Goal: Task Accomplishment & Management: Use online tool/utility

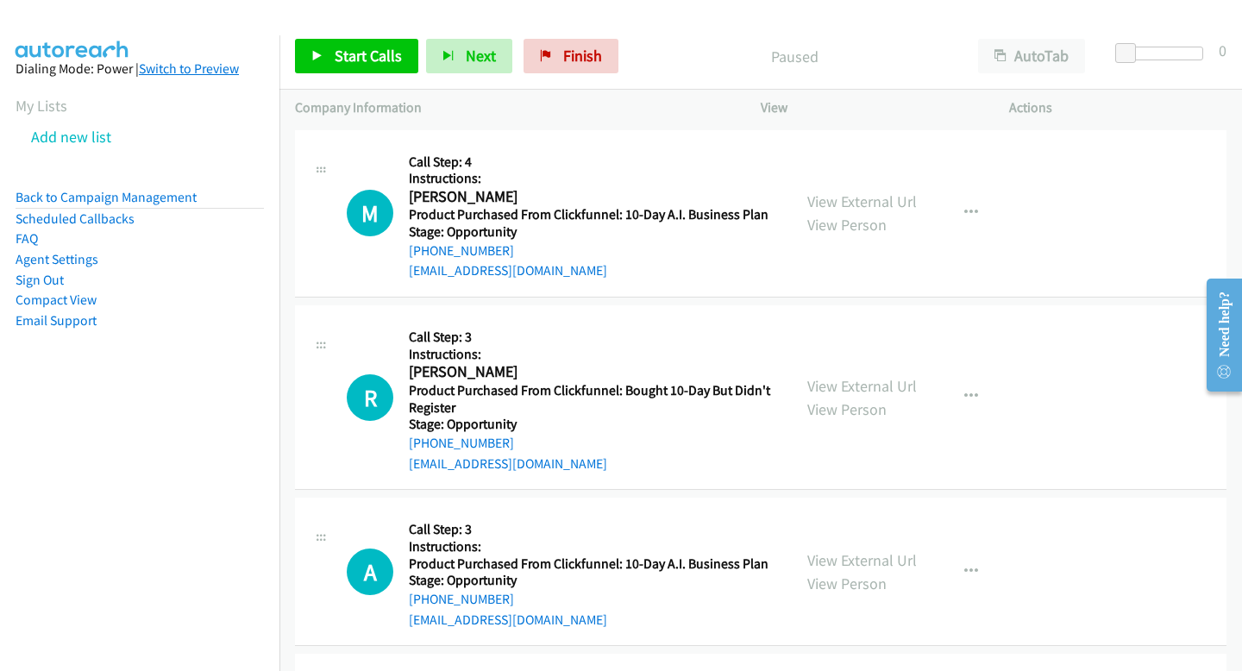
click at [229, 72] on link "Switch to Preview" at bounding box center [189, 68] width 100 height 16
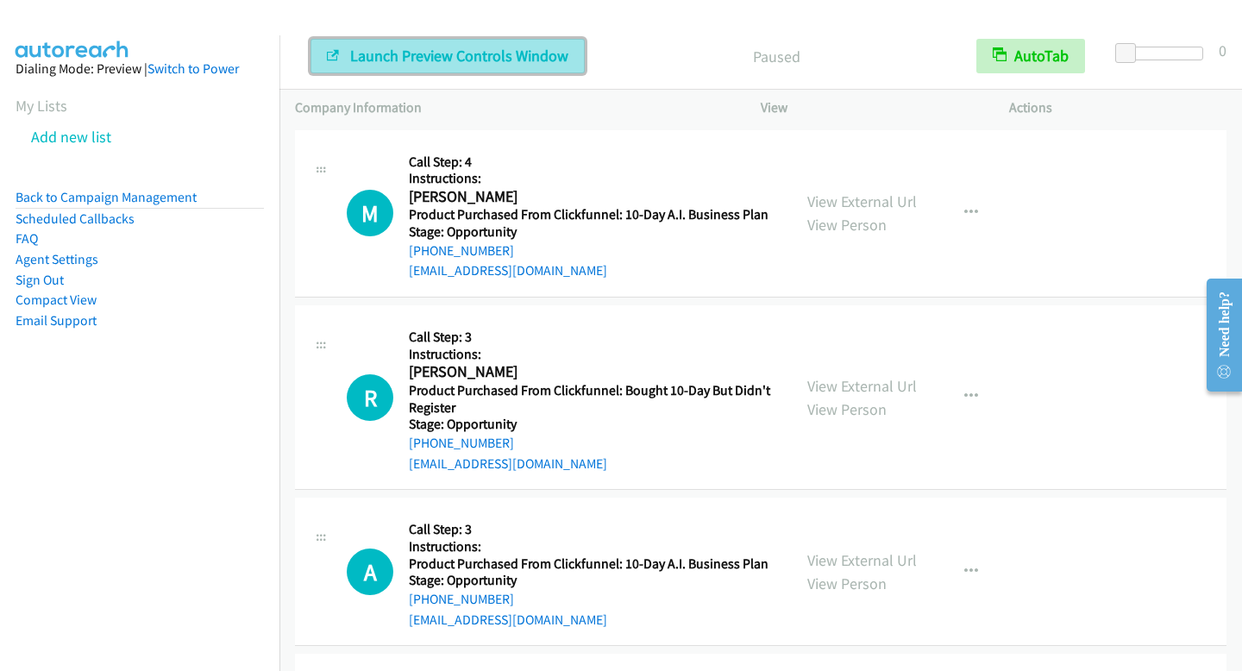
click at [364, 60] on span "Launch Preview Controls Window" at bounding box center [459, 56] width 218 height 20
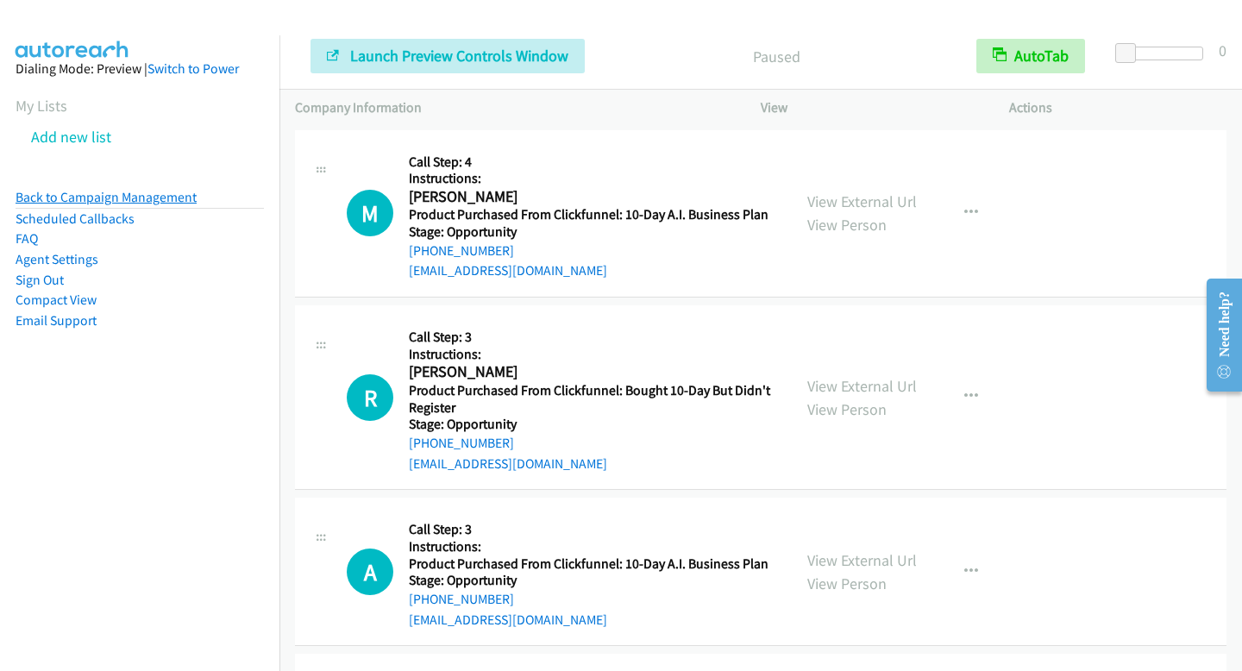
click at [154, 197] on link "Back to Campaign Management" at bounding box center [106, 197] width 181 height 16
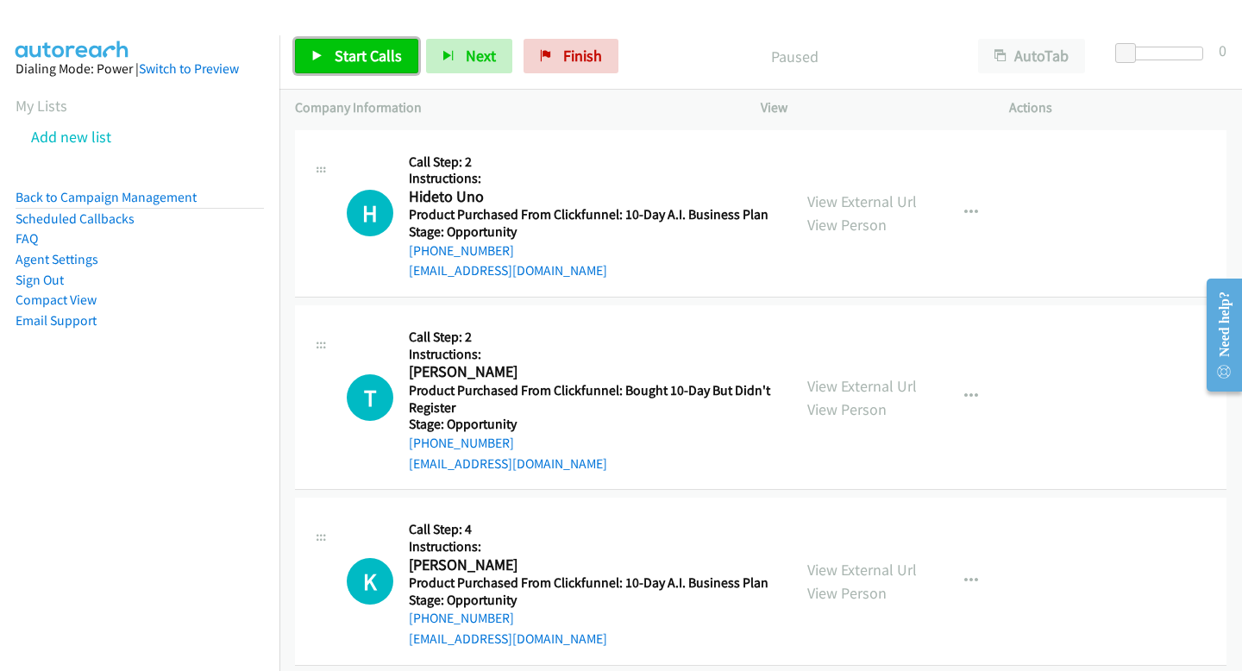
click at [406, 52] on link "Start Calls" at bounding box center [356, 56] width 123 height 35
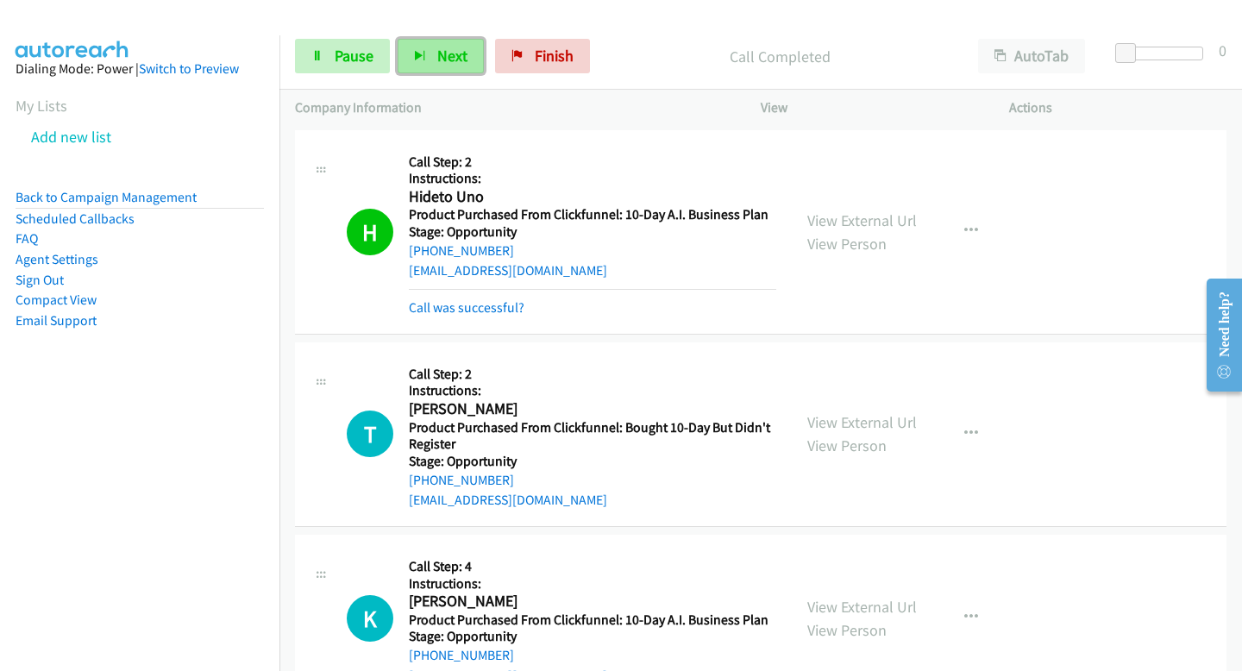
click at [424, 60] on button "Next" at bounding box center [441, 56] width 86 height 35
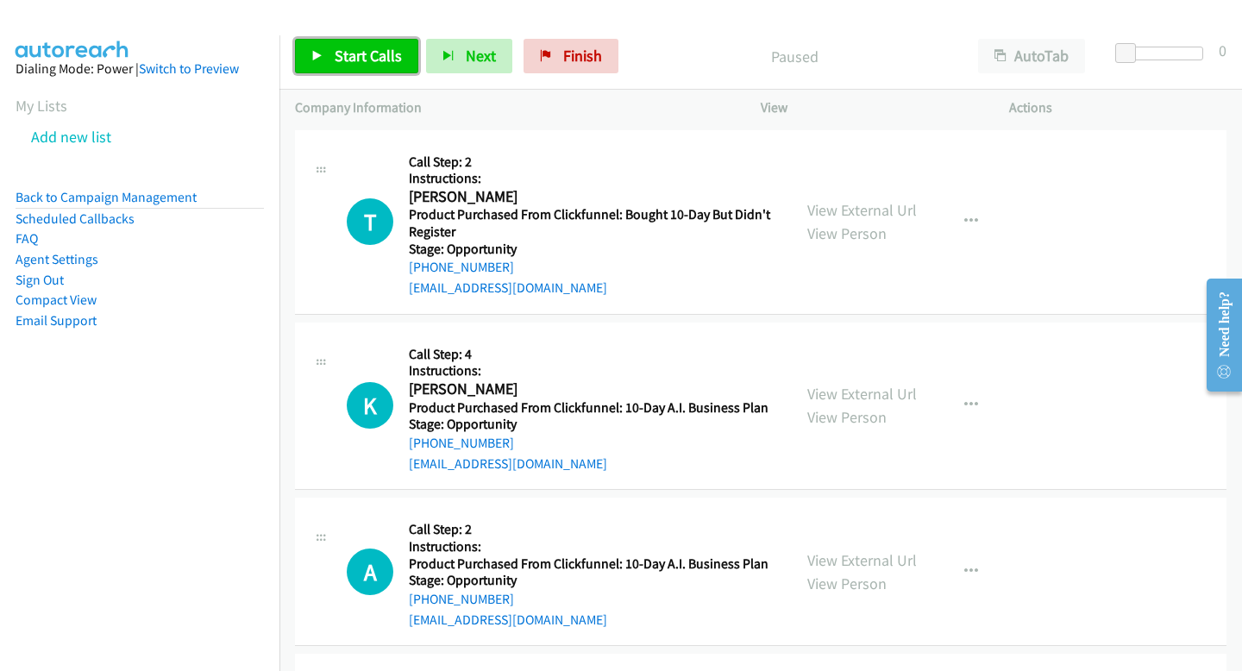
click at [362, 58] on span "Start Calls" at bounding box center [368, 56] width 67 height 20
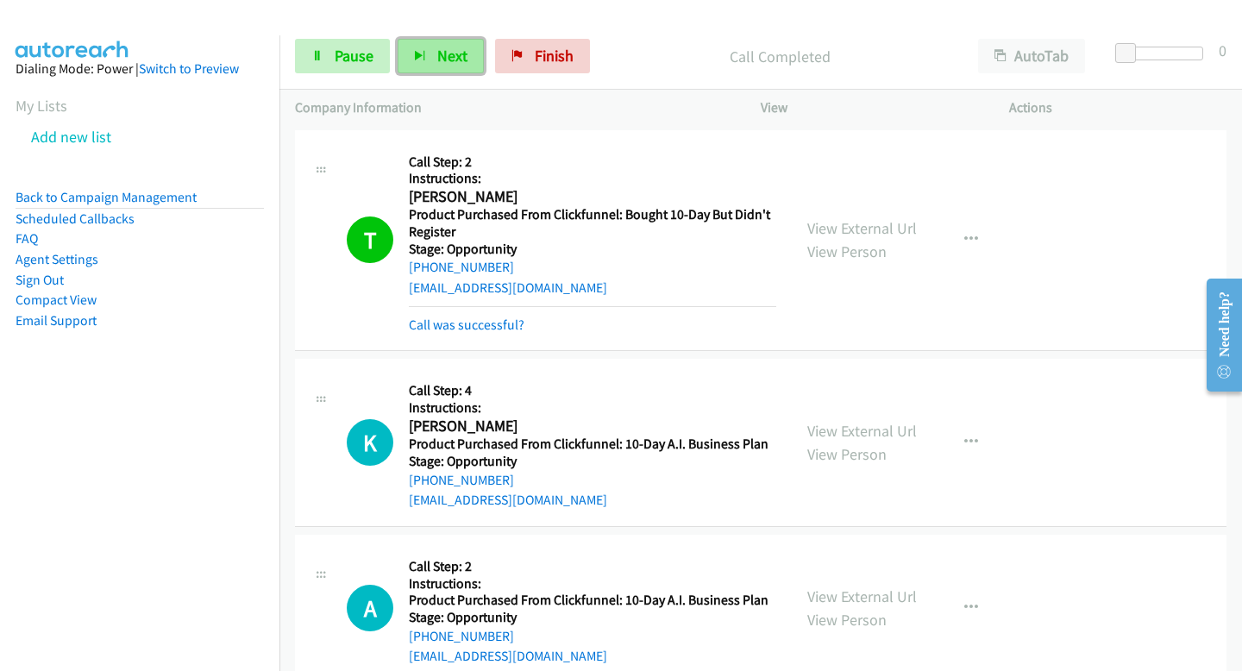
click at [437, 59] on span "Next" at bounding box center [452, 56] width 30 height 20
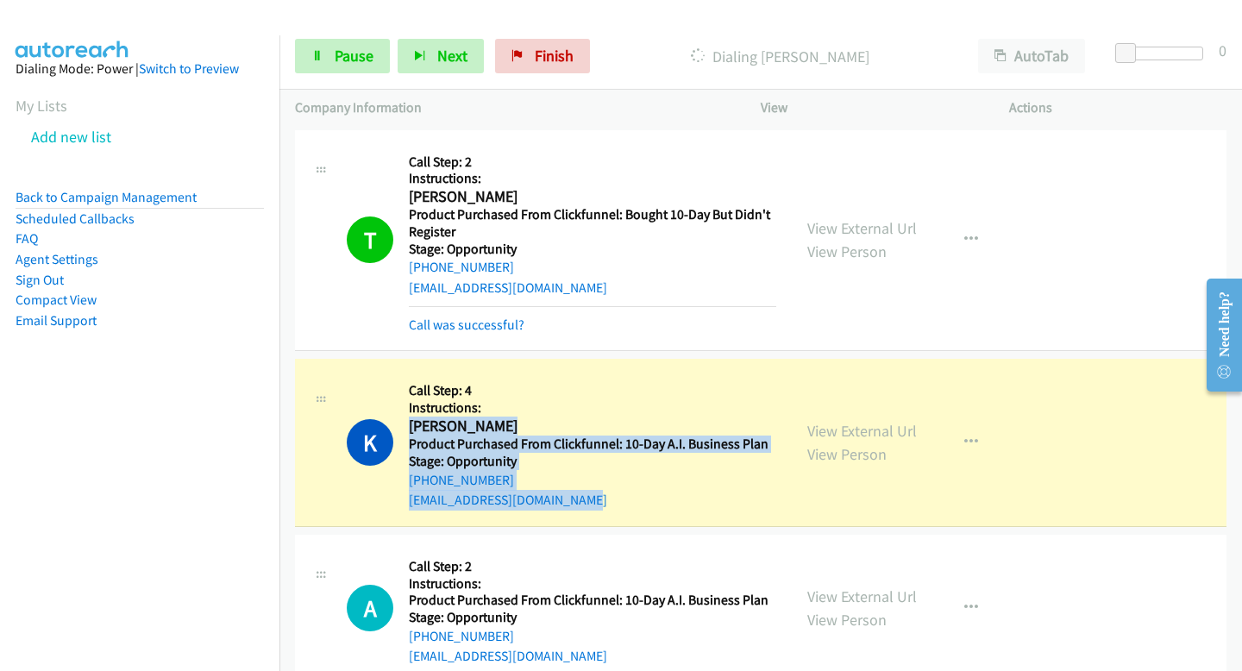
drag, startPoint x: 408, startPoint y: 427, endPoint x: 593, endPoint y: 498, distance: 197.7
click at [593, 498] on div "Callback Scheduled Call Step: 4 Instructions: Kevin Alvarez America/Los_Angeles…" at bounding box center [592, 442] width 367 height 136
copy div "Kevin Alvarez America/Los_Angeles Product Purchased From Clickfunnel: 10-Day A.…"
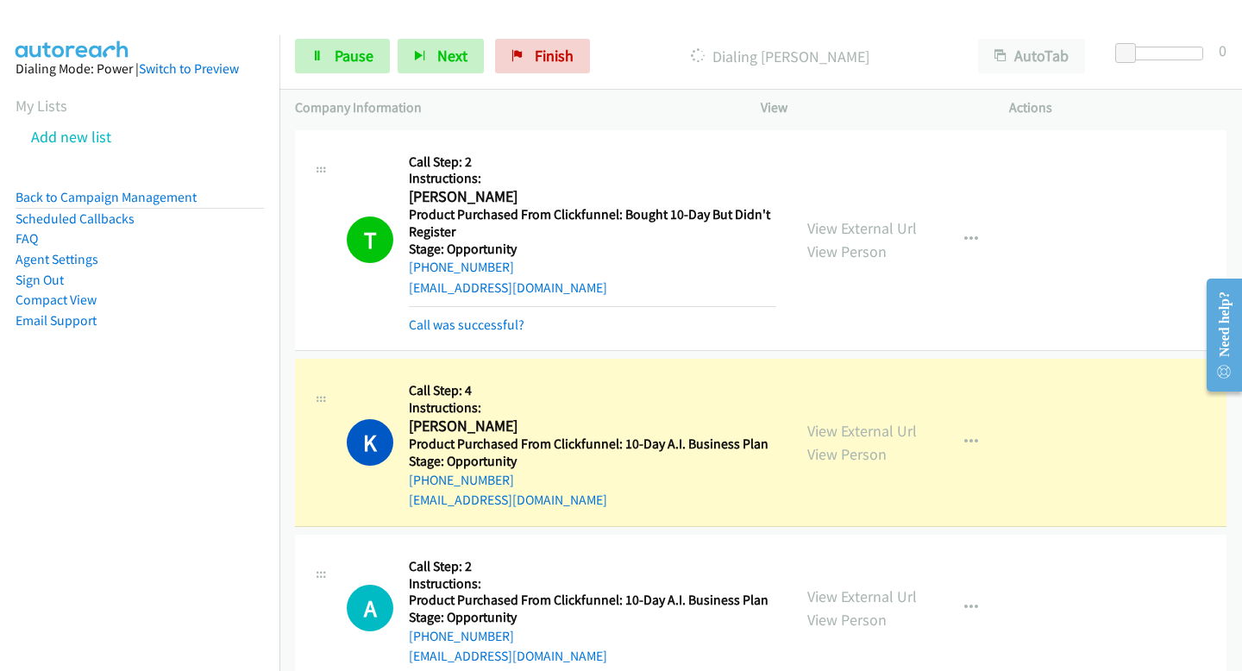
click at [240, 455] on nav "Dialing Mode: Power | Switch to Preview My Lists Add new list Back to Campaign …" at bounding box center [140, 370] width 280 height 671
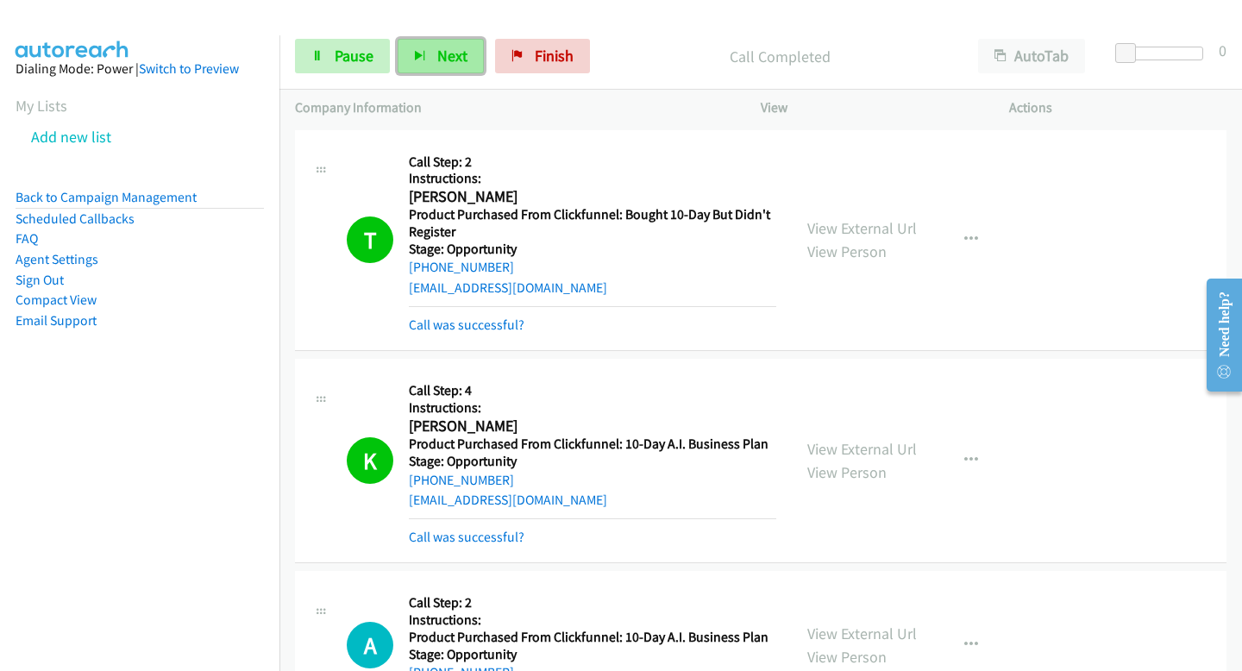
click at [425, 53] on button "Next" at bounding box center [441, 56] width 86 height 35
click at [442, 64] on span "Next" at bounding box center [452, 56] width 30 height 20
click at [456, 45] on button "Next" at bounding box center [441, 56] width 86 height 35
click at [454, 47] on span "Next" at bounding box center [452, 56] width 30 height 20
click at [426, 52] on button "Next" at bounding box center [441, 56] width 86 height 35
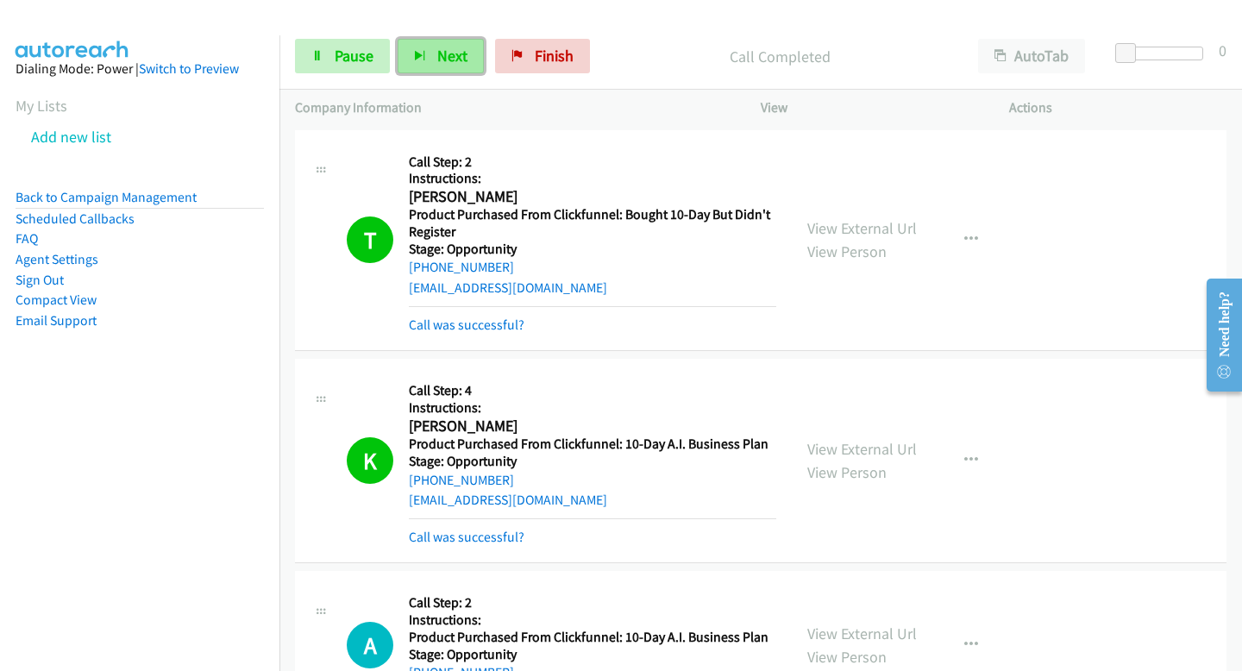
click at [426, 52] on button "Next" at bounding box center [441, 56] width 86 height 35
click at [442, 67] on button "Next" at bounding box center [441, 56] width 86 height 35
click at [400, 41] on button "Next" at bounding box center [441, 56] width 86 height 35
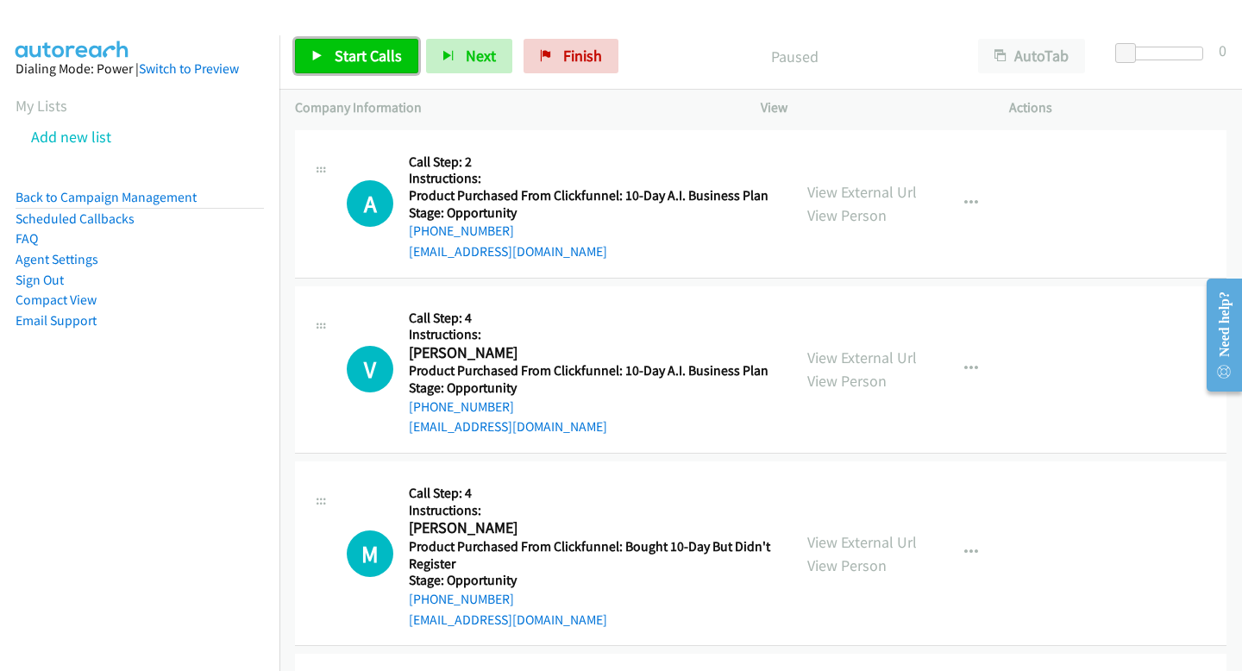
click at [350, 51] on span "Start Calls" at bounding box center [368, 56] width 67 height 20
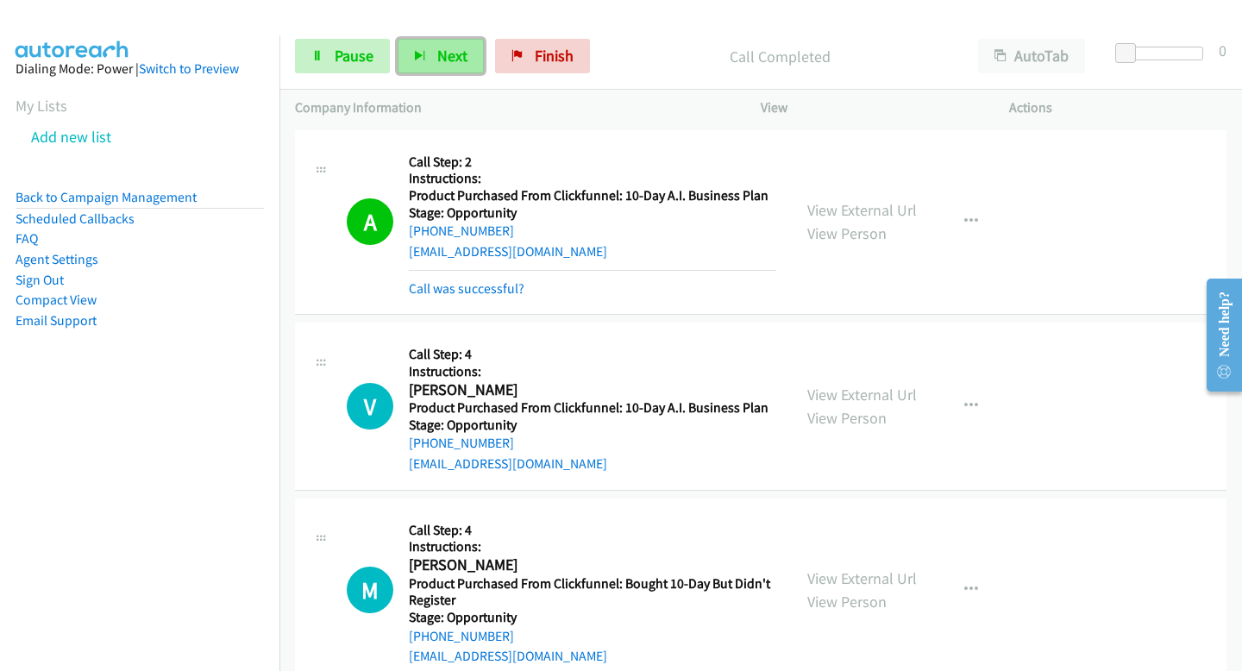
click at [459, 50] on span "Next" at bounding box center [452, 56] width 30 height 20
click at [408, 45] on button "Next" at bounding box center [441, 56] width 86 height 35
click at [417, 66] on button "Next" at bounding box center [441, 56] width 86 height 35
click at [424, 48] on button "Next" at bounding box center [441, 56] width 86 height 35
click at [448, 51] on span "Next" at bounding box center [452, 56] width 30 height 20
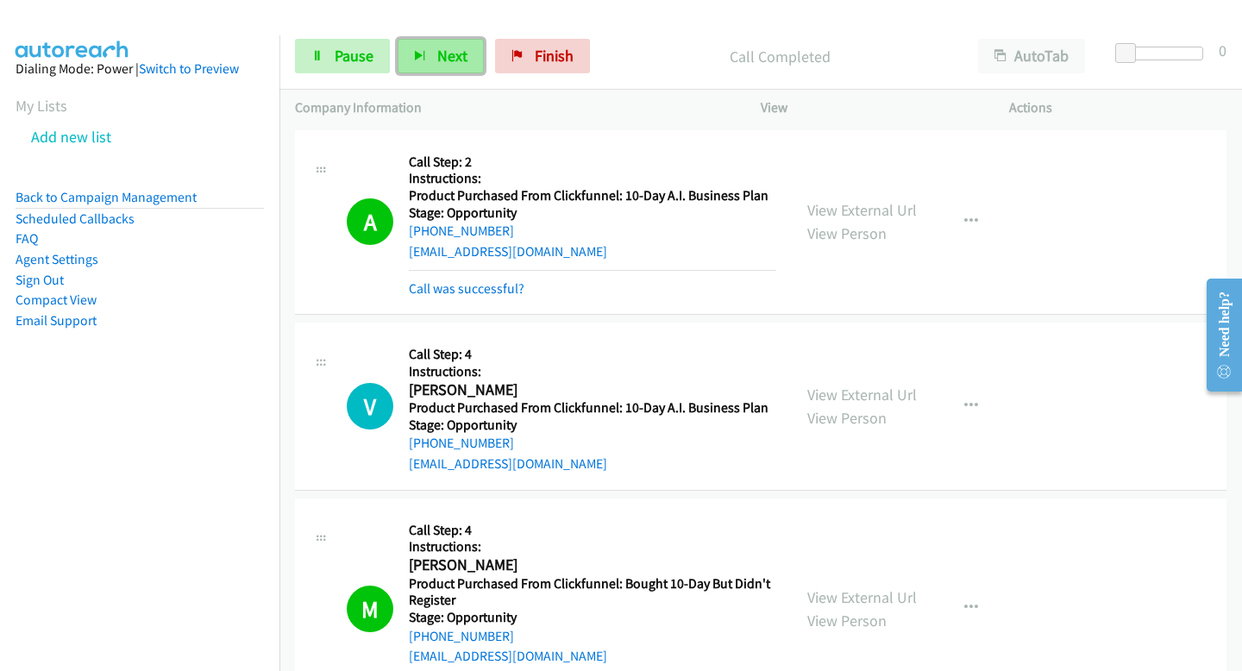
click at [414, 57] on icon "button" at bounding box center [420, 57] width 12 height 12
click at [442, 60] on span "Next" at bounding box center [452, 56] width 30 height 20
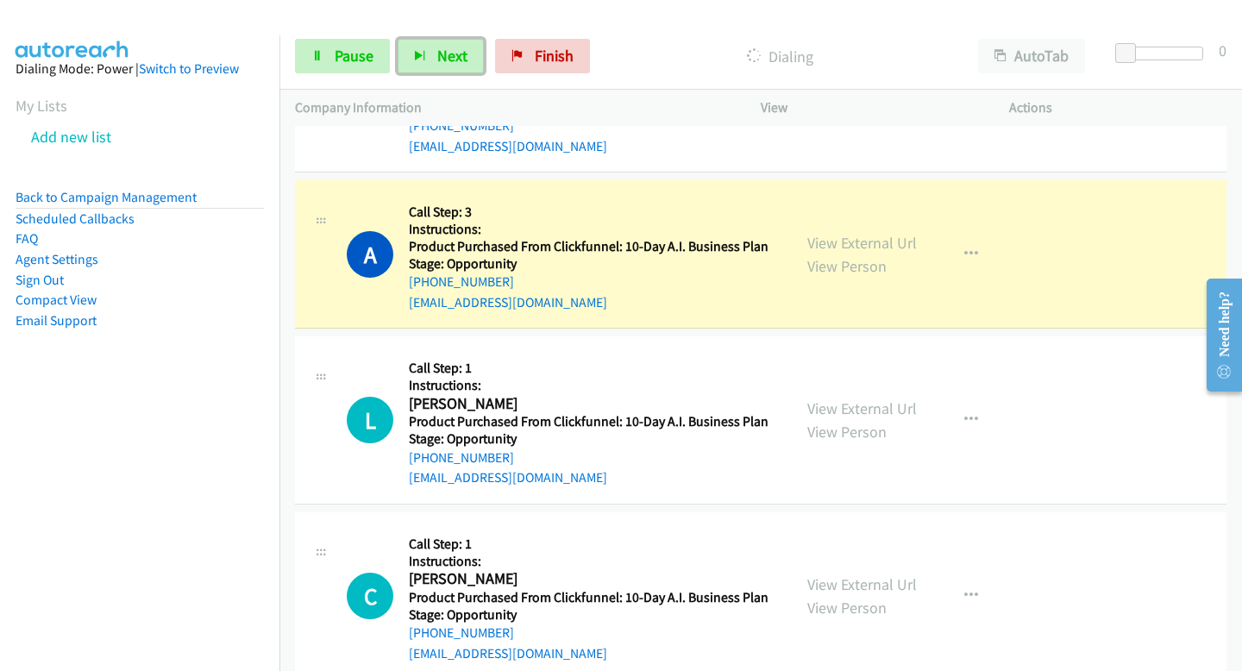
scroll to position [3190, 0]
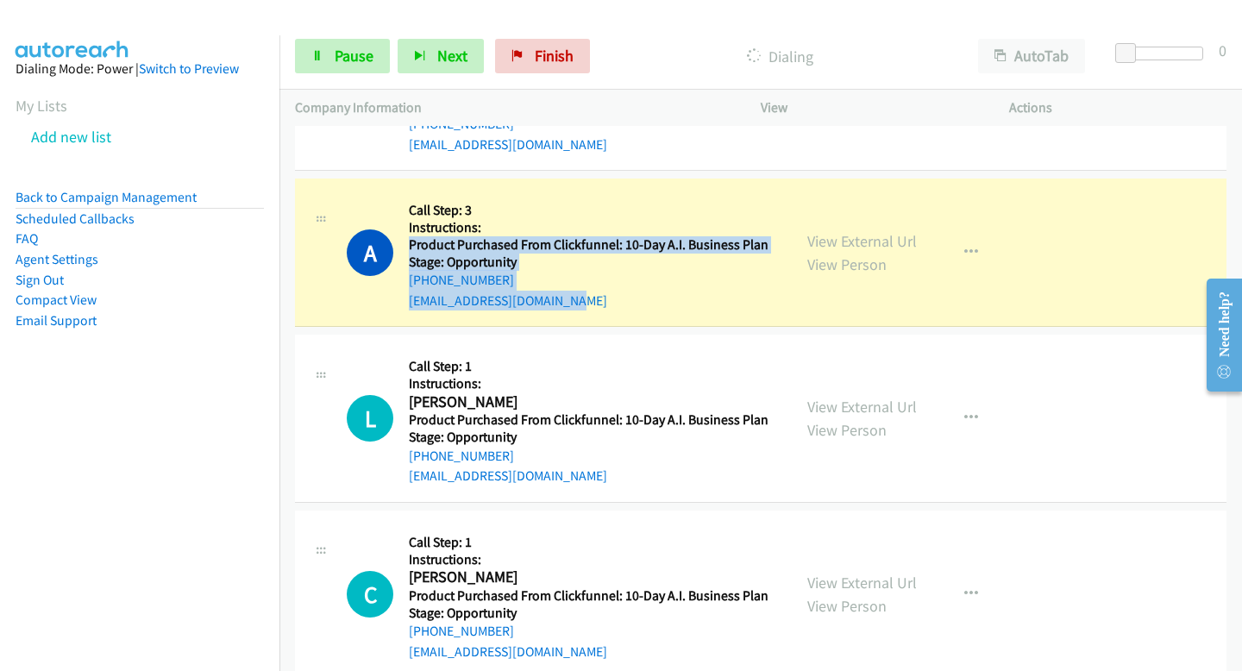
drag, startPoint x: 582, startPoint y: 301, endPoint x: 410, endPoint y: 249, distance: 180.1
click at [410, 249] on div "Callback Scheduled Call Step: 3 Instructions: America/Chicago Product Purchased…" at bounding box center [592, 252] width 367 height 116
copy div "Product Purchased From Clickfunnel: 10-Day A.I. Business Plan Stage: Opportunit…"
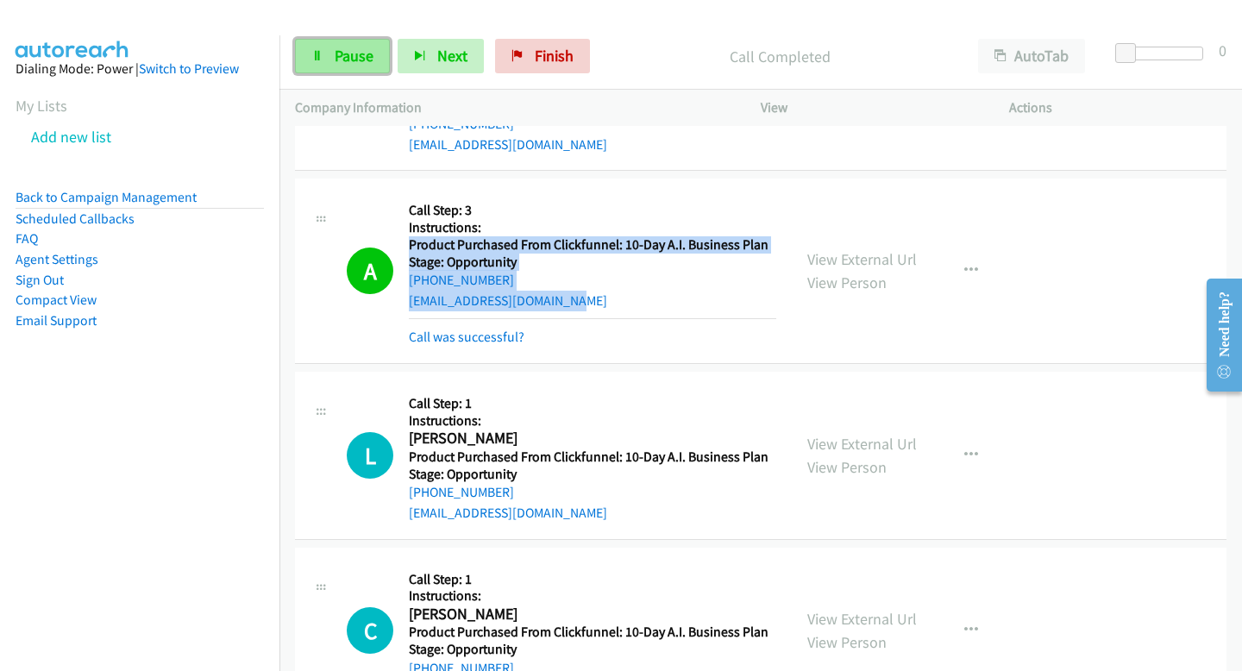
click at [365, 51] on span "Pause" at bounding box center [354, 56] width 39 height 20
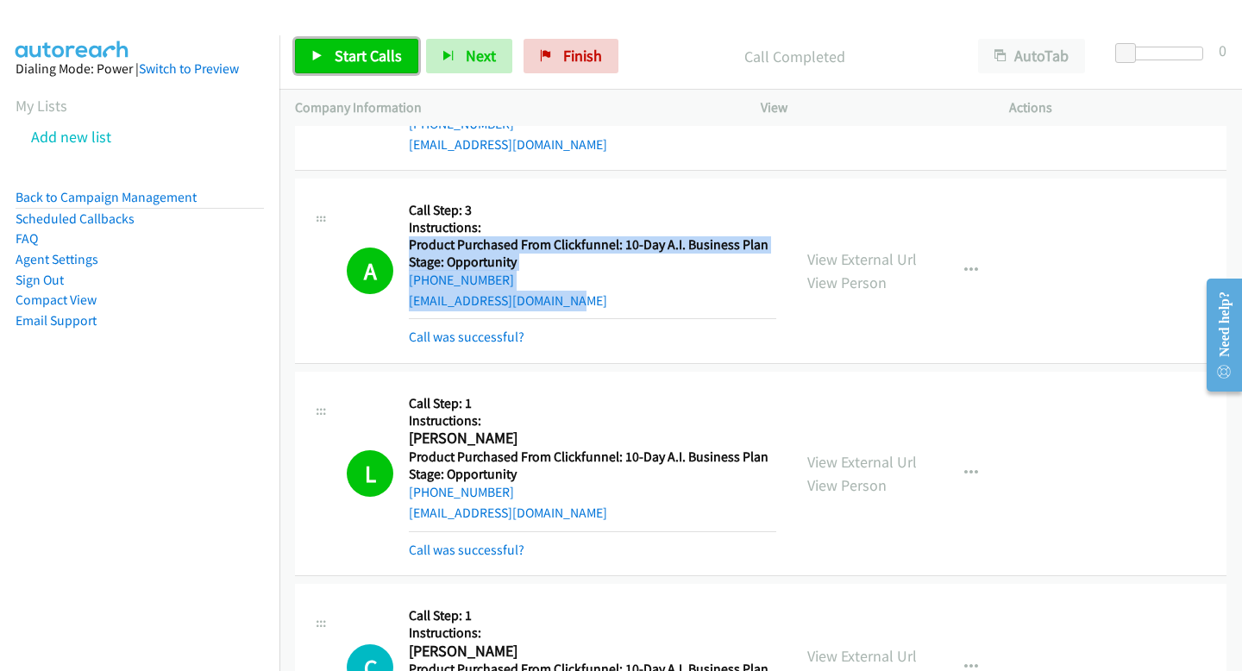
click at [370, 55] on span "Start Calls" at bounding box center [368, 56] width 67 height 20
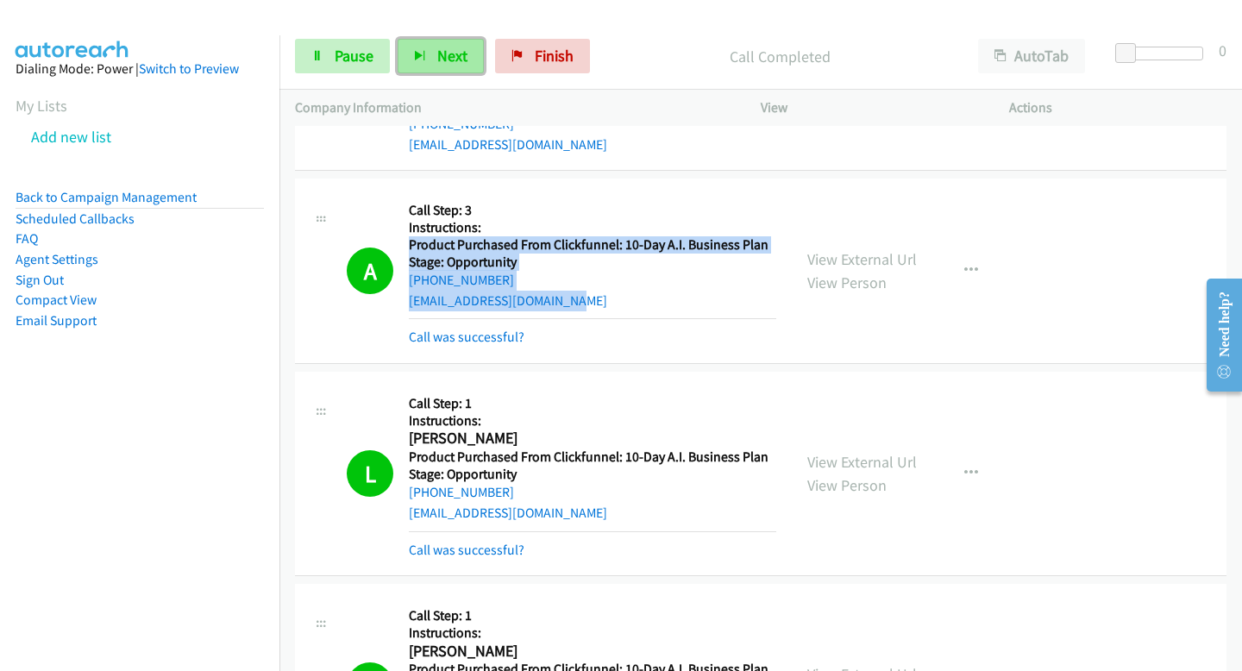
click at [424, 56] on icon "button" at bounding box center [420, 57] width 12 height 12
click at [437, 54] on span "Next" at bounding box center [452, 56] width 30 height 20
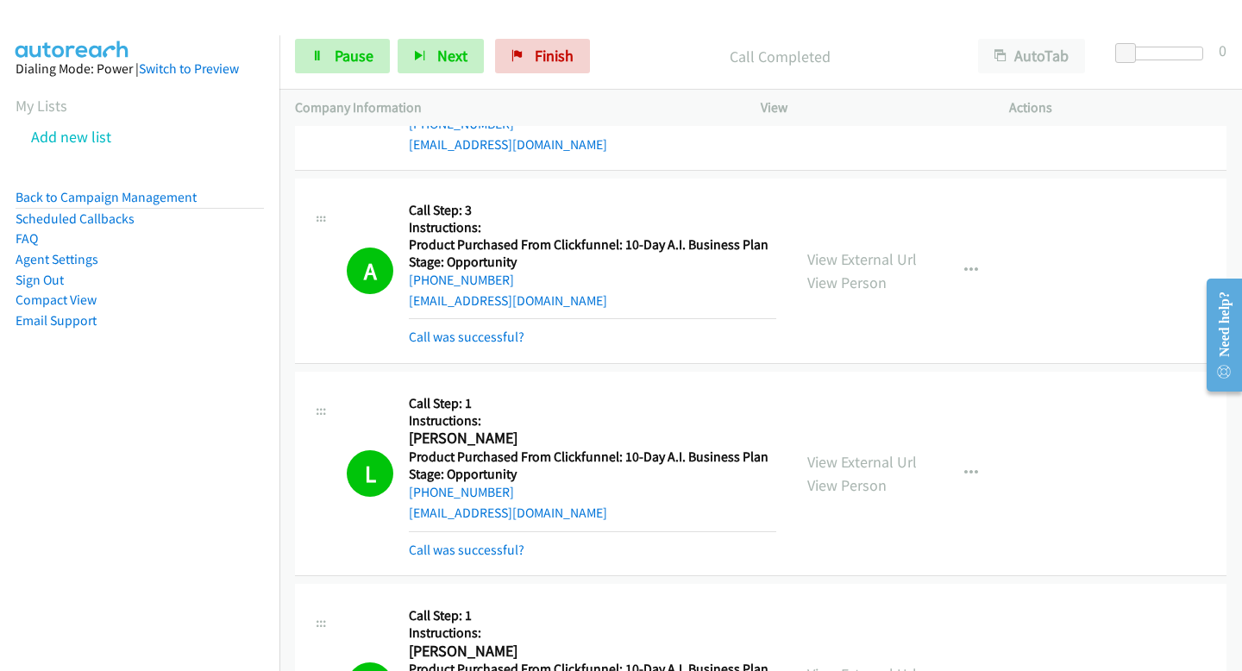
click at [415, 82] on div "Start Calls Pause Next Finish Call Completed AutoTab AutoTab 0" at bounding box center [760, 56] width 963 height 66
click at [412, 68] on button "Next" at bounding box center [441, 56] width 86 height 35
click at [411, 58] on button "Next" at bounding box center [441, 56] width 86 height 35
click at [449, 63] on span "Next" at bounding box center [452, 56] width 30 height 20
click at [449, 75] on div "Start Calls Pause Next Finish Call Completed AutoTab AutoTab 0" at bounding box center [760, 56] width 963 height 66
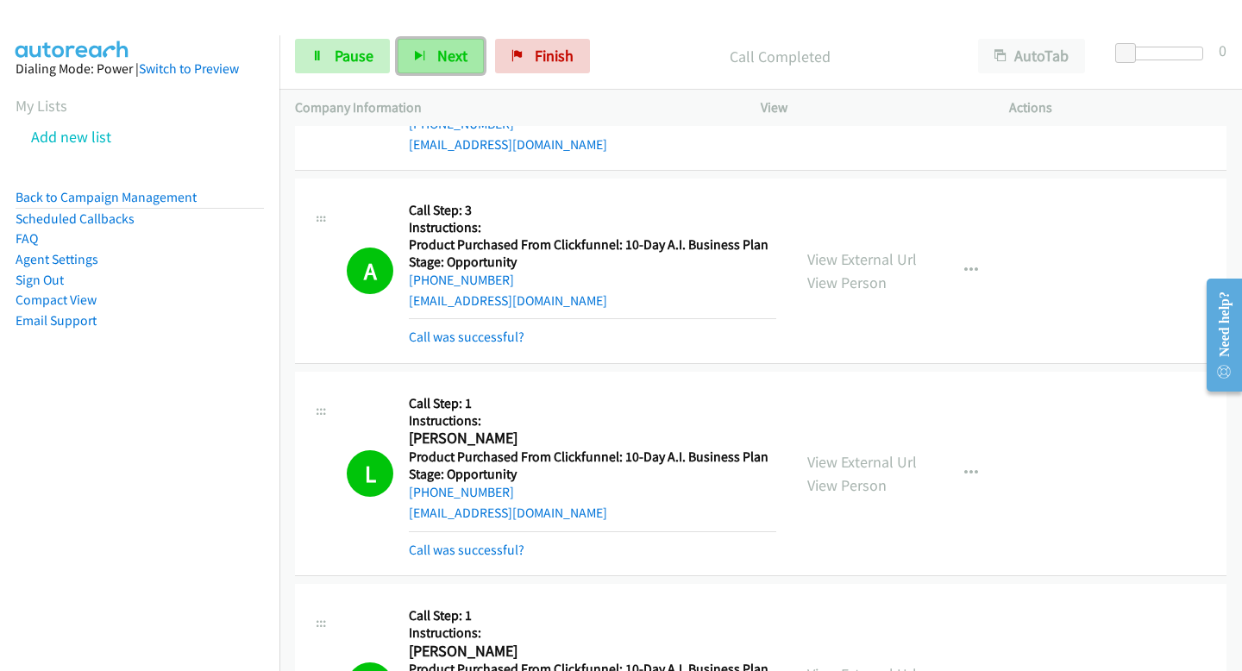
click at [424, 46] on button "Next" at bounding box center [441, 56] width 86 height 35
click at [425, 55] on button "Next" at bounding box center [441, 56] width 86 height 35
click at [434, 44] on button "Next" at bounding box center [441, 56] width 86 height 35
click at [469, 48] on button "Next" at bounding box center [441, 56] width 86 height 35
click at [422, 53] on icon "button" at bounding box center [420, 57] width 12 height 12
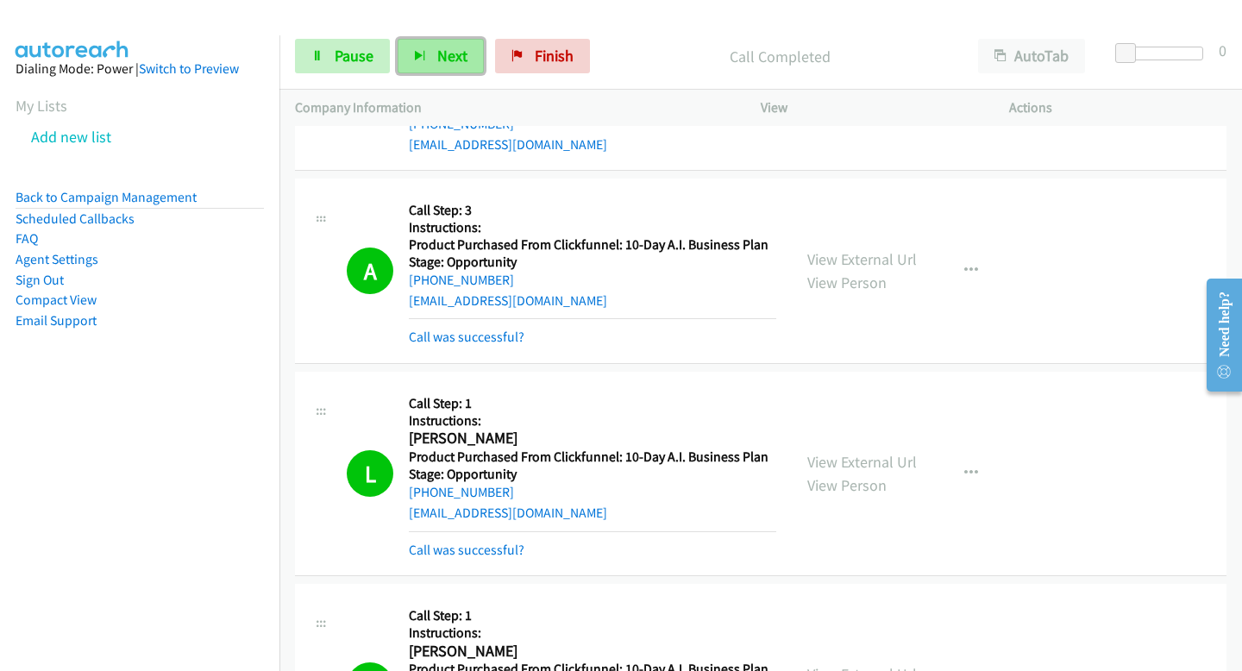
click at [421, 46] on button "Next" at bounding box center [441, 56] width 86 height 35
click at [470, 50] on button "Next" at bounding box center [441, 56] width 86 height 35
click at [440, 69] on button "Next" at bounding box center [441, 56] width 86 height 35
click at [439, 51] on span "Next" at bounding box center [452, 56] width 30 height 20
click at [457, 81] on div "Start Calls Pause Next Finish Call Completed AutoTab AutoTab 0" at bounding box center [760, 56] width 963 height 66
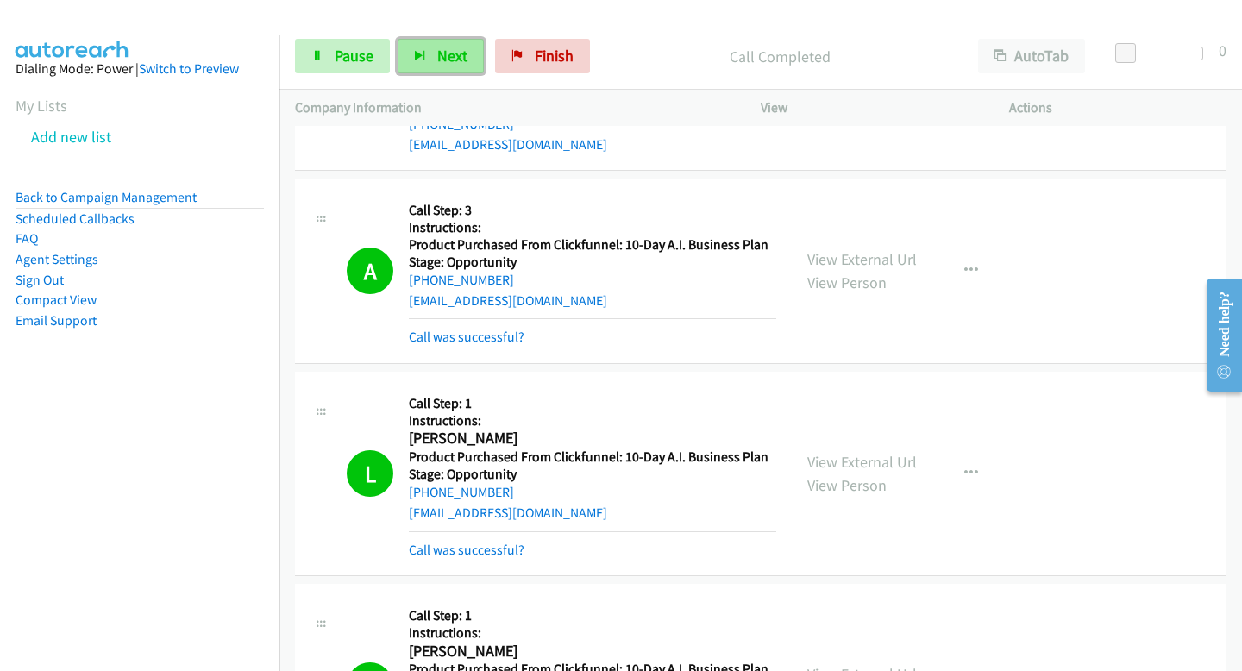
click at [450, 53] on span "Next" at bounding box center [452, 56] width 30 height 20
click at [457, 80] on div "Start Calls Pause Next Finish Call Completed AutoTab AutoTab 0" at bounding box center [760, 56] width 963 height 66
click at [444, 55] on span "Next" at bounding box center [452, 56] width 30 height 20
click at [449, 58] on span "Next" at bounding box center [452, 56] width 30 height 20
click at [430, 63] on button "Next" at bounding box center [441, 56] width 86 height 35
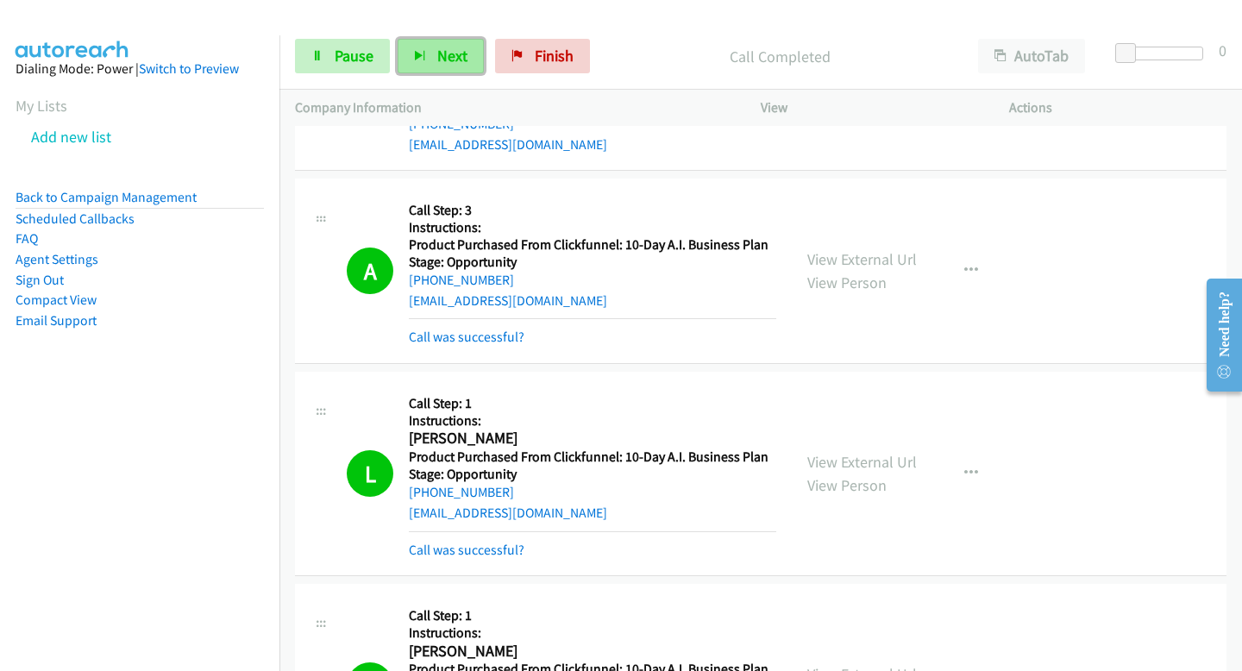
click at [449, 59] on span "Next" at bounding box center [452, 56] width 30 height 20
click at [454, 71] on button "Next" at bounding box center [441, 56] width 86 height 35
click at [416, 55] on icon "button" at bounding box center [420, 57] width 12 height 12
click at [458, 74] on div "Start Calls Pause Next Finish Call Completed AutoTab AutoTab 0" at bounding box center [760, 56] width 963 height 66
click at [469, 55] on button "Next" at bounding box center [441, 56] width 86 height 35
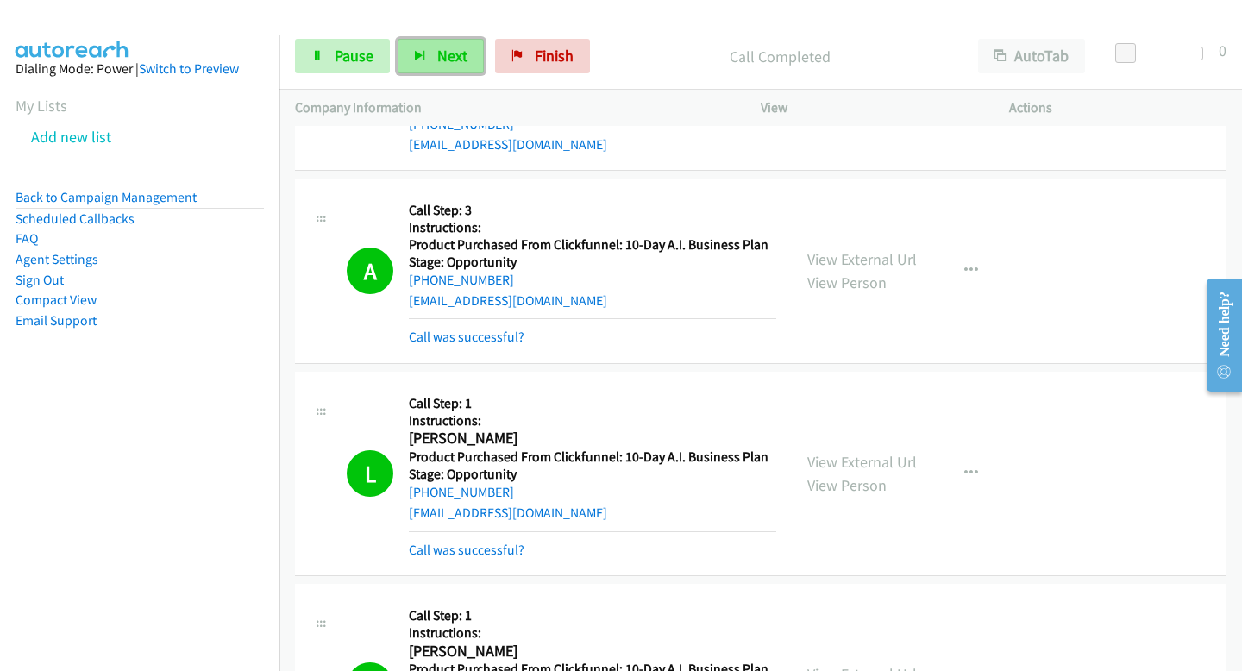
click at [424, 54] on icon "button" at bounding box center [420, 57] width 12 height 12
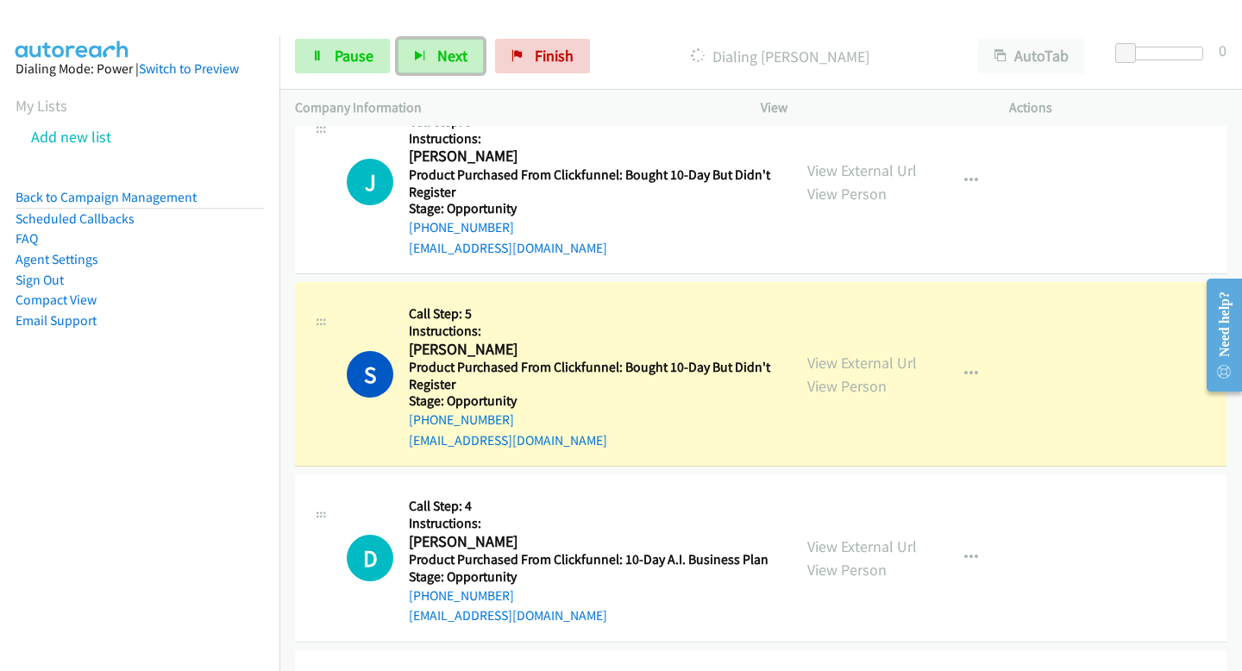
scroll to position [12690, 0]
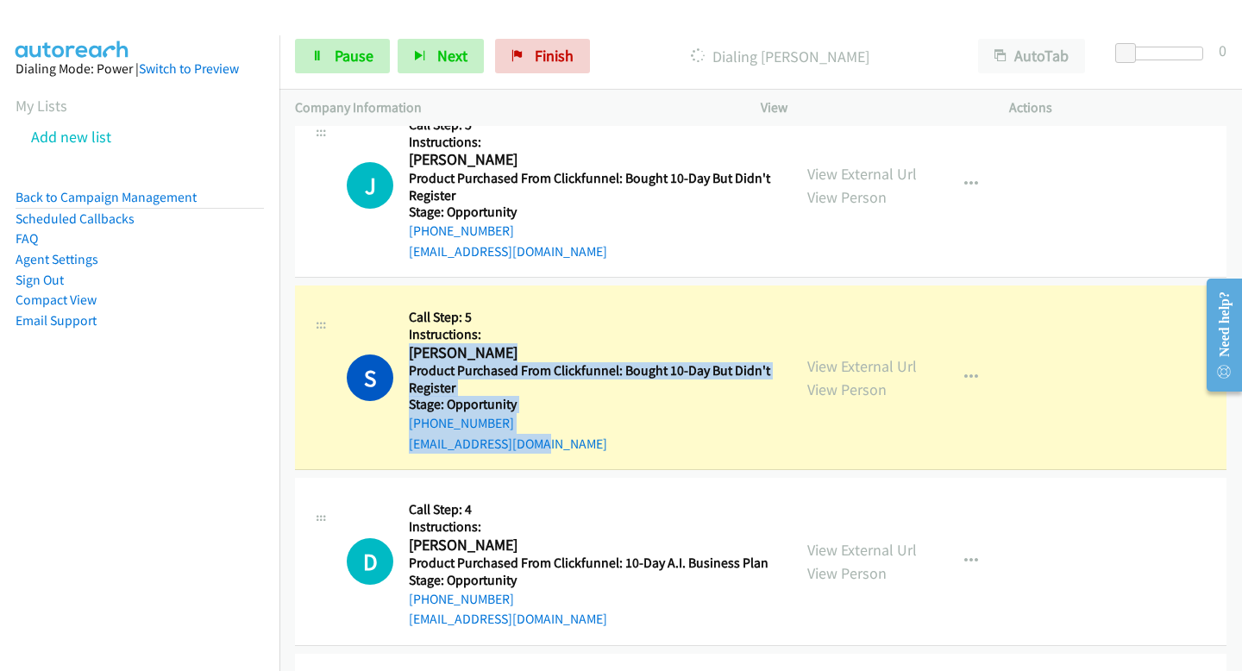
drag, startPoint x: 408, startPoint y: 311, endPoint x: 545, endPoint y: 415, distance: 171.8
click at [545, 415] on div "S Callback Scheduled Call Step: 5 Instructions: Shane Hall America/Chicago Prod…" at bounding box center [761, 377] width 932 height 185
copy div "Shane Hall America/Chicago Product Purchased From Clickfunnel: Bought 10-Day Bu…"
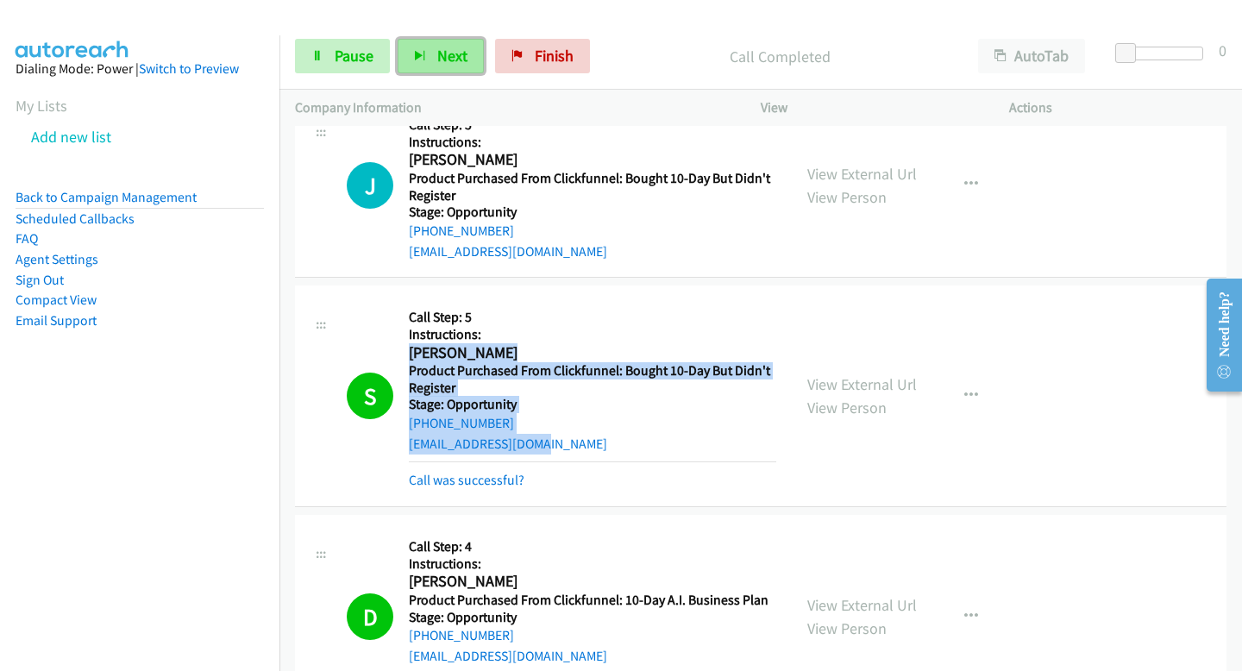
click at [430, 71] on button "Next" at bounding box center [441, 56] width 86 height 35
click at [461, 53] on span "Next" at bounding box center [452, 56] width 30 height 20
click at [439, 65] on span "Next" at bounding box center [452, 56] width 30 height 20
click at [452, 56] on span "Next" at bounding box center [452, 56] width 30 height 20
click at [474, 71] on button "Next" at bounding box center [441, 56] width 86 height 35
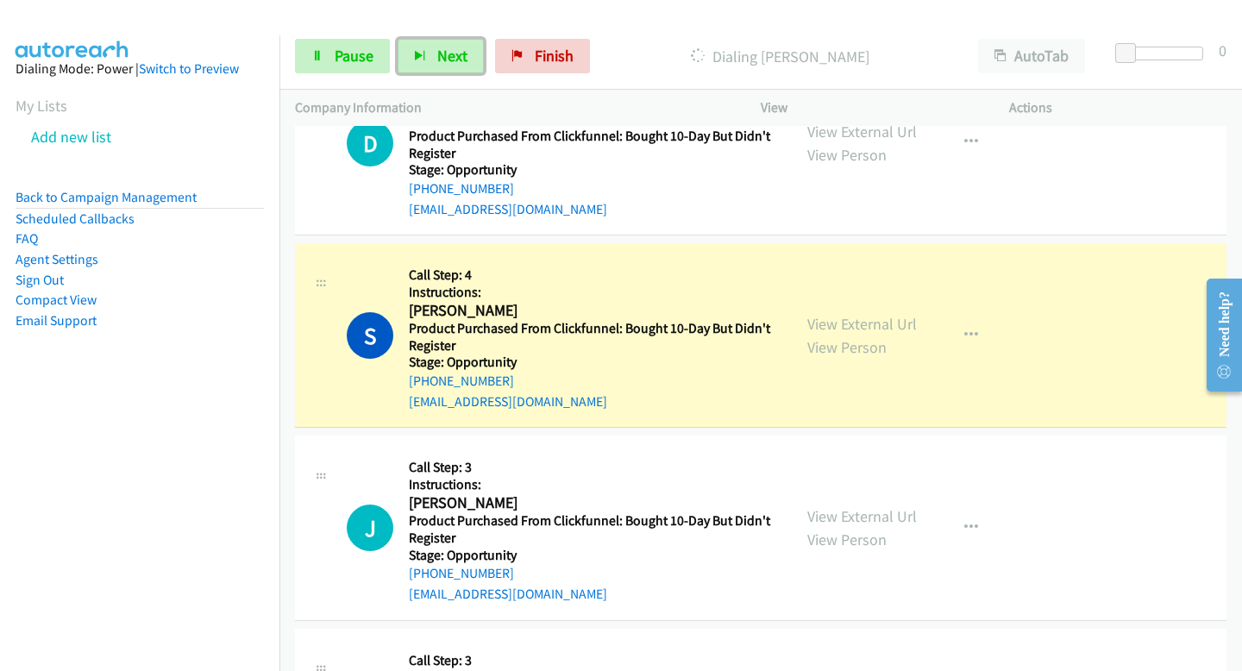
scroll to position [15002, 0]
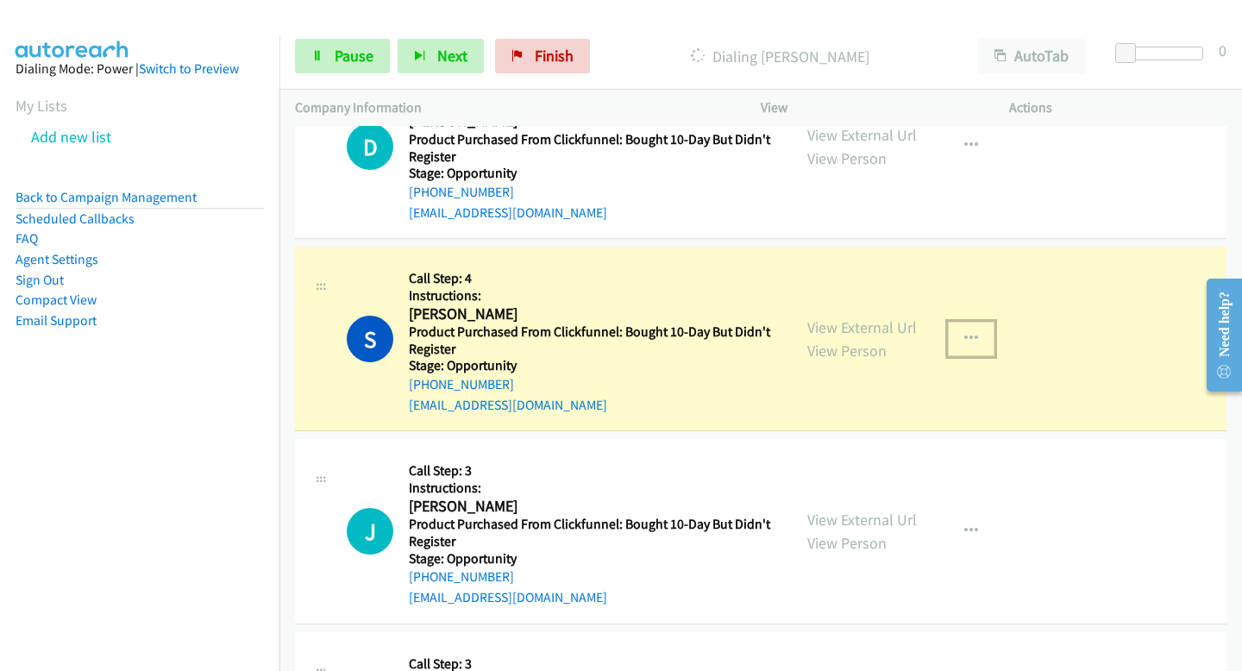
click at [973, 332] on icon "button" at bounding box center [971, 339] width 14 height 14
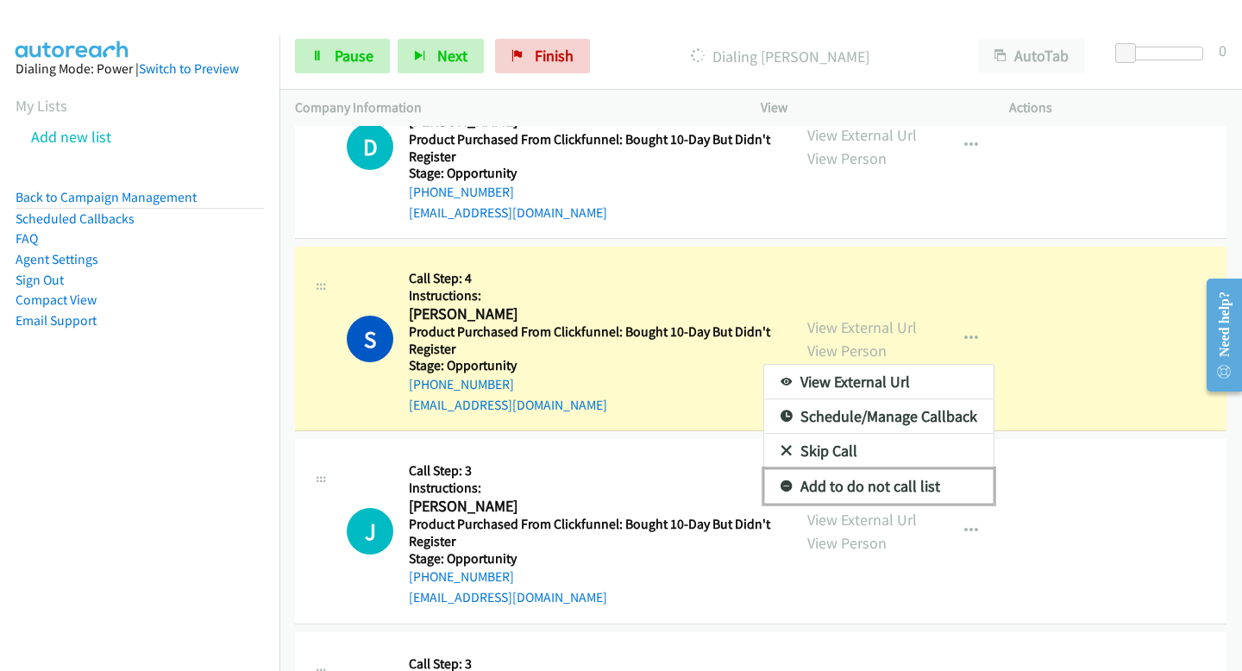
click at [808, 469] on link "Add to do not call list" at bounding box center [878, 486] width 229 height 35
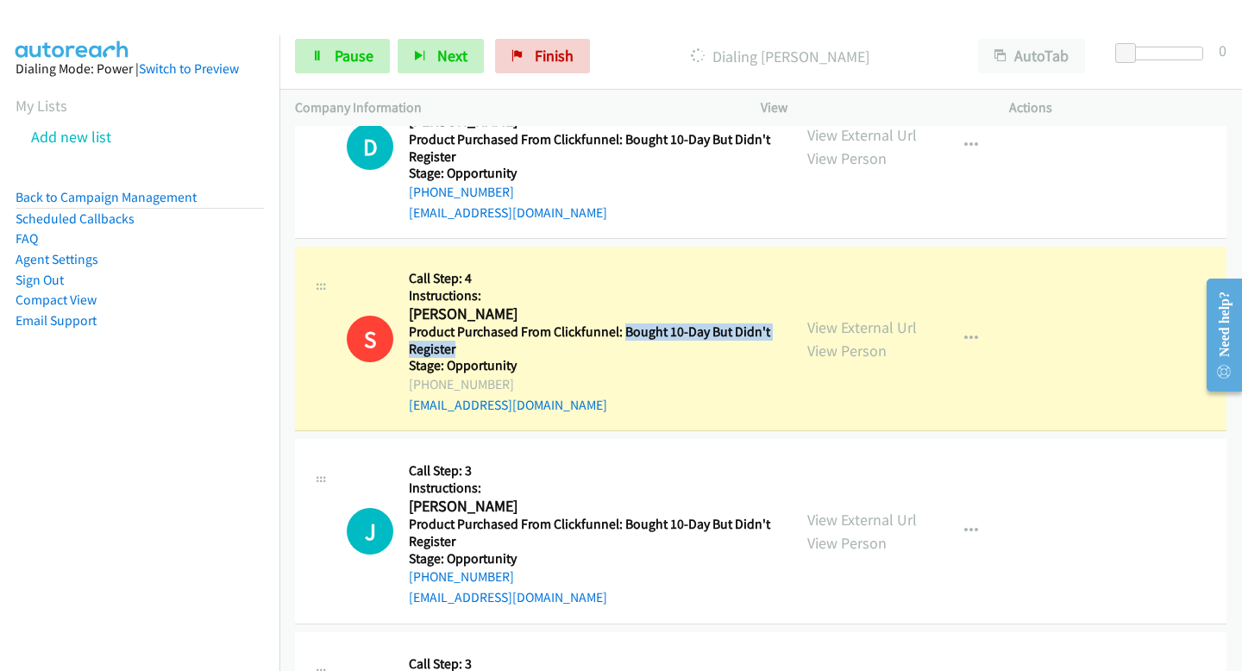
drag, startPoint x: 621, startPoint y: 264, endPoint x: 469, endPoint y: 291, distance: 154.1
click at [469, 323] on h5 "Product Purchased From Clickfunnel: Bought 10-Day But Didn't Register" at bounding box center [592, 340] width 367 height 34
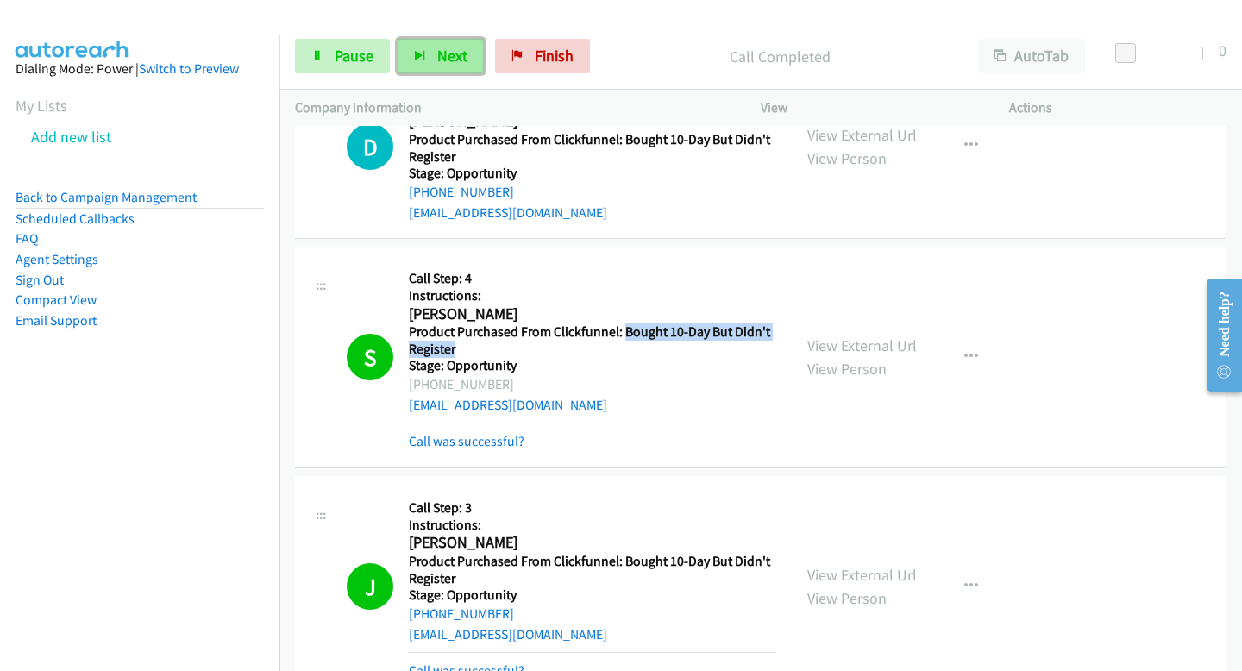
click at [427, 59] on button "Next" at bounding box center [441, 56] width 86 height 35
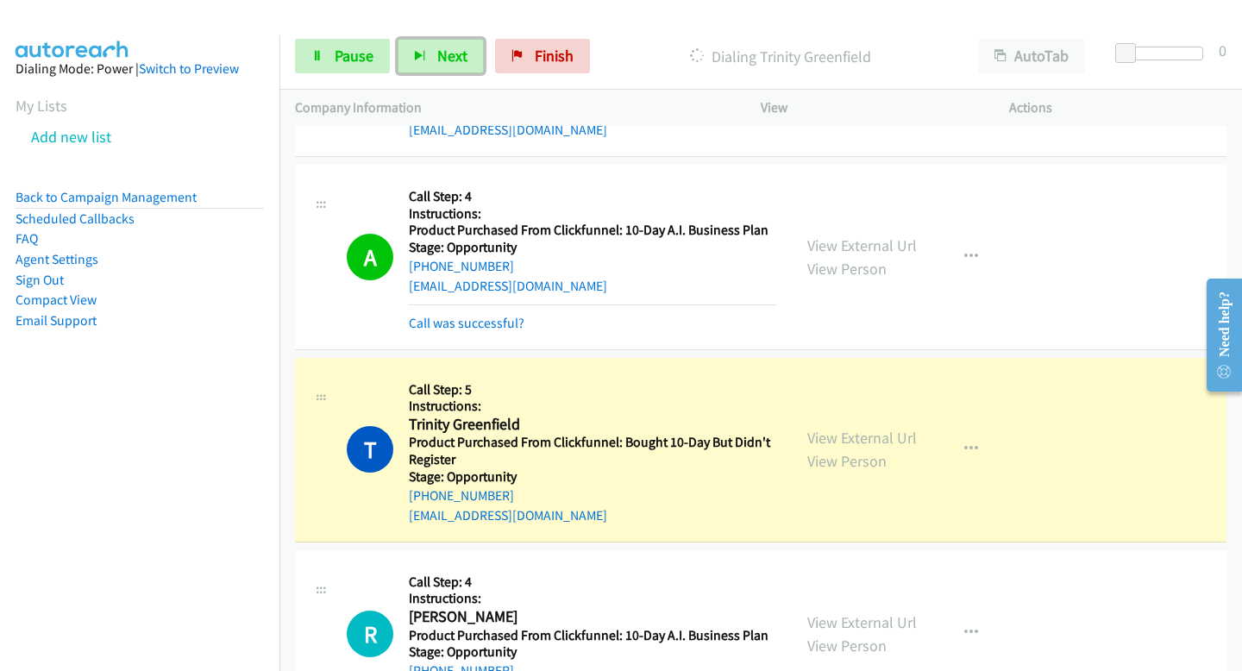
scroll to position [15713, 0]
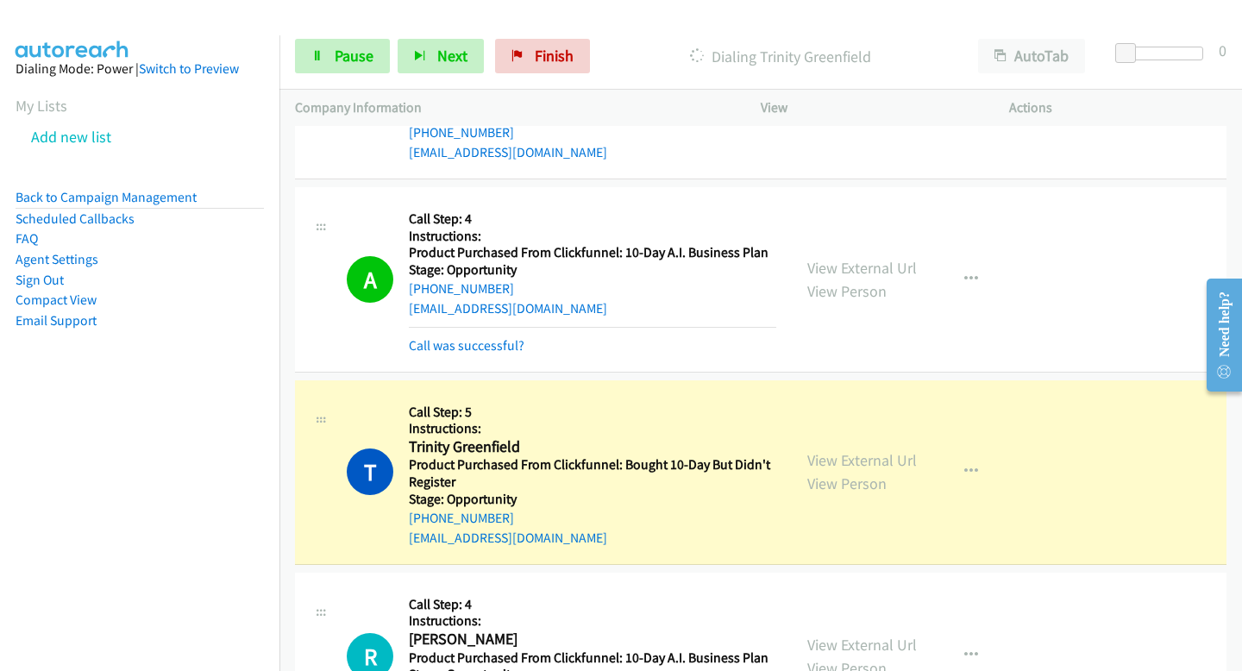
drag, startPoint x: 518, startPoint y: 450, endPoint x: 412, endPoint y: 445, distance: 105.4
click at [412, 445] on div "Callback Scheduled Call Step: 5 Instructions: Trinity Greenfield America/Los_An…" at bounding box center [592, 472] width 367 height 153
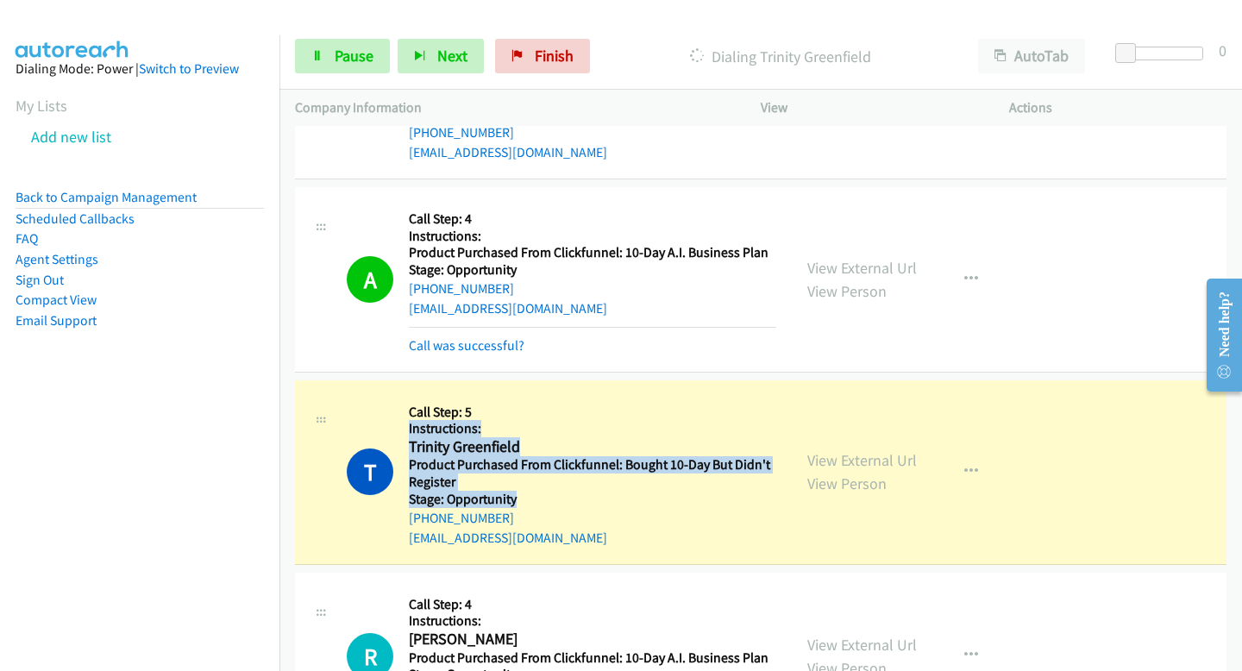
drag, startPoint x: 405, startPoint y: 374, endPoint x: 605, endPoint y: 481, distance: 226.1
click at [605, 481] on div "T Callback Scheduled Call Step: 5 Instructions: Trinity Greenfield America/Los_…" at bounding box center [562, 472] width 430 height 153
drag, startPoint x: 605, startPoint y: 481, endPoint x: 405, endPoint y: 378, distance: 224.5
click at [405, 396] on div "T Callback Scheduled Call Step: 5 Instructions: Trinity Greenfield America/Los_…" at bounding box center [562, 472] width 430 height 153
copy div "Trinity Greenfield America/Los_Angeles Product Purchased From Clickfunnel: Boug…"
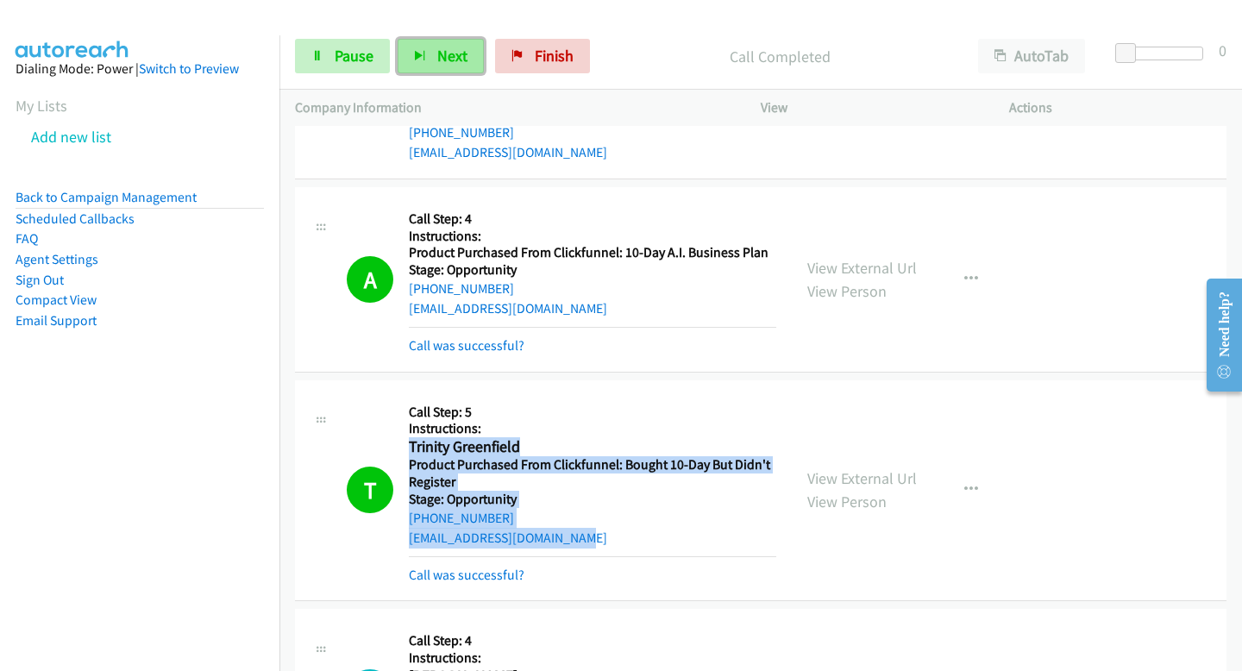
click at [443, 46] on span "Next" at bounding box center [452, 56] width 30 height 20
click at [457, 54] on span "Next" at bounding box center [452, 56] width 30 height 20
click at [430, 58] on button "Next" at bounding box center [441, 56] width 86 height 35
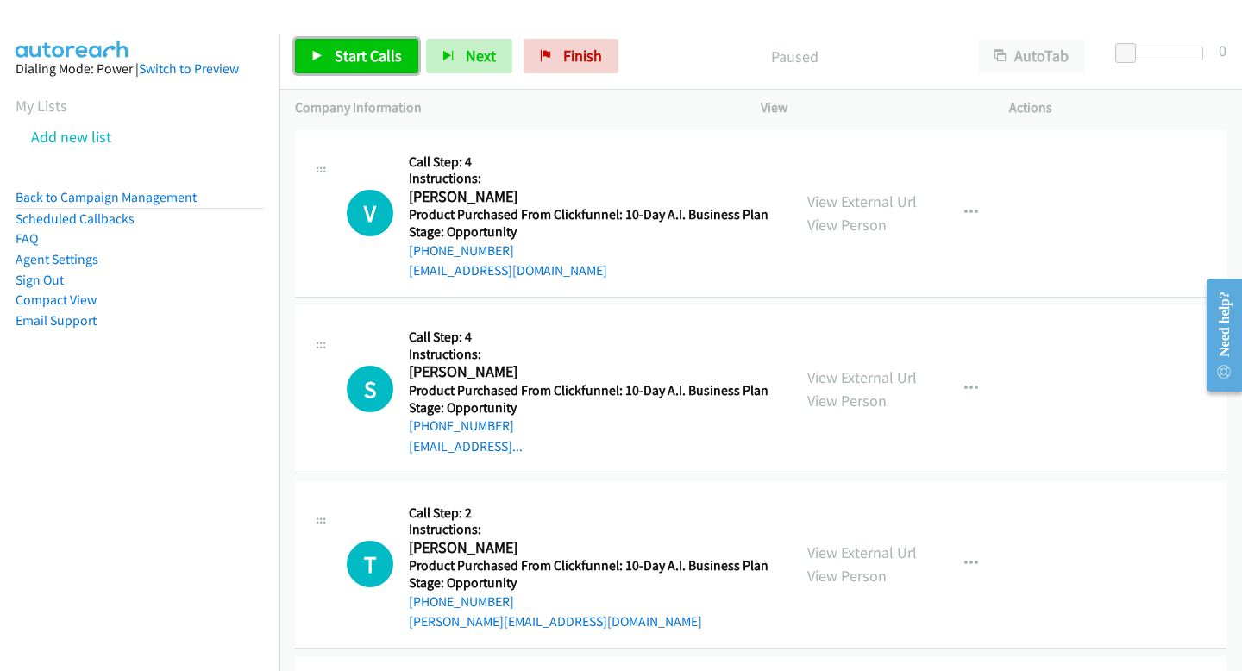
click at [347, 49] on span "Start Calls" at bounding box center [368, 56] width 67 height 20
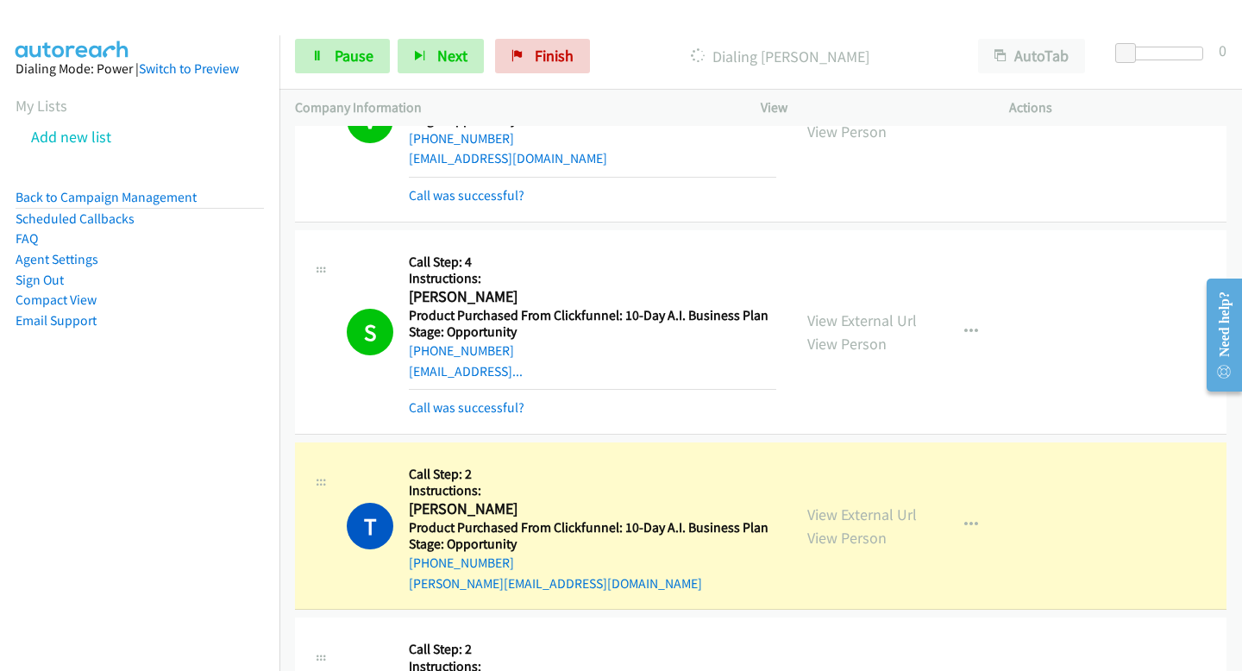
scroll to position [113, 0]
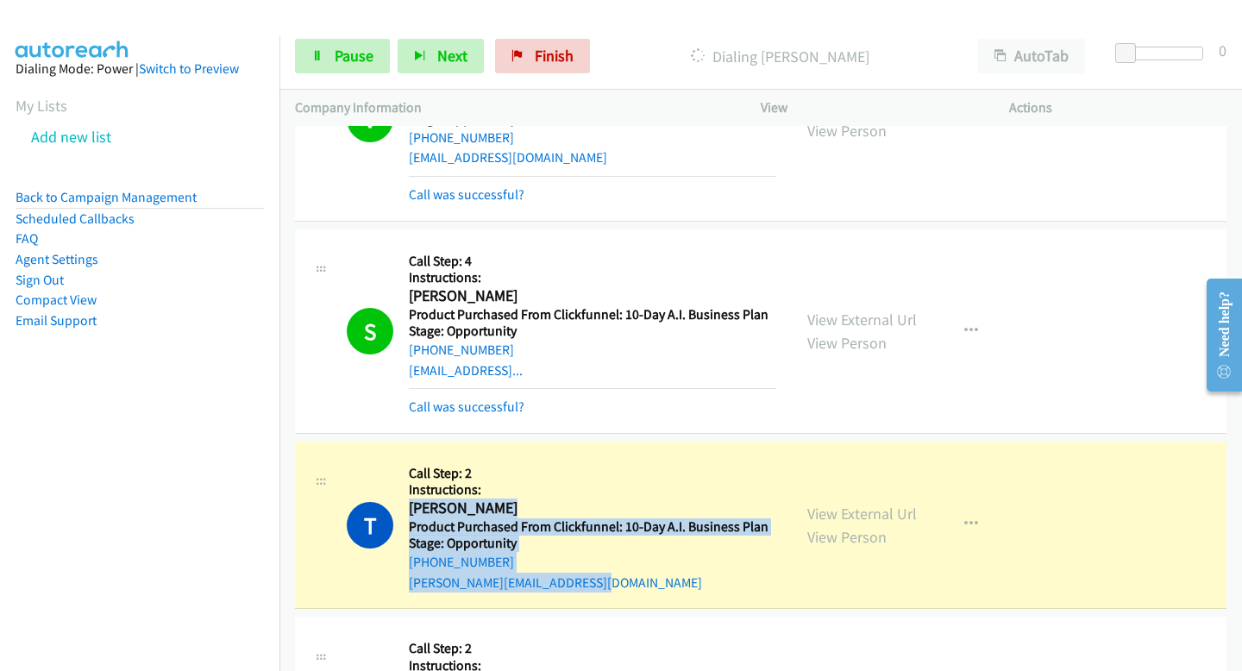
drag, startPoint x: 408, startPoint y: 508, endPoint x: 626, endPoint y: 585, distance: 231.3
click at [626, 585] on div "Callback Scheduled Call Step: 2 Instructions: [PERSON_NAME] America/New_York Pr…" at bounding box center [592, 525] width 367 height 136
copy div "[PERSON_NAME] America/New_York Product Purchased From Clickfunnel: 10-Day A.I. …"
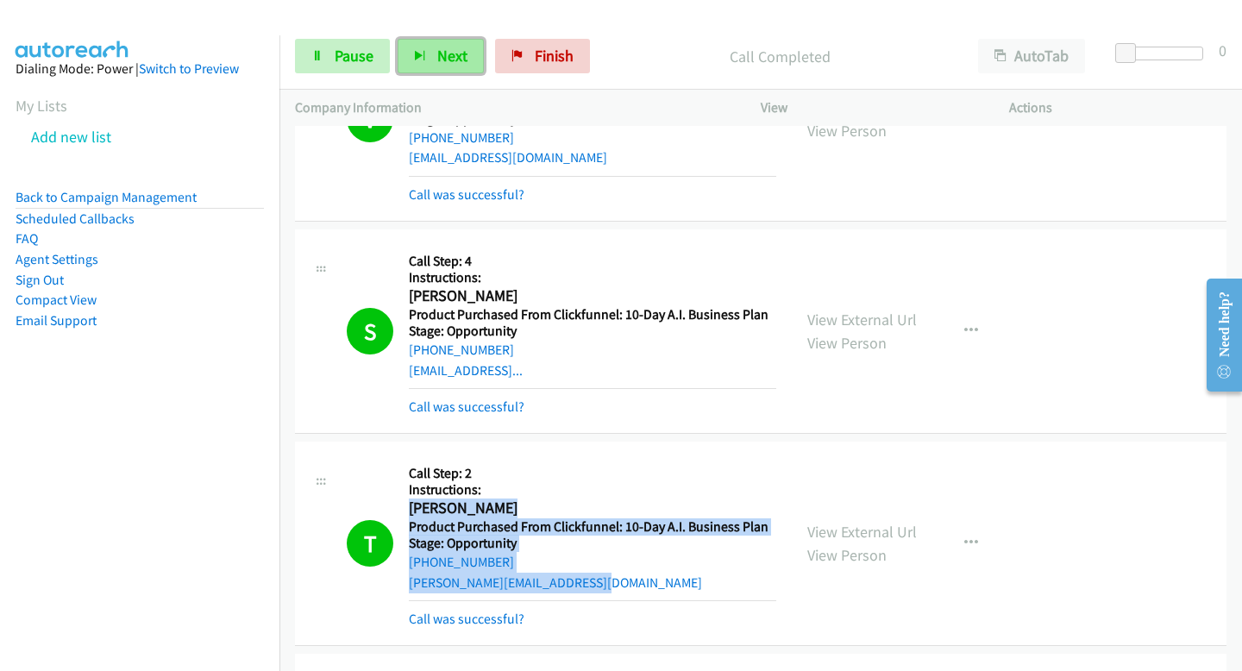
click at [442, 51] on span "Next" at bounding box center [452, 56] width 30 height 20
click at [342, 63] on span "Pause" at bounding box center [354, 56] width 39 height 20
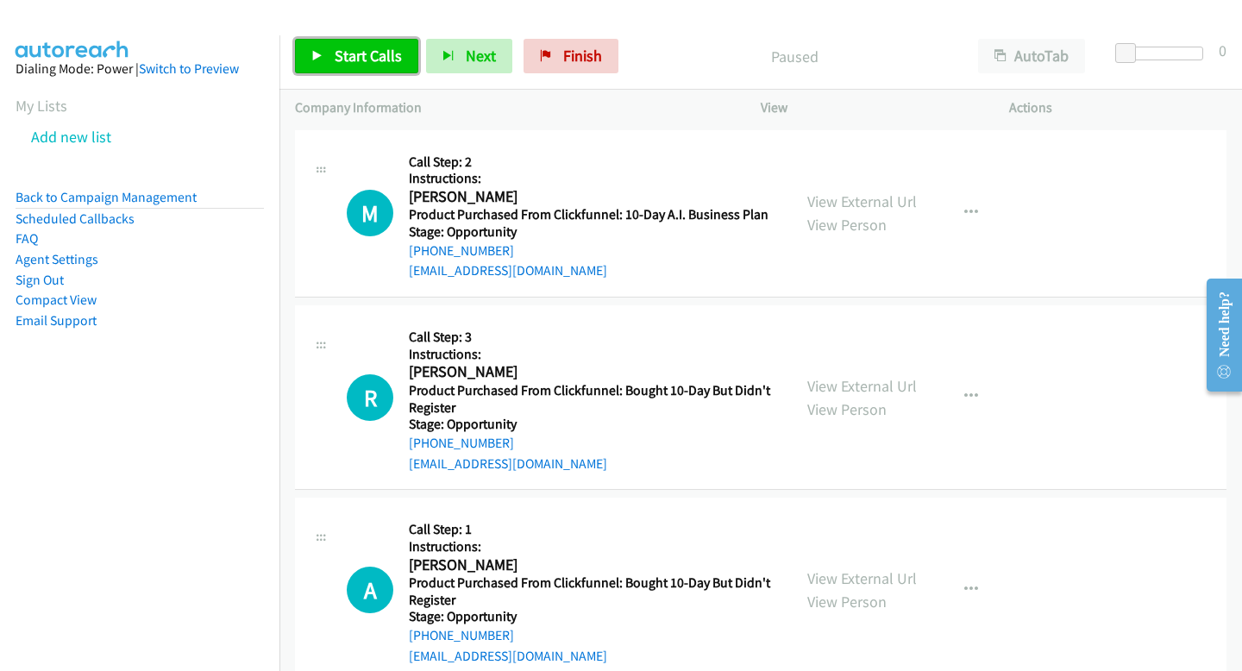
click at [413, 68] on link "Start Calls" at bounding box center [356, 56] width 123 height 35
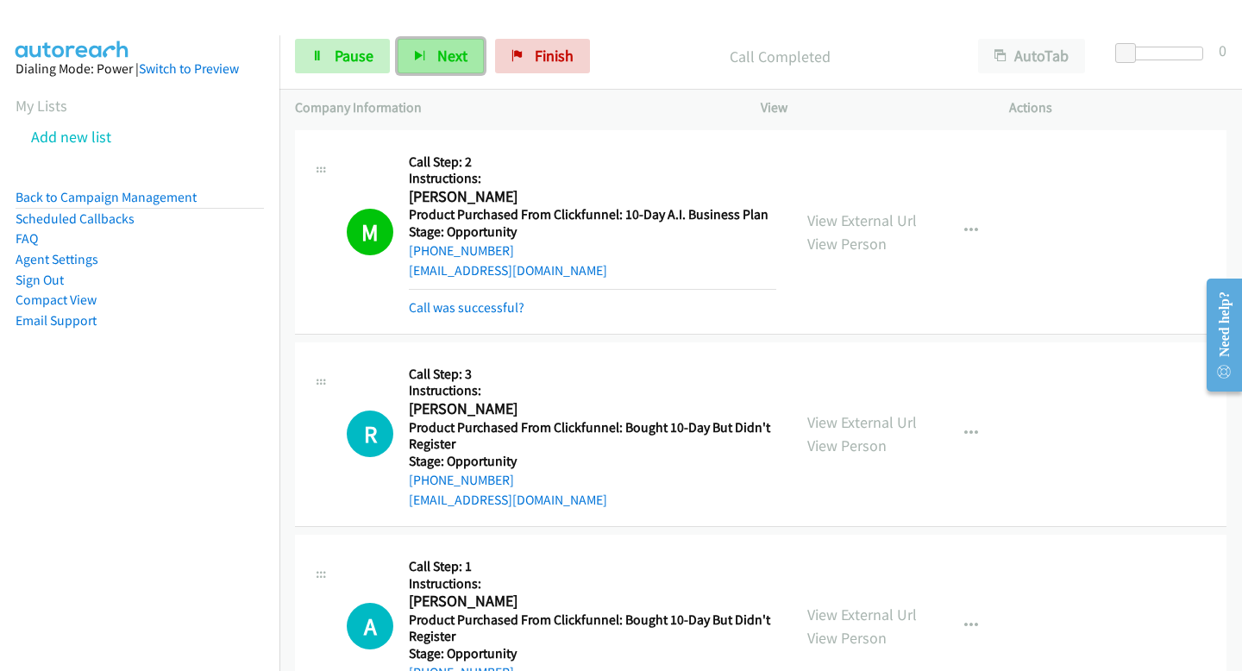
click at [469, 60] on button "Next" at bounding box center [441, 56] width 86 height 35
click at [430, 55] on button "Next" at bounding box center [441, 56] width 86 height 35
click at [432, 57] on button "Next" at bounding box center [441, 56] width 86 height 35
click at [448, 56] on span "Next" at bounding box center [452, 56] width 30 height 20
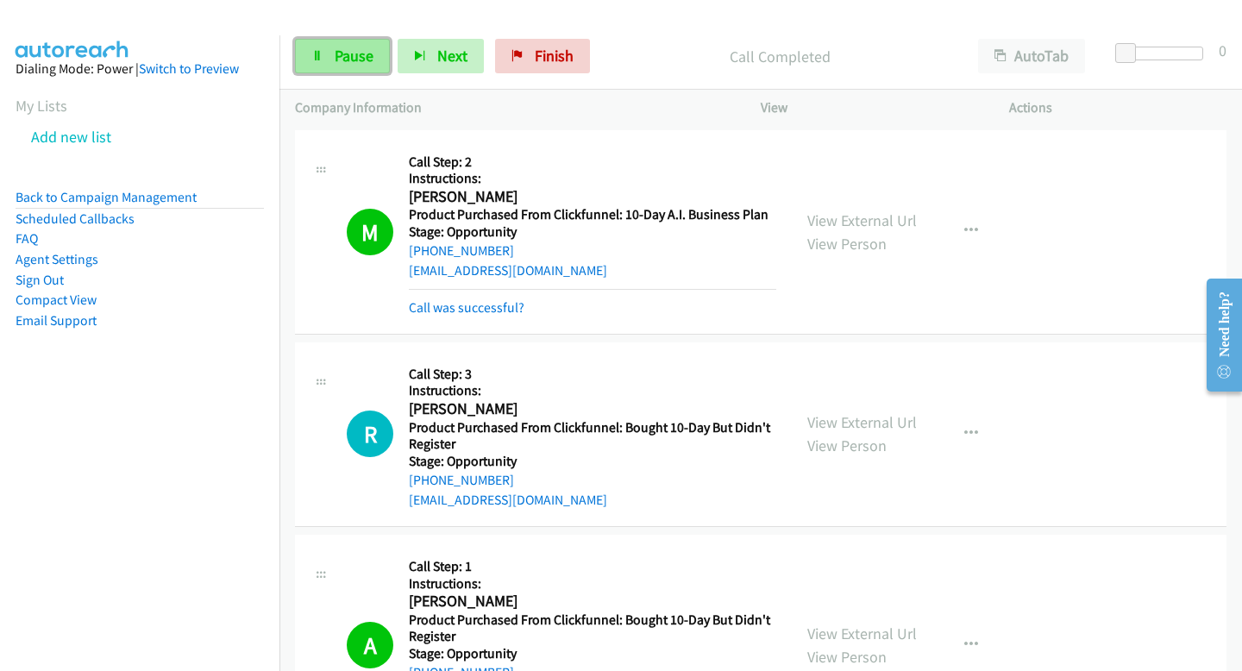
click at [301, 56] on link "Pause" at bounding box center [342, 56] width 95 height 35
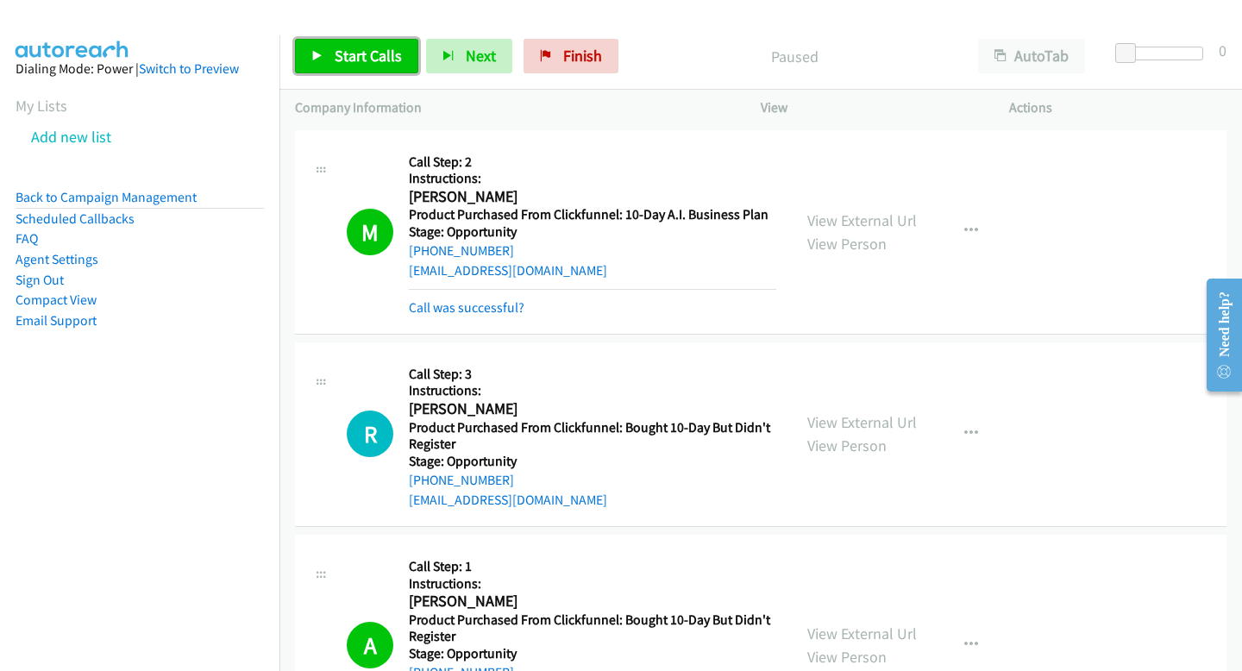
click at [335, 63] on span "Start Calls" at bounding box center [368, 56] width 67 height 20
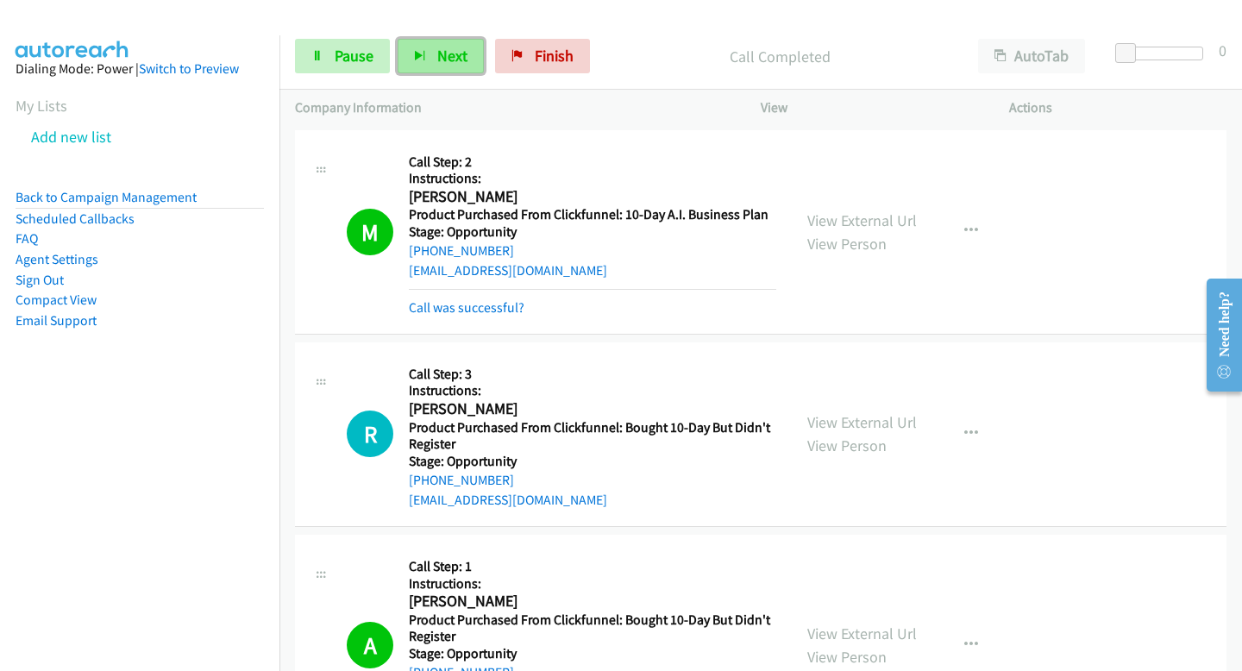
click at [438, 58] on span "Next" at bounding box center [452, 56] width 30 height 20
click at [464, 73] on div "Start Calls Pause Next Finish Call Completed AutoTab AutoTab 0" at bounding box center [760, 56] width 963 height 66
click at [447, 55] on span "Next" at bounding box center [452, 56] width 30 height 20
click at [445, 54] on span "Next" at bounding box center [452, 56] width 30 height 20
click at [429, 57] on button "Next" at bounding box center [441, 56] width 86 height 35
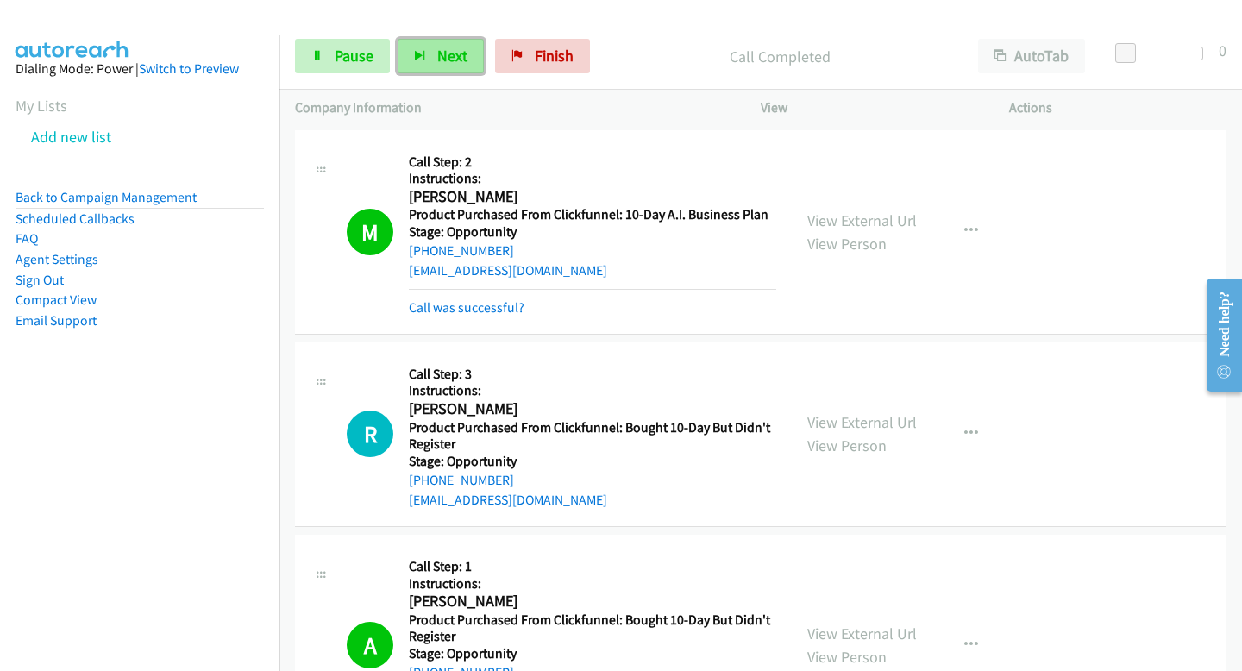
click at [442, 53] on span "Next" at bounding box center [452, 56] width 30 height 20
click at [438, 75] on div "Start Calls Pause Next Finish Call Completed AutoTab AutoTab 0" at bounding box center [760, 56] width 963 height 66
click at [437, 60] on span "Next" at bounding box center [452, 56] width 30 height 20
click at [453, 59] on span "Next" at bounding box center [452, 56] width 30 height 20
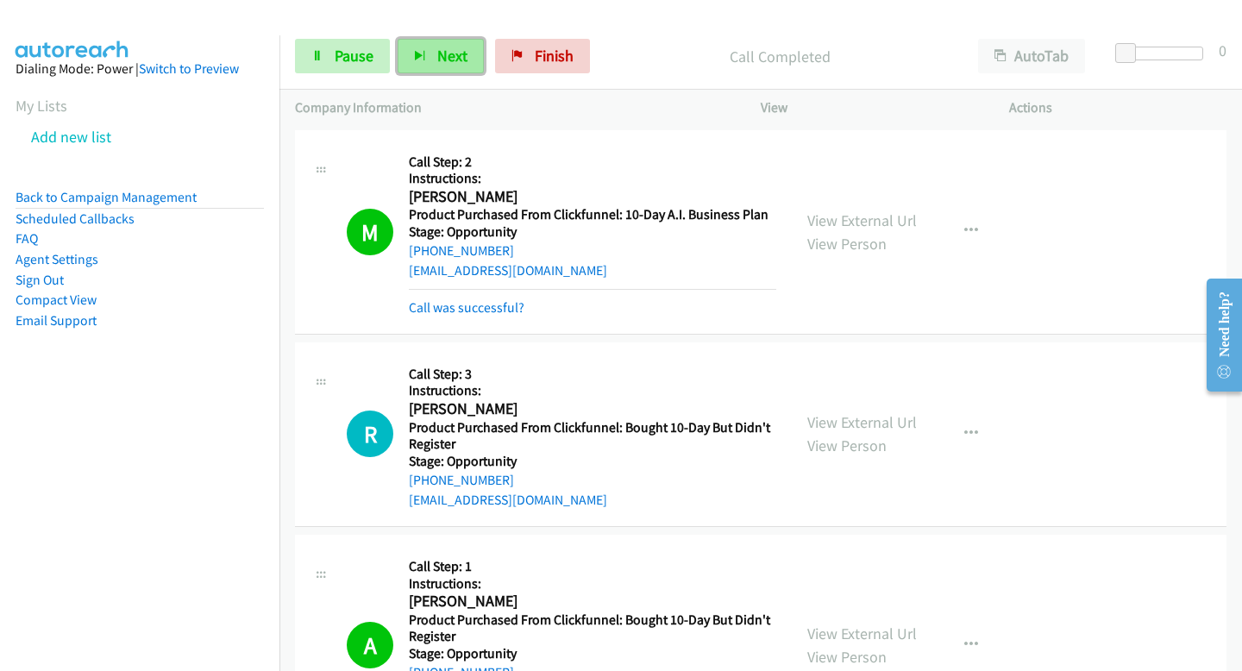
click at [463, 66] on button "Next" at bounding box center [441, 56] width 86 height 35
click at [455, 71] on button "Next" at bounding box center [441, 56] width 86 height 35
click at [449, 66] on button "Next" at bounding box center [441, 56] width 86 height 35
click at [456, 66] on button "Next" at bounding box center [441, 56] width 86 height 35
click at [474, 75] on div "Start Calls Pause Next Finish Call Completed AutoTab AutoTab 0" at bounding box center [760, 56] width 963 height 66
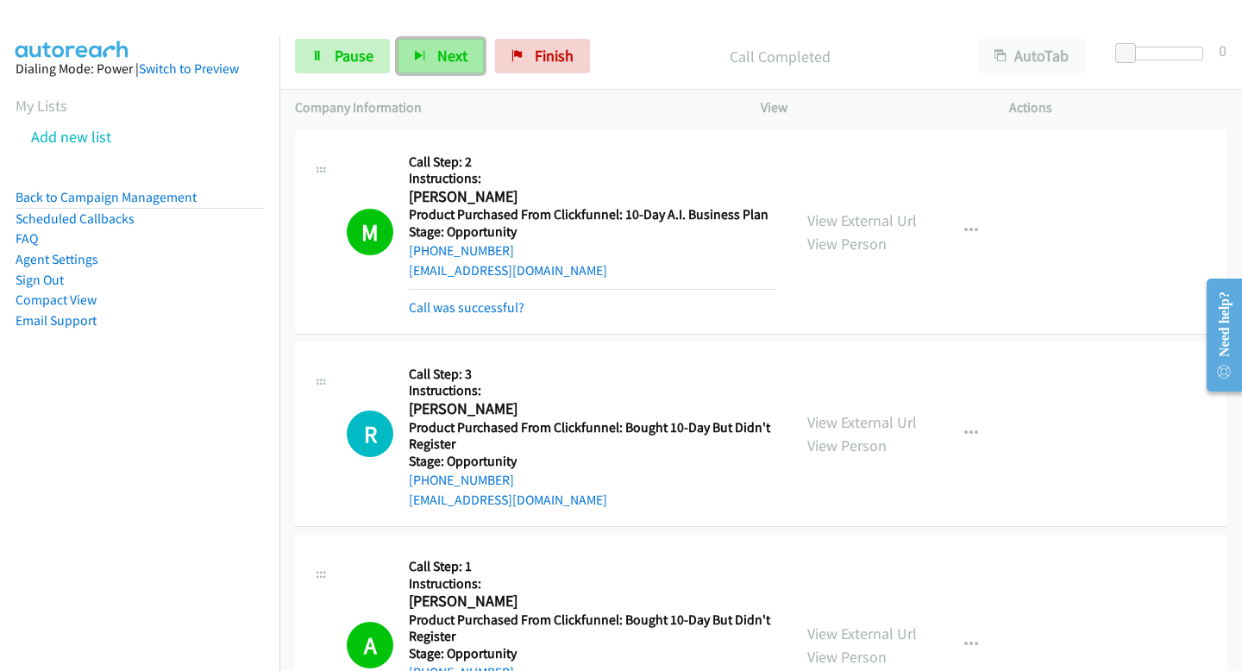
click at [464, 67] on button "Next" at bounding box center [441, 56] width 86 height 35
click at [449, 48] on span "Next" at bounding box center [452, 56] width 30 height 20
click at [432, 73] on div "Start Calls Pause Next Finish Call Completed AutoTab AutoTab 0" at bounding box center [760, 56] width 963 height 66
click at [428, 61] on button "Next" at bounding box center [441, 56] width 86 height 35
click at [455, 43] on button "Next" at bounding box center [441, 56] width 86 height 35
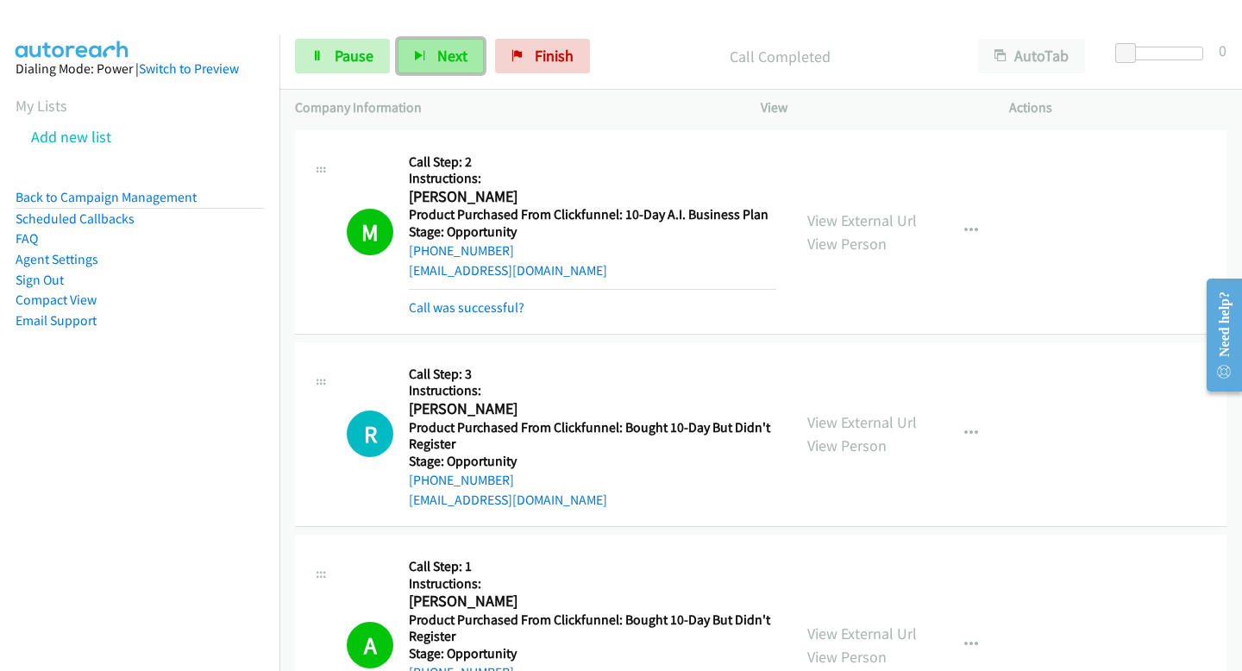
click at [430, 52] on button "Next" at bounding box center [441, 56] width 86 height 35
click at [455, 73] on div "Start Calls Pause Next Finish Call Completed AutoTab AutoTab 0" at bounding box center [760, 56] width 963 height 66
click at [453, 67] on button "Next" at bounding box center [441, 56] width 86 height 35
click at [461, 36] on div "Start Calls Pause Next Finish Call Completed AutoTab AutoTab 0" at bounding box center [760, 56] width 963 height 66
click at [451, 55] on span "Next" at bounding box center [452, 56] width 30 height 20
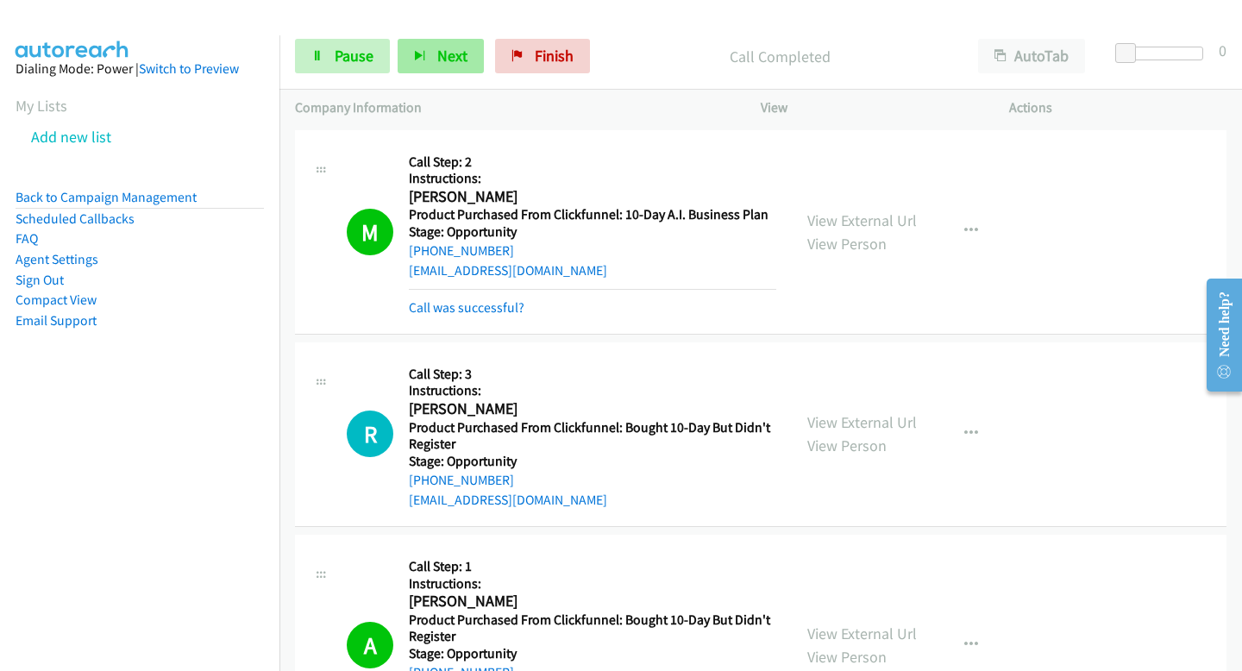
click at [440, 66] on button "Next" at bounding box center [441, 56] width 86 height 35
click at [457, 57] on span "Next" at bounding box center [452, 56] width 30 height 20
click at [418, 48] on button "Next" at bounding box center [441, 56] width 86 height 35
click at [432, 78] on div "Start Calls Pause Next Finish Call Completed AutoTab AutoTab 0" at bounding box center [760, 56] width 963 height 66
click at [420, 72] on button "Next" at bounding box center [441, 56] width 86 height 35
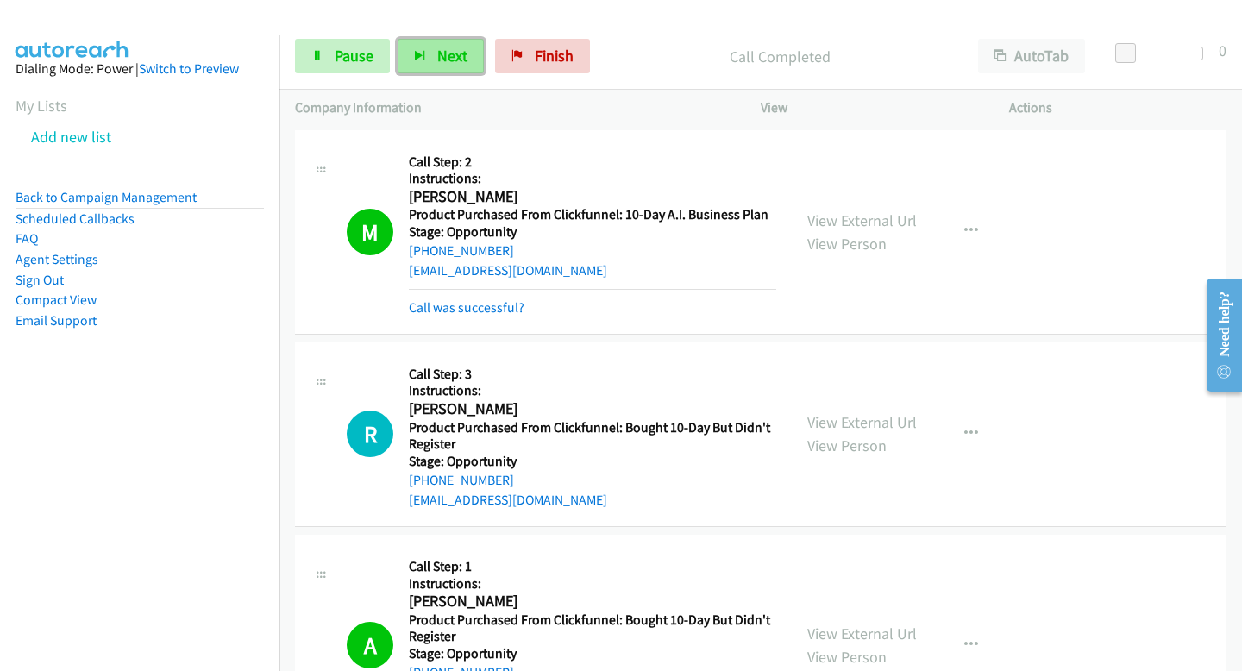
click at [441, 47] on span "Next" at bounding box center [452, 56] width 30 height 20
click at [461, 58] on span "Next" at bounding box center [452, 56] width 30 height 20
click at [431, 63] on button "Next" at bounding box center [441, 56] width 86 height 35
click at [439, 45] on button "Next" at bounding box center [441, 56] width 86 height 35
click at [417, 47] on button "Next" at bounding box center [441, 56] width 86 height 35
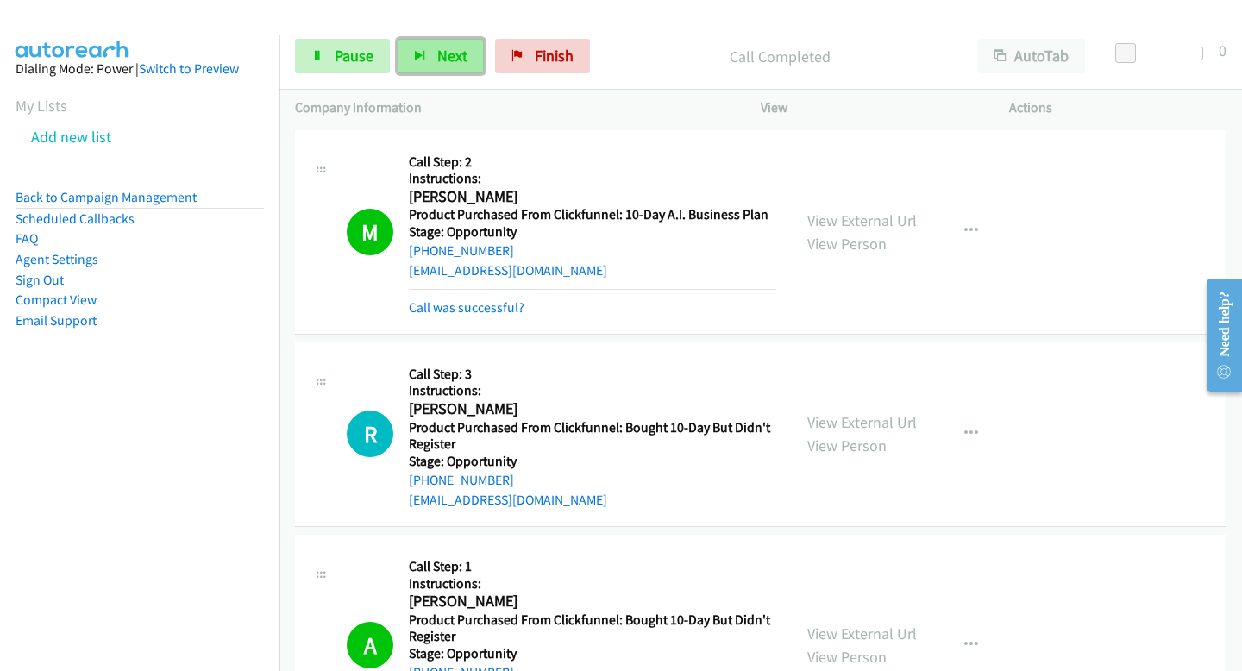
click at [452, 52] on span "Next" at bounding box center [452, 56] width 30 height 20
click at [414, 77] on div "Start Calls Pause Next Finish Call Completed AutoTab AutoTab 0" at bounding box center [760, 56] width 963 height 66
click at [414, 70] on button "Next" at bounding box center [441, 56] width 86 height 35
click at [430, 66] on button "Next" at bounding box center [441, 56] width 86 height 35
click at [419, 53] on icon "button" at bounding box center [420, 57] width 12 height 12
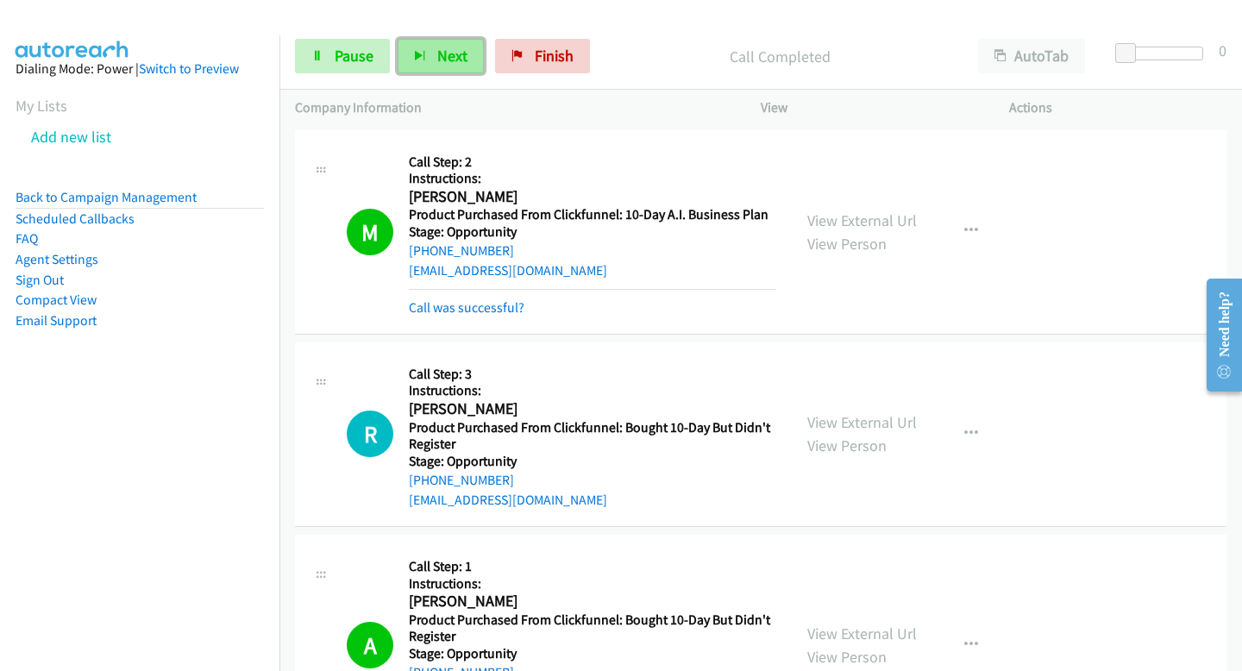
click at [456, 63] on span "Next" at bounding box center [452, 56] width 30 height 20
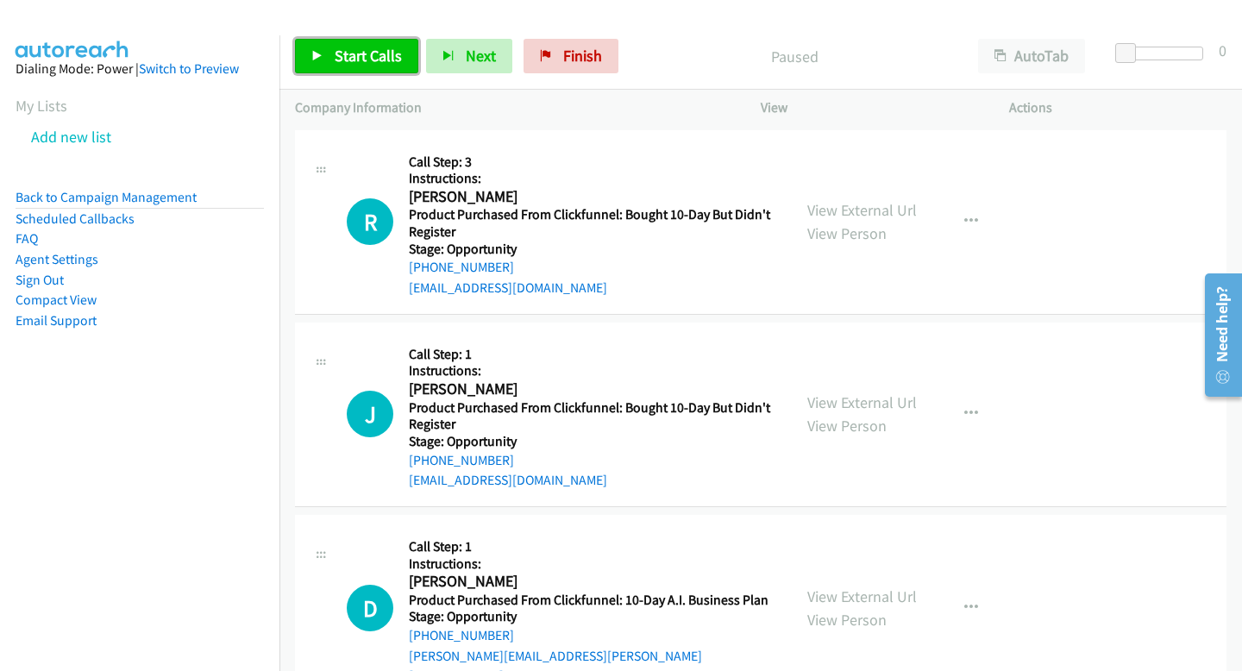
click at [318, 53] on icon at bounding box center [317, 57] width 12 height 12
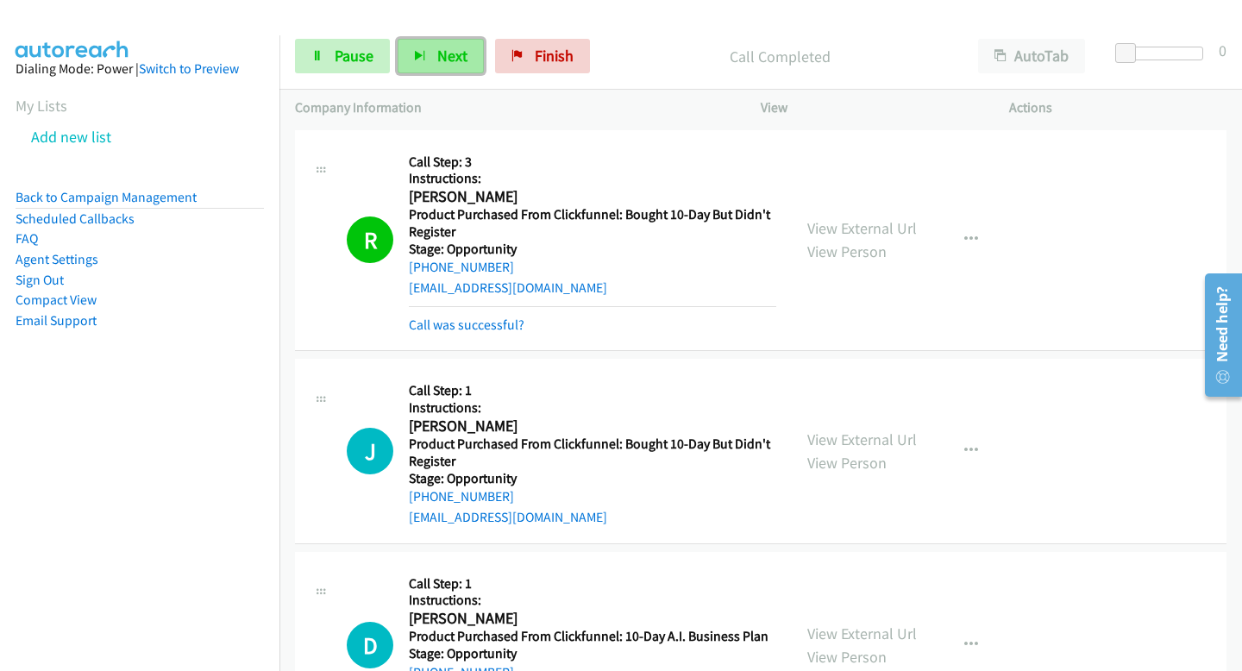
click at [434, 53] on button "Next" at bounding box center [441, 56] width 86 height 35
click at [411, 60] on button "Next" at bounding box center [441, 56] width 86 height 35
click at [417, 52] on icon "button" at bounding box center [420, 57] width 12 height 12
click at [409, 59] on button "Next" at bounding box center [441, 56] width 86 height 35
click at [459, 59] on span "Next" at bounding box center [452, 56] width 30 height 20
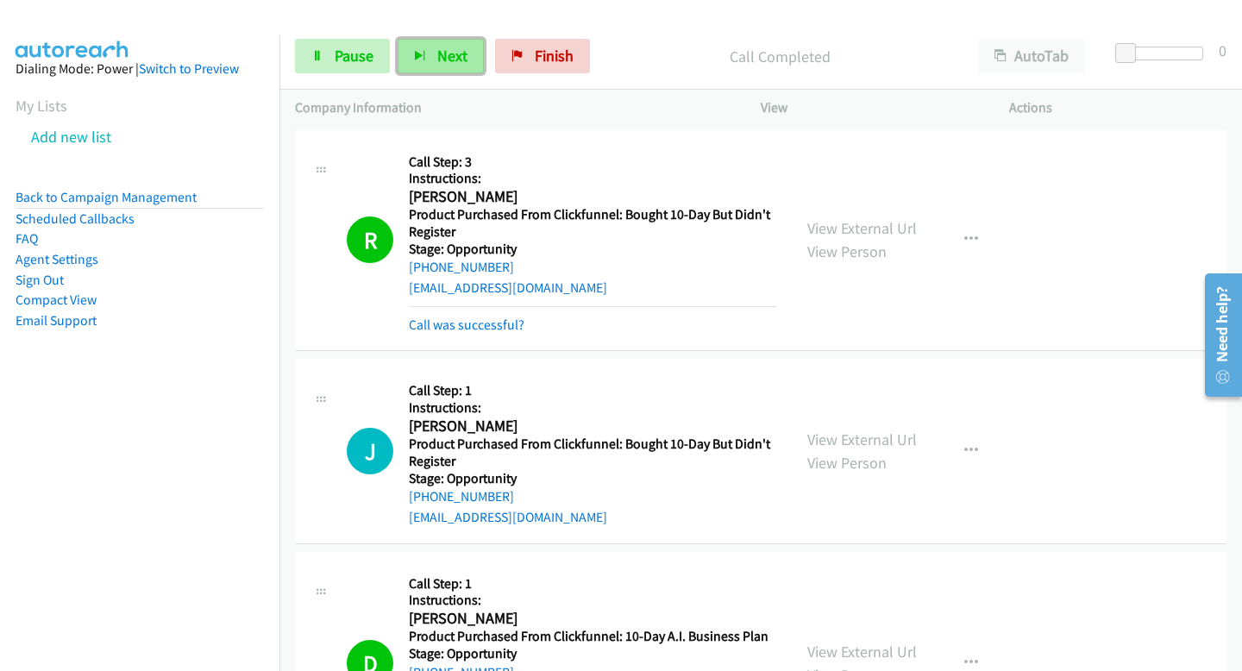
click at [468, 58] on button "Next" at bounding box center [441, 56] width 86 height 35
click at [323, 74] on div "Start Calls Pause Next Finish Call Completed AutoTab AutoTab 0" at bounding box center [760, 56] width 963 height 66
click at [312, 54] on icon at bounding box center [317, 57] width 12 height 12
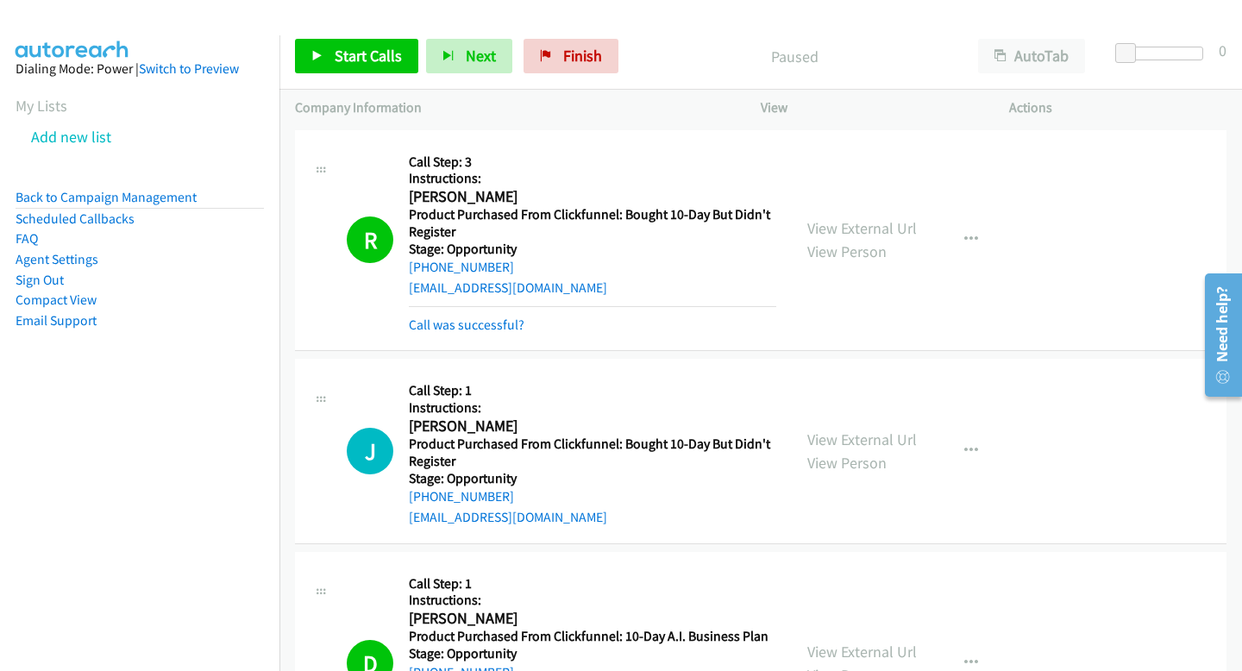
click at [346, 17] on div at bounding box center [613, 33] width 1227 height 66
click at [367, 69] on link "Start Calls" at bounding box center [356, 56] width 123 height 35
click at [375, 59] on link "Pause" at bounding box center [342, 56] width 95 height 35
click at [385, 59] on div "Start Calls Pause Next Finish" at bounding box center [460, 56] width 331 height 35
click at [394, 60] on span "Start Calls" at bounding box center [368, 56] width 67 height 20
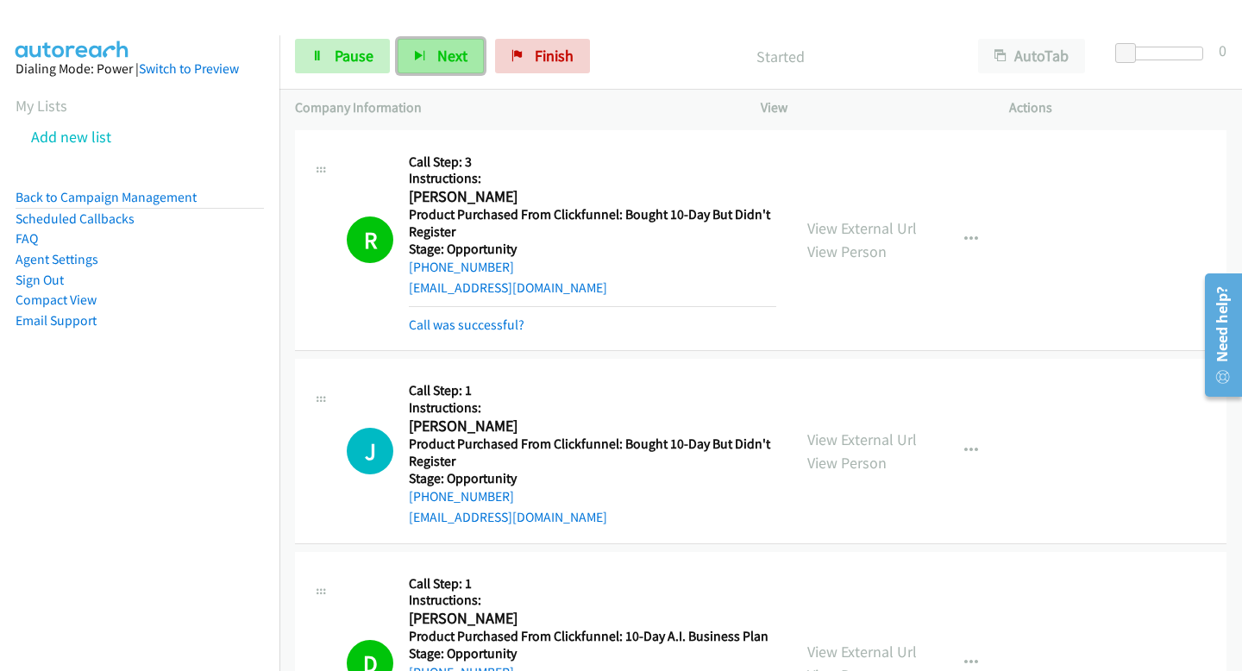
click at [452, 57] on span "Next" at bounding box center [452, 56] width 30 height 20
click at [422, 57] on icon "button" at bounding box center [420, 57] width 12 height 12
click at [437, 54] on span "Next" at bounding box center [452, 56] width 30 height 20
click at [458, 71] on button "Next" at bounding box center [441, 56] width 86 height 35
click at [463, 46] on button "Next" at bounding box center [441, 56] width 86 height 35
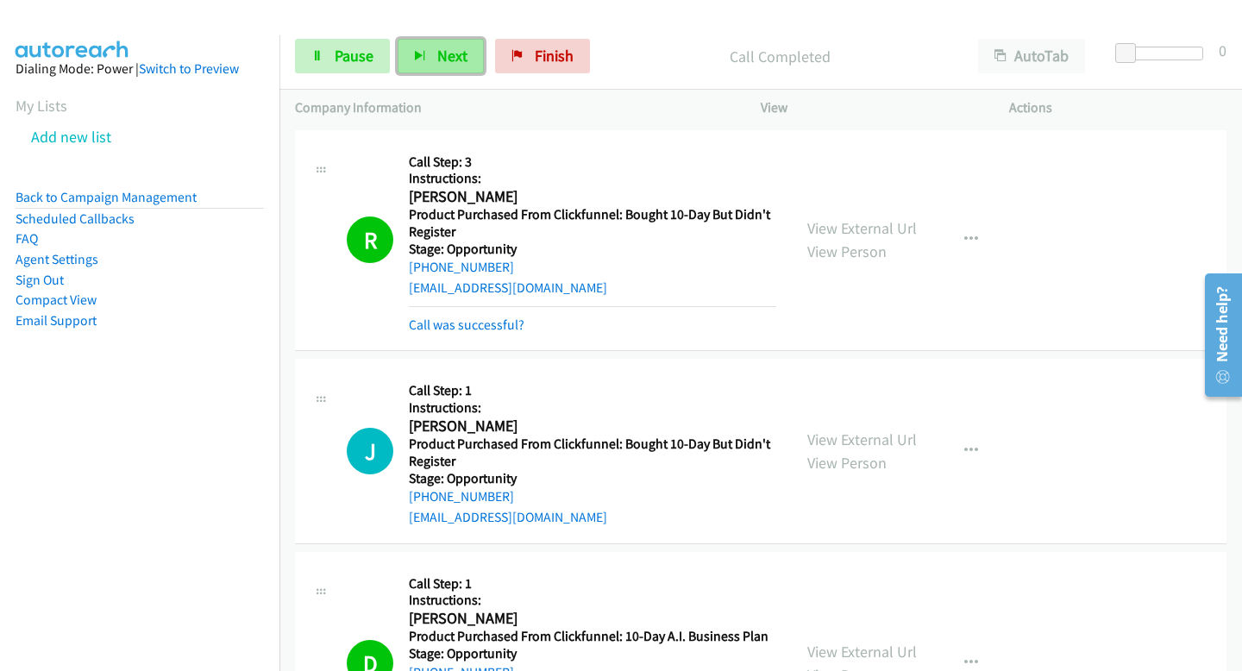
click at [438, 47] on span "Next" at bounding box center [452, 56] width 30 height 20
click at [445, 54] on span "Next" at bounding box center [452, 56] width 30 height 20
click at [432, 61] on button "Next" at bounding box center [441, 56] width 86 height 35
click at [421, 56] on icon "button" at bounding box center [420, 57] width 12 height 12
click at [433, 70] on button "Next" at bounding box center [441, 56] width 86 height 35
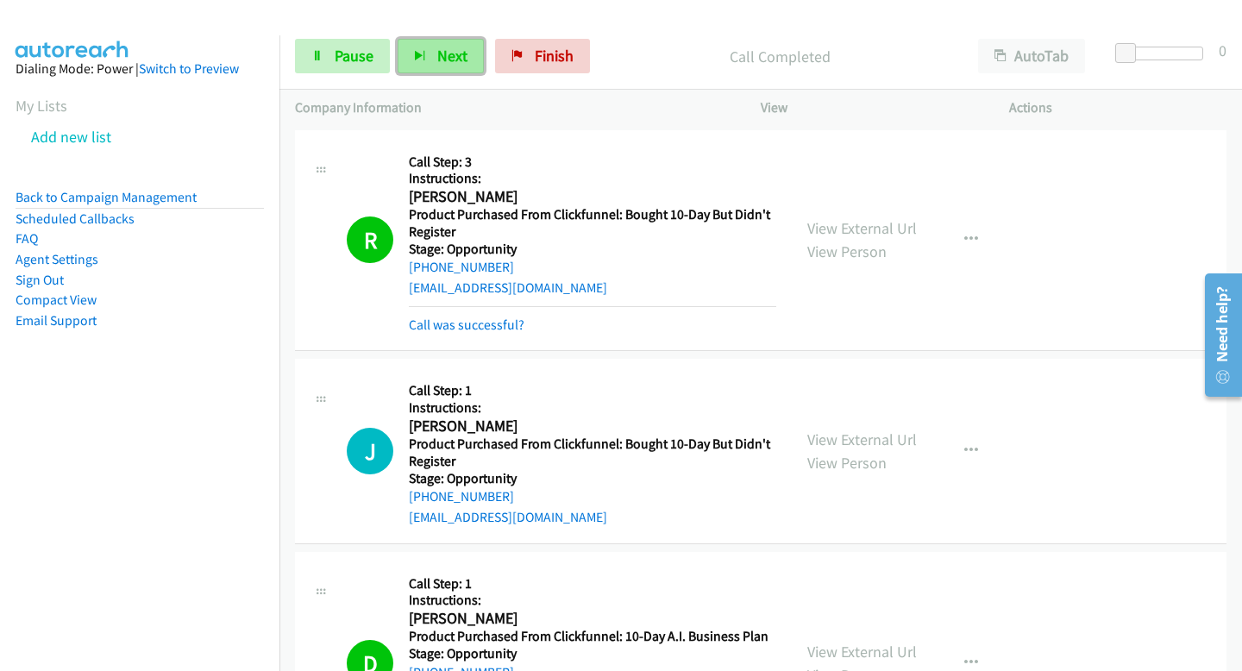
click at [432, 53] on button "Next" at bounding box center [441, 56] width 86 height 35
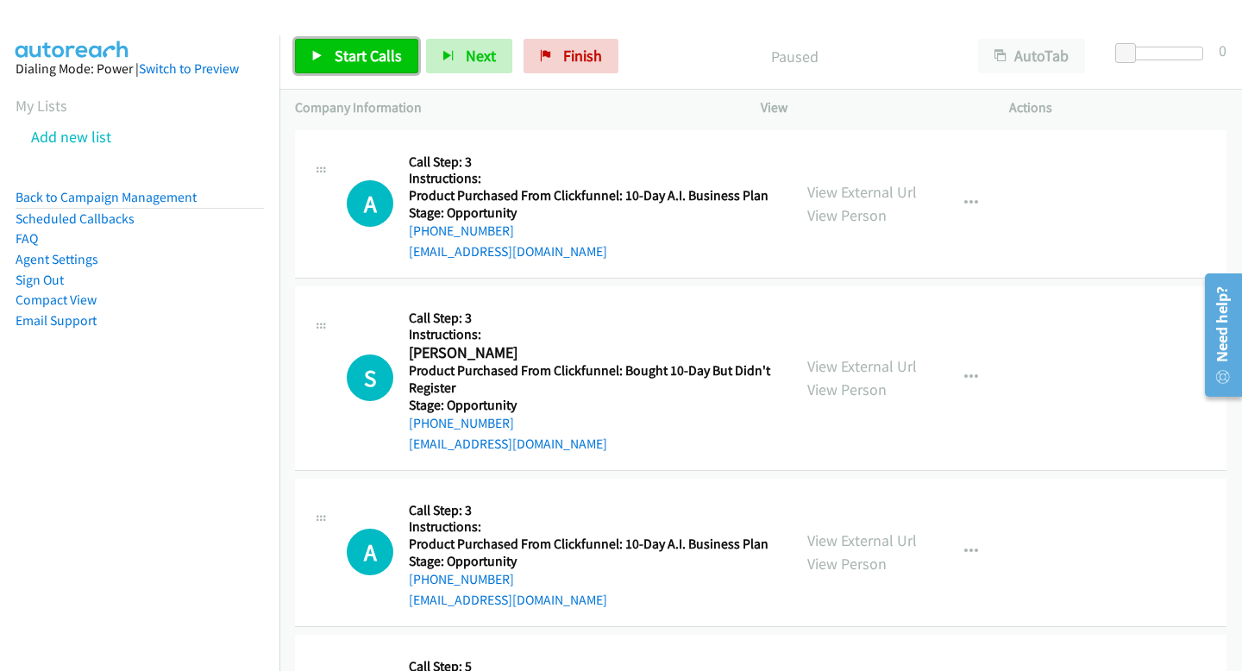
click at [366, 45] on link "Start Calls" at bounding box center [356, 56] width 123 height 35
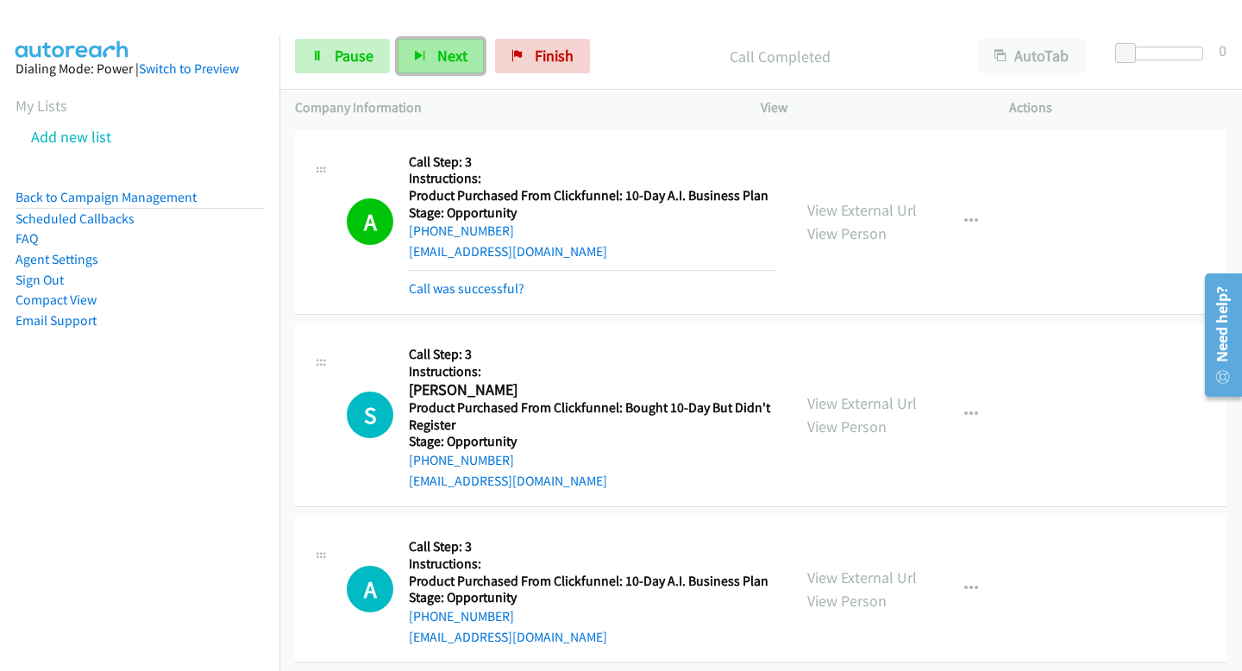
click at [444, 68] on button "Next" at bounding box center [441, 56] width 86 height 35
click at [445, 57] on span "Next" at bounding box center [452, 56] width 30 height 20
click at [427, 51] on button "Next" at bounding box center [441, 56] width 86 height 35
click at [434, 64] on button "Next" at bounding box center [441, 56] width 86 height 35
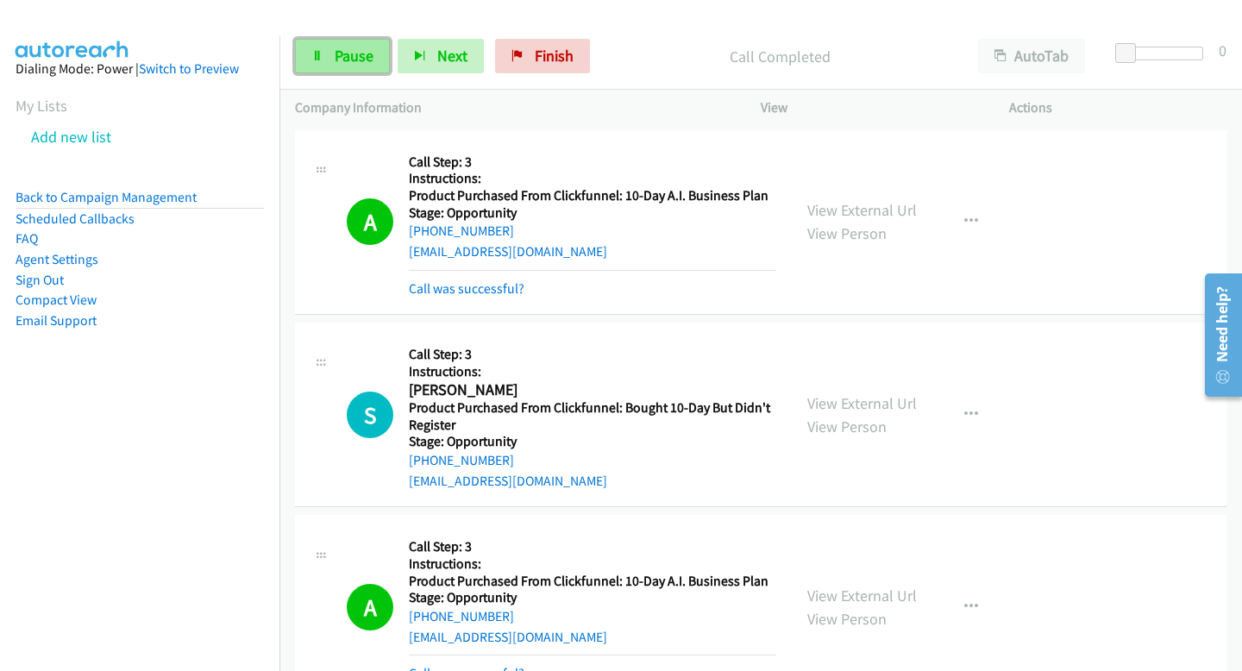
click at [357, 51] on span "Pause" at bounding box center [354, 56] width 39 height 20
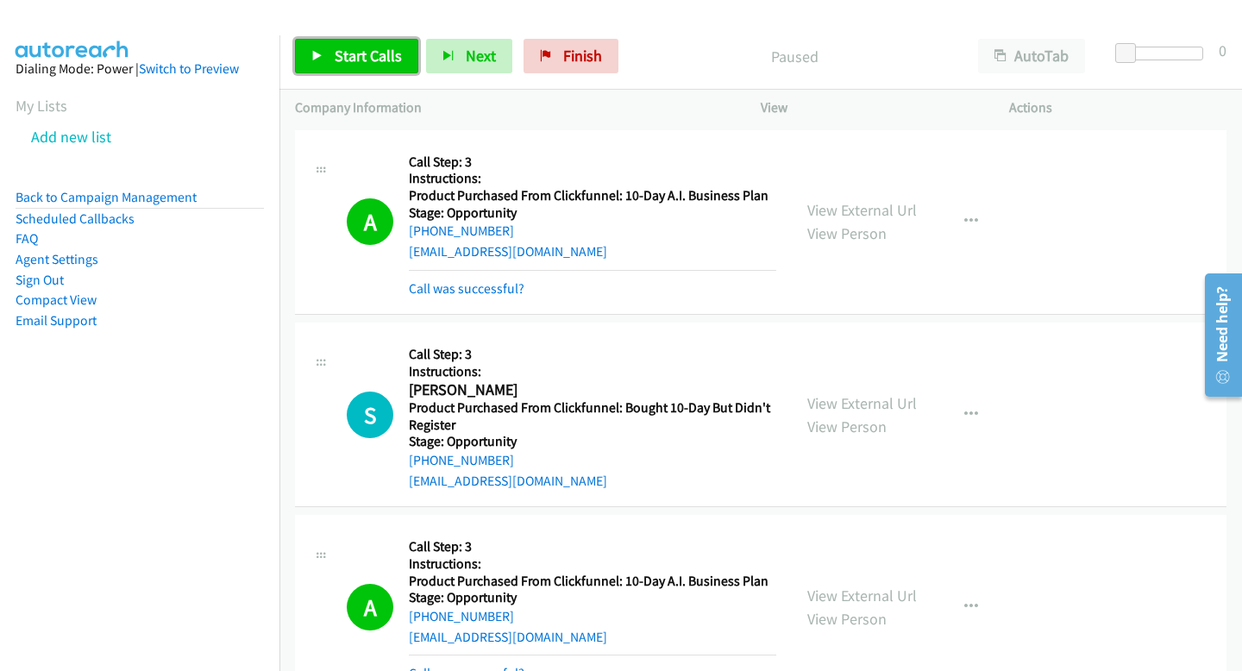
click at [314, 60] on icon at bounding box center [317, 57] width 12 height 12
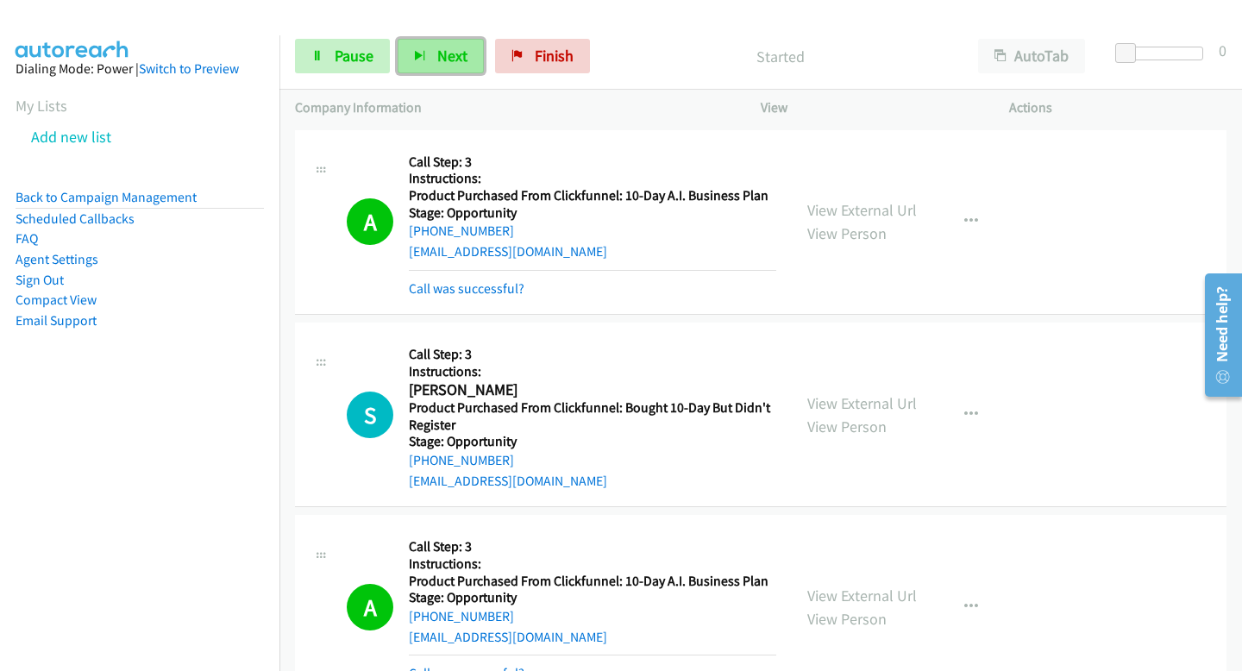
click at [448, 47] on span "Next" at bounding box center [452, 56] width 30 height 20
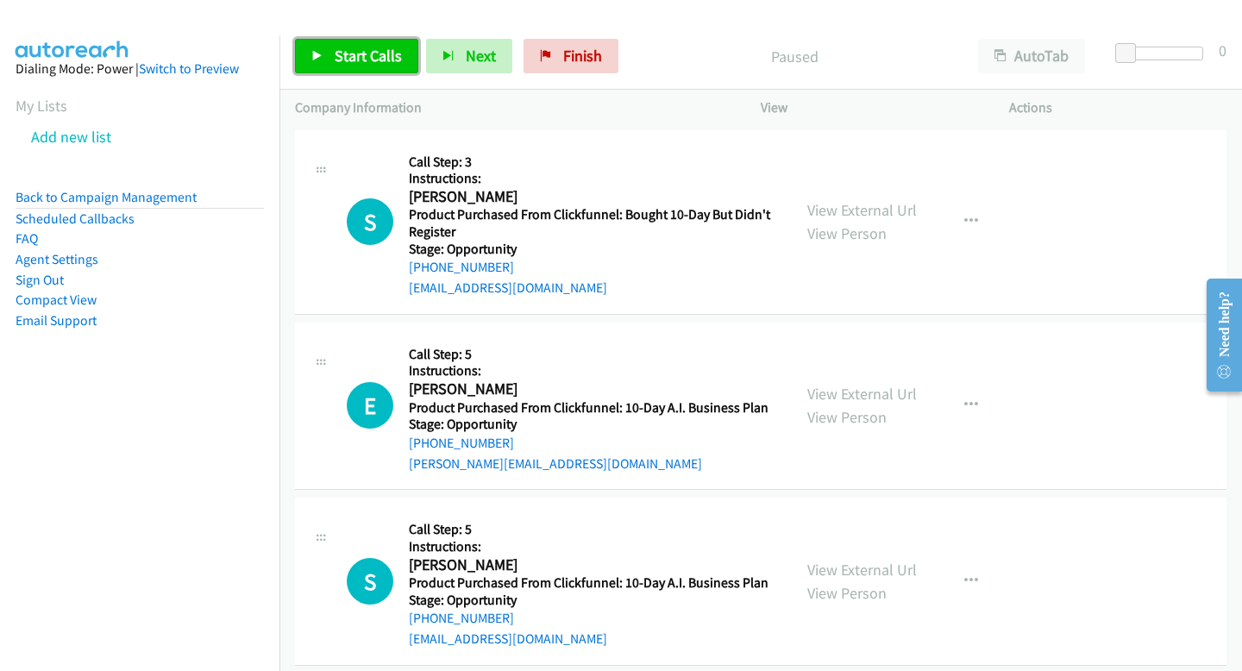
click at [348, 40] on link "Start Calls" at bounding box center [356, 56] width 123 height 35
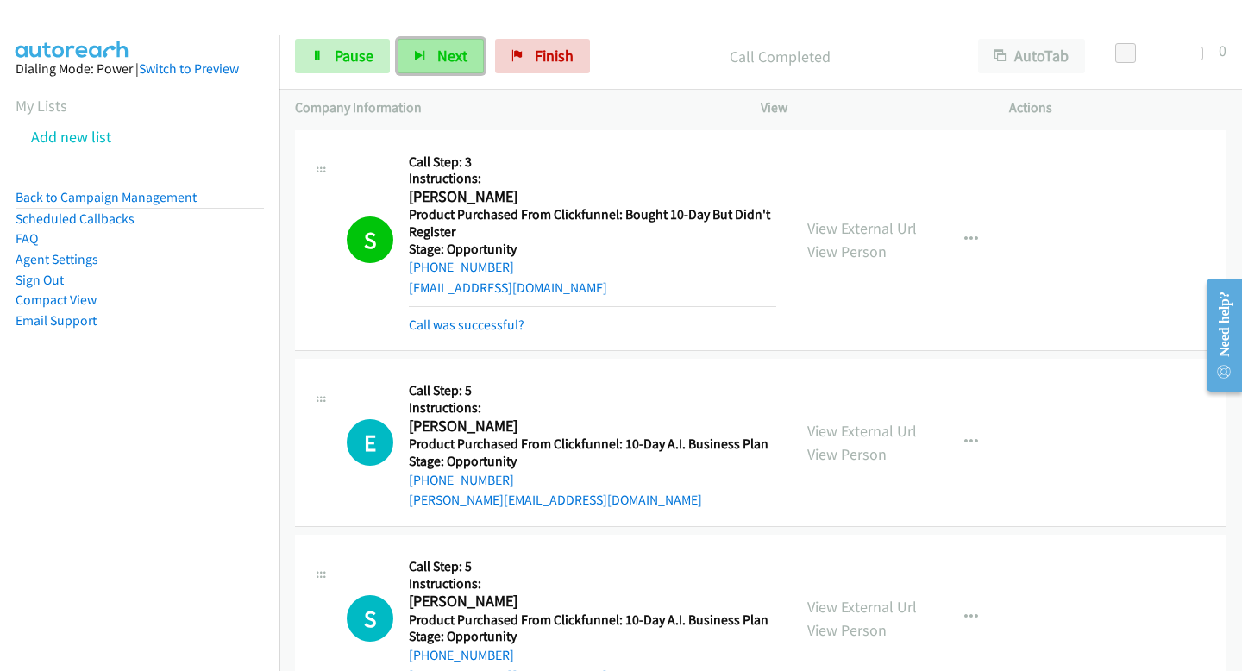
click at [433, 50] on button "Next" at bounding box center [441, 56] width 86 height 35
click at [437, 51] on span "Next" at bounding box center [452, 56] width 30 height 20
click at [434, 66] on button "Next" at bounding box center [441, 56] width 86 height 35
click at [423, 55] on icon "button" at bounding box center [420, 57] width 12 height 12
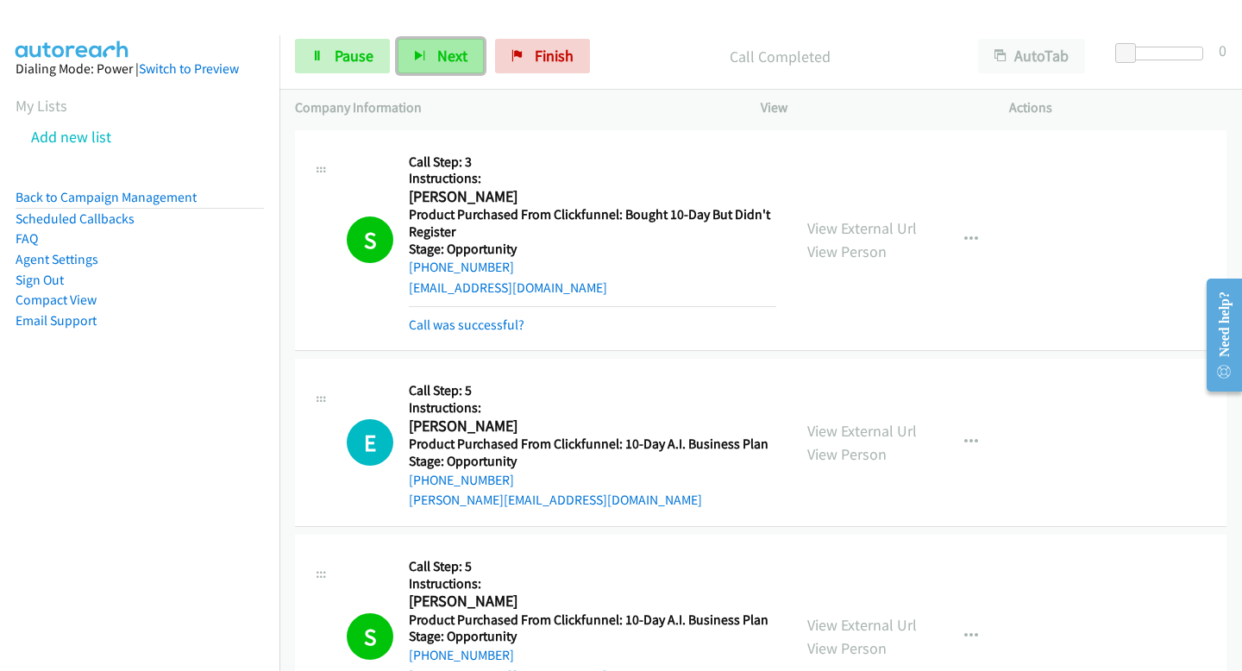
click at [423, 42] on button "Next" at bounding box center [441, 56] width 86 height 35
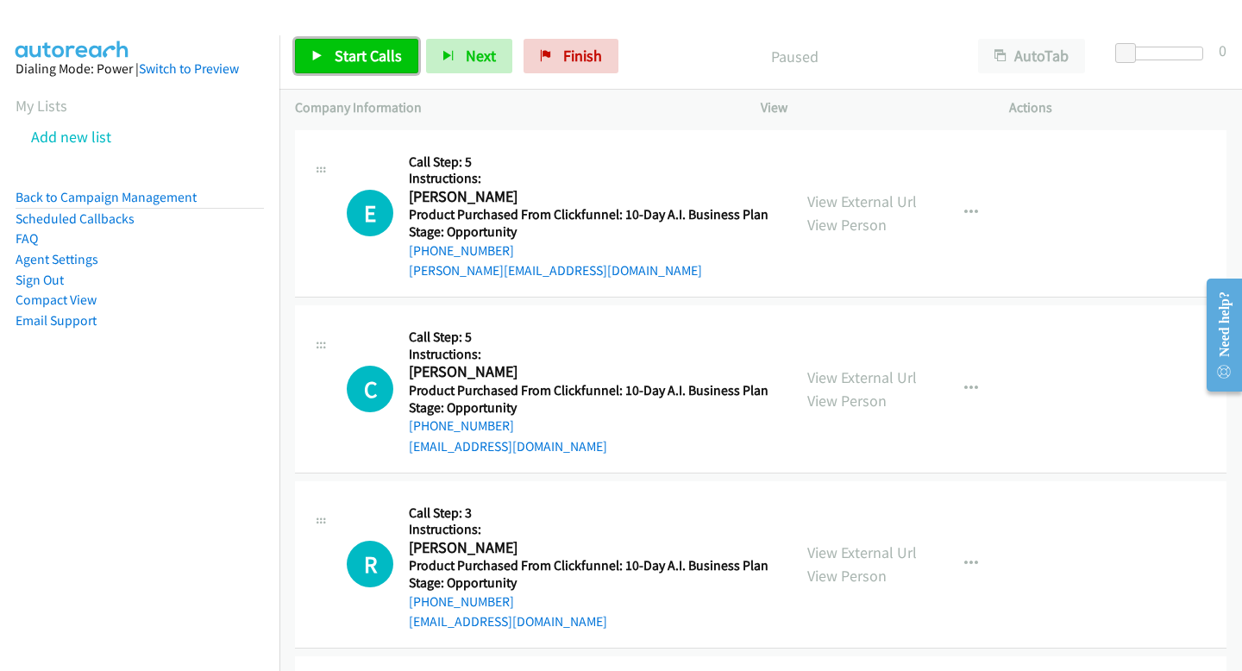
click at [307, 65] on link "Start Calls" at bounding box center [356, 56] width 123 height 35
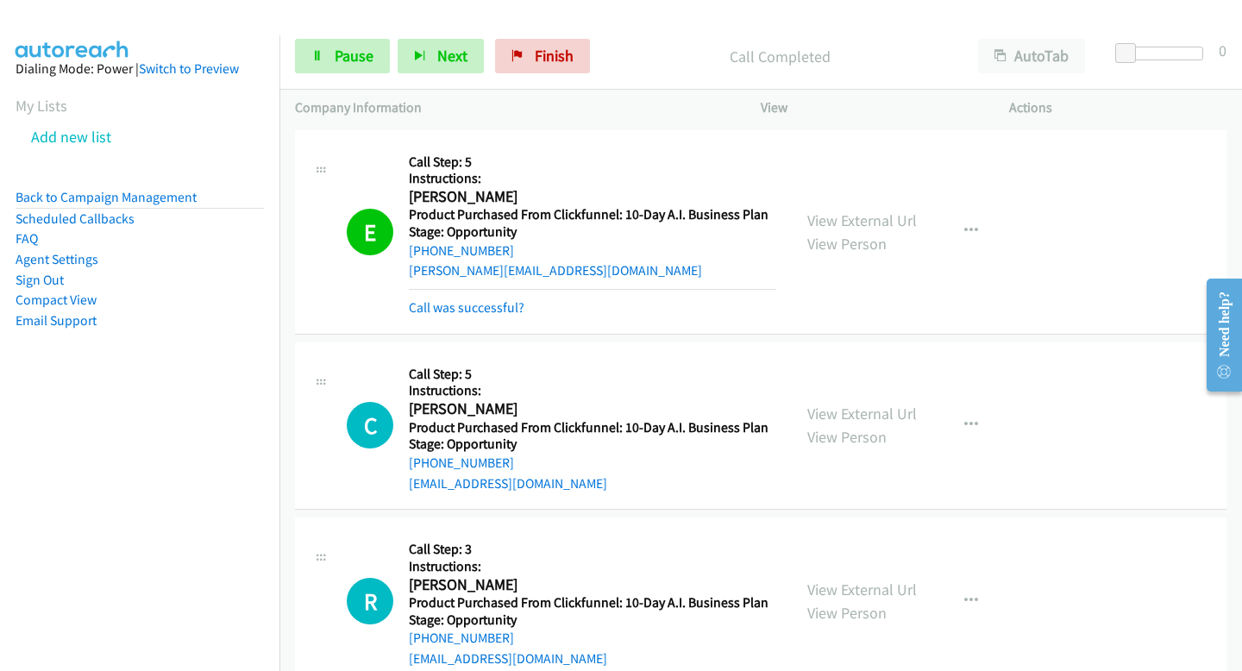
click at [470, 74] on div "Start Calls Pause Next Finish Call Completed AutoTab AutoTab 0" at bounding box center [760, 56] width 963 height 66
click at [454, 76] on div "Start Calls Pause Next Finish Call Completed AutoTab AutoTab 0" at bounding box center [760, 56] width 963 height 66
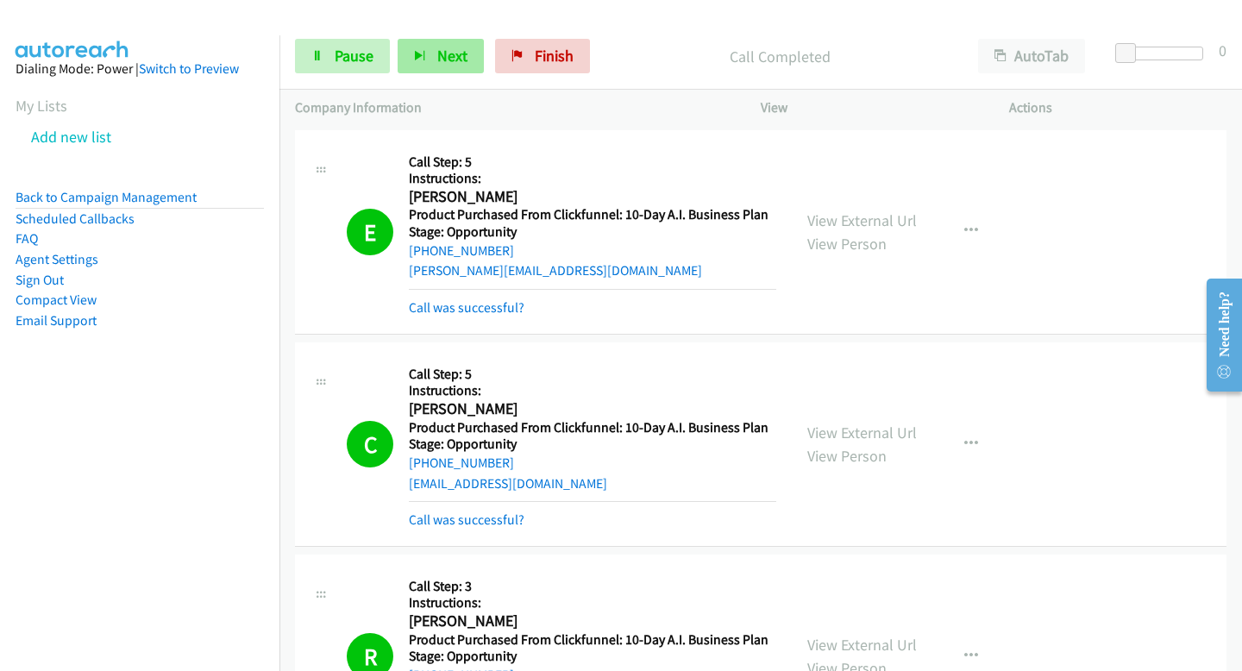
click at [446, 45] on button "Next" at bounding box center [441, 56] width 86 height 35
click at [466, 81] on div "Start Calls Pause Next Finish Call Completed AutoTab AutoTab 0" at bounding box center [760, 56] width 963 height 66
click at [464, 58] on span "Next" at bounding box center [452, 56] width 30 height 20
click at [423, 58] on icon "button" at bounding box center [420, 57] width 12 height 12
click at [415, 53] on icon "button" at bounding box center [420, 57] width 12 height 12
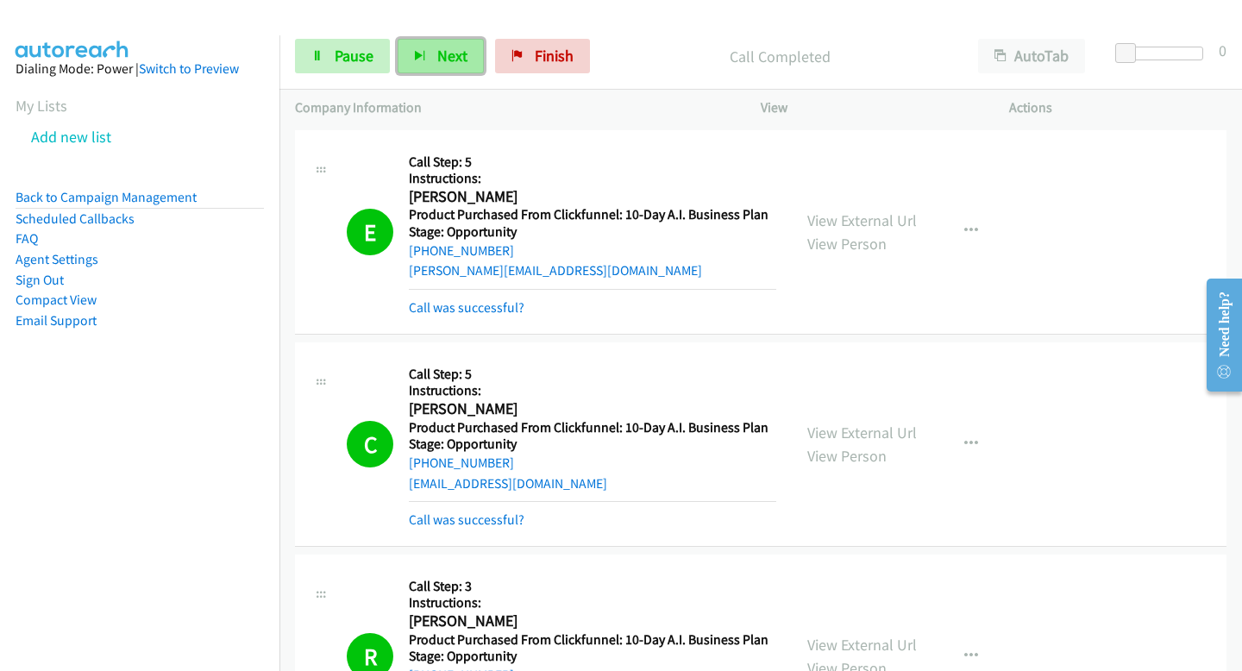
click at [417, 65] on button "Next" at bounding box center [441, 56] width 86 height 35
click at [447, 64] on span "Next" at bounding box center [452, 56] width 30 height 20
click at [414, 60] on icon "button" at bounding box center [420, 57] width 12 height 12
click at [412, 42] on button "Next" at bounding box center [441, 56] width 86 height 35
click at [430, 39] on button "Next" at bounding box center [441, 56] width 86 height 35
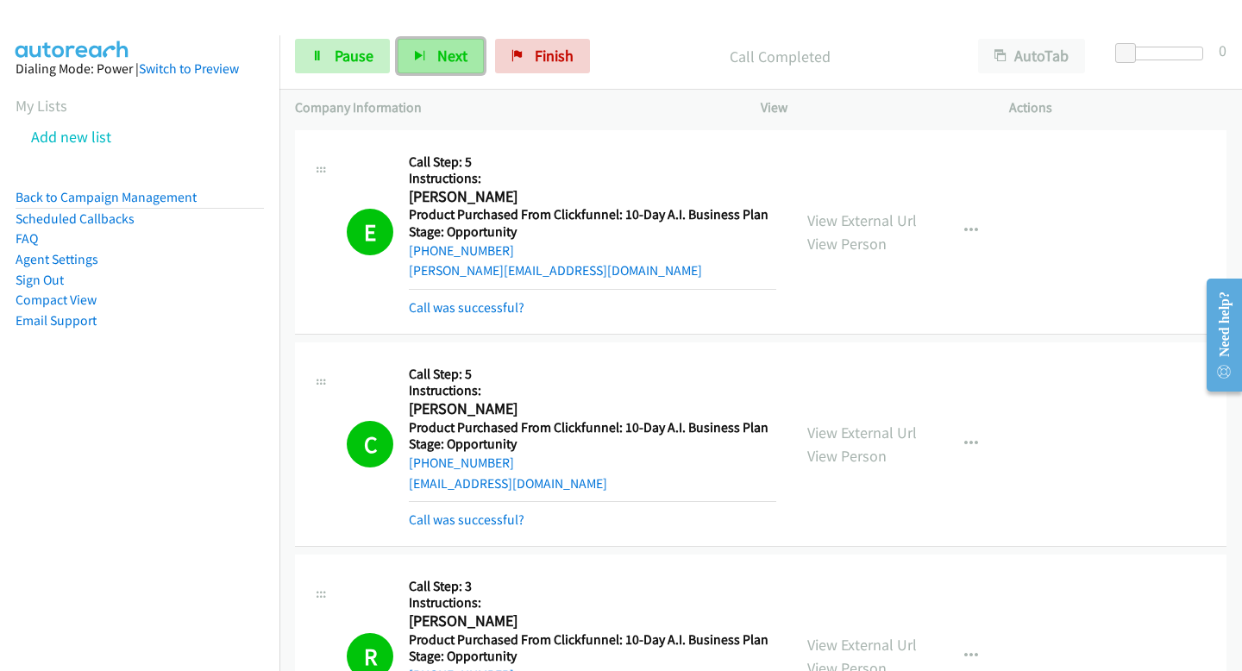
click at [451, 55] on span "Next" at bounding box center [452, 56] width 30 height 20
click at [437, 55] on span "Next" at bounding box center [452, 56] width 30 height 20
click at [419, 60] on icon "button" at bounding box center [420, 57] width 12 height 12
click at [455, 79] on div "Start Calls Pause Next Finish Call Completed AutoTab AutoTab 0" at bounding box center [760, 56] width 963 height 66
click at [455, 67] on button "Next" at bounding box center [441, 56] width 86 height 35
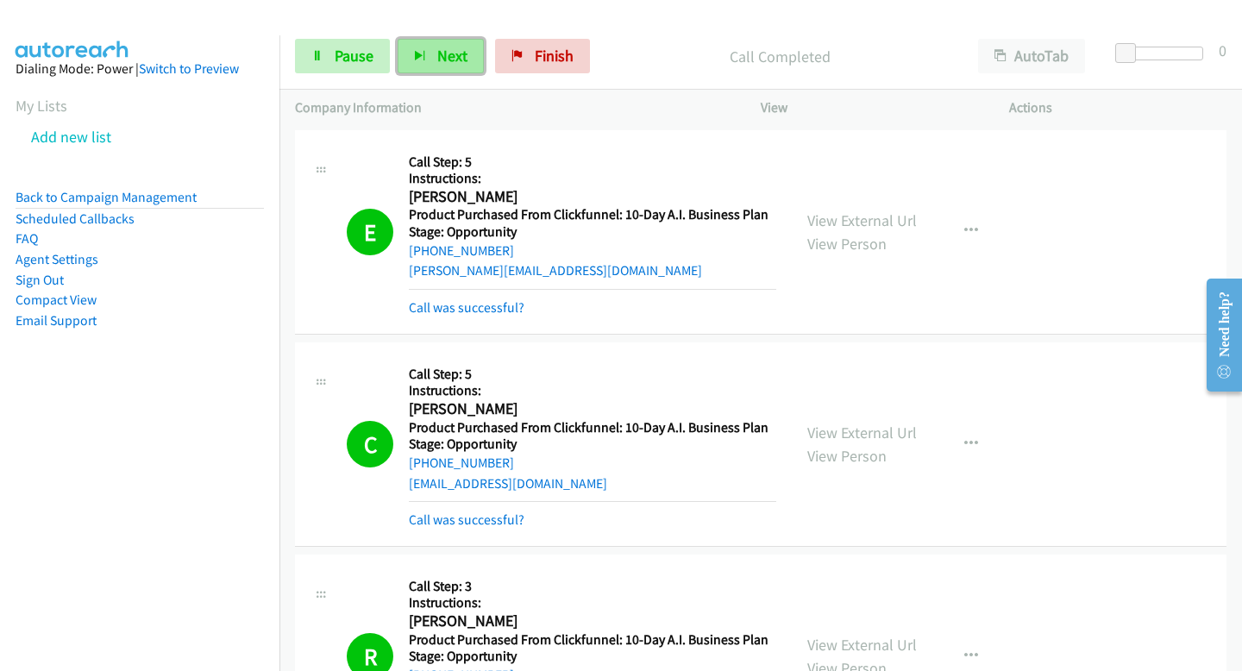
click at [468, 60] on button "Next" at bounding box center [441, 56] width 86 height 35
click at [424, 54] on button "Next" at bounding box center [441, 56] width 86 height 35
click at [416, 69] on button "Next" at bounding box center [441, 56] width 86 height 35
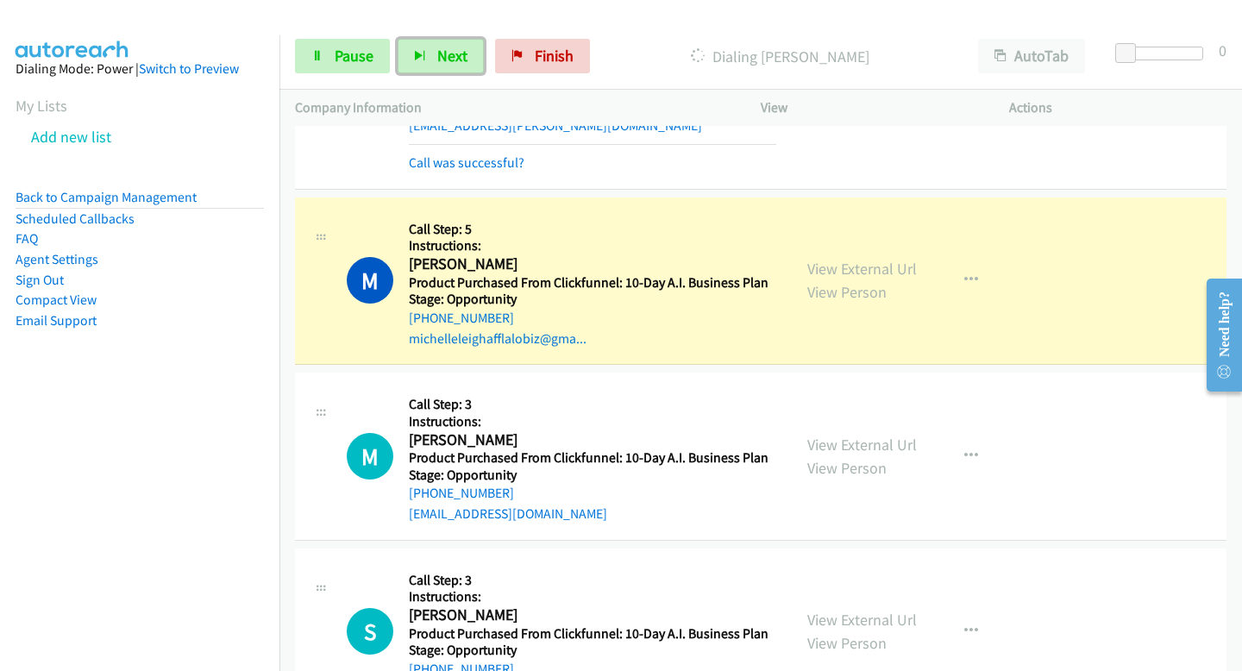
scroll to position [6327, 0]
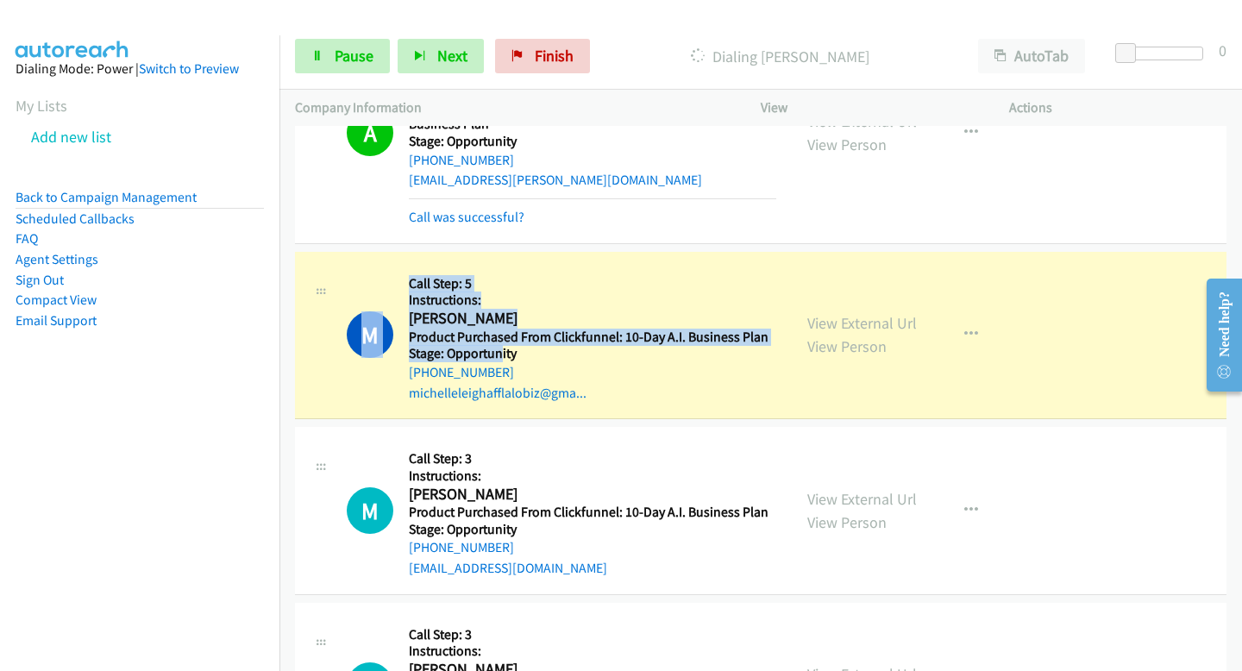
drag, startPoint x: 405, startPoint y: 321, endPoint x: 499, endPoint y: 361, distance: 102.4
click at [499, 361] on div "M Callback Scheduled Call Step: 5 Instructions: Michelle Afflalo America/Los_An…" at bounding box center [562, 335] width 430 height 136
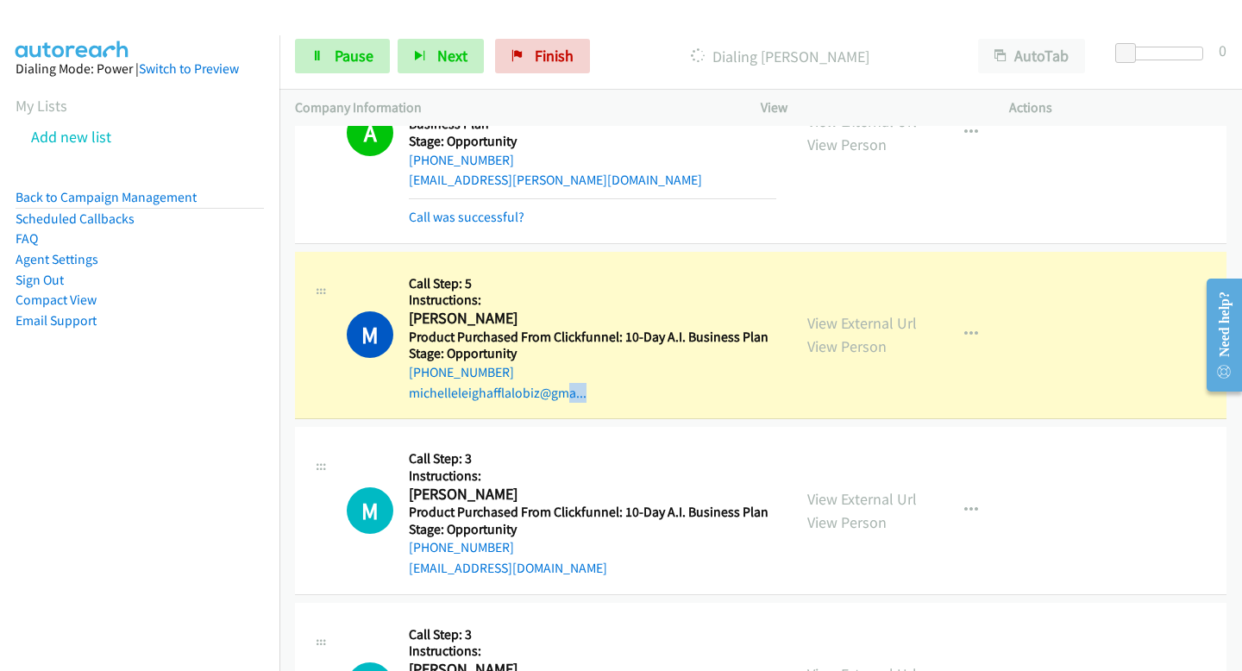
drag, startPoint x: 629, startPoint y: 397, endPoint x: 417, endPoint y: 328, distance: 222.3
click at [417, 328] on div "Callback Scheduled Call Step: 5 Instructions: Michelle Afflalo America/Los_Ange…" at bounding box center [592, 335] width 367 height 136
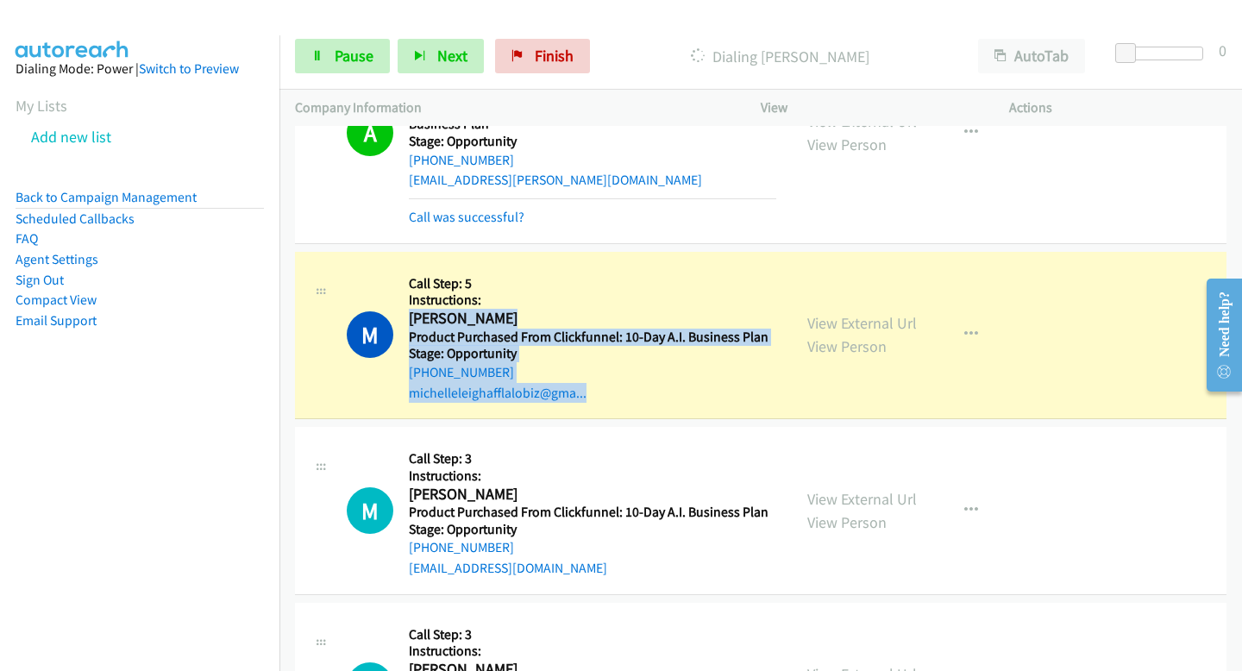
drag, startPoint x: 410, startPoint y: 317, endPoint x: 596, endPoint y: 390, distance: 200.2
click at [596, 390] on div "Callback Scheduled Call Step: 5 Instructions: Michelle Afflalo America/Los_Ange…" at bounding box center [592, 335] width 367 height 136
copy div "Michelle Afflalo America/Los_Angeles Product Purchased From Clickfunnel: 10-Day…"
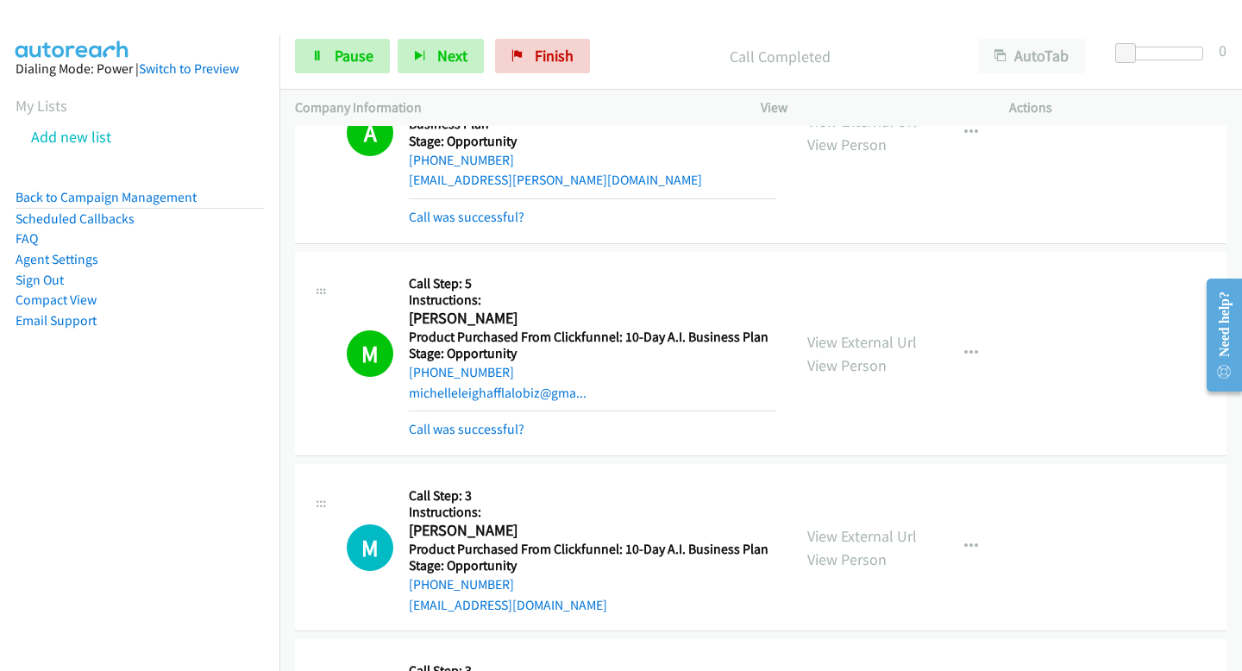
click at [428, 33] on div "Start Calls Pause Next Finish Call Completed AutoTab AutoTab 0" at bounding box center [760, 56] width 963 height 66
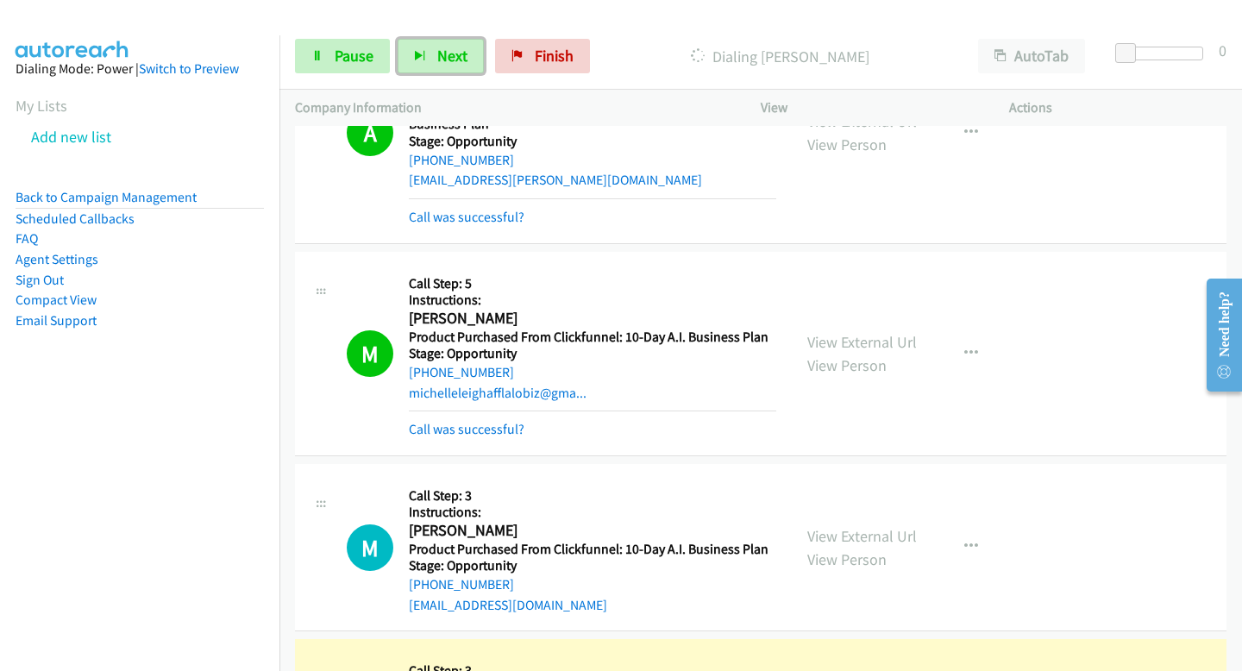
click at [430, 69] on button "Next" at bounding box center [441, 56] width 86 height 35
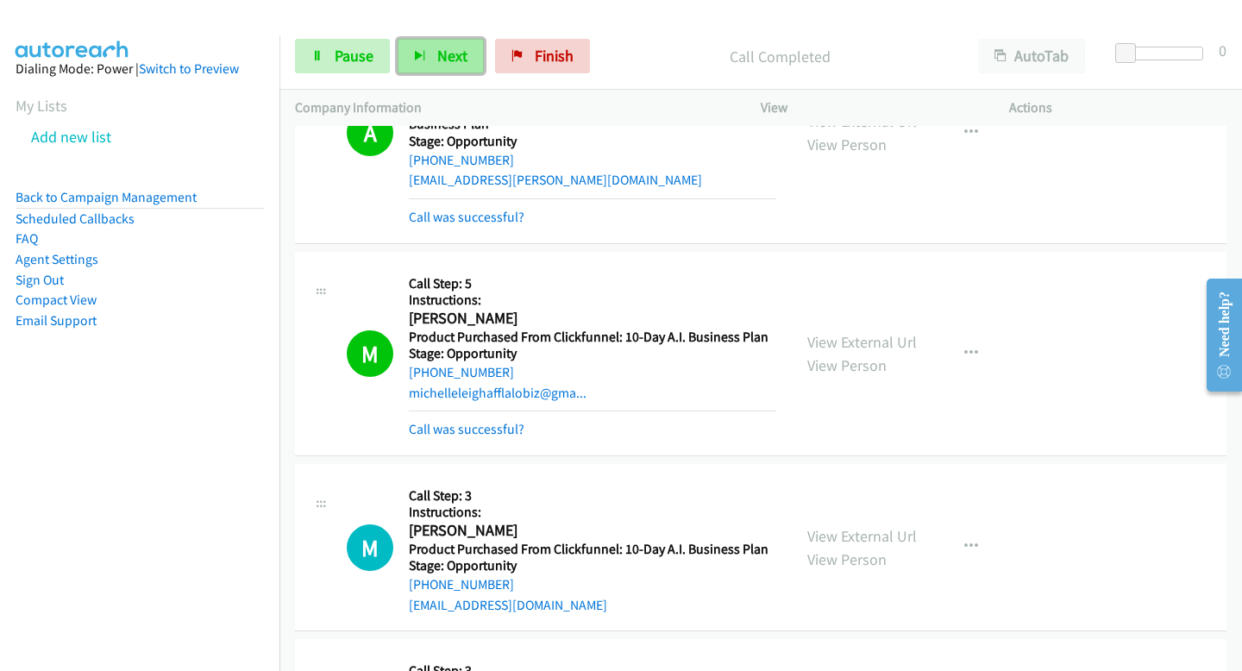
click at [414, 56] on icon "button" at bounding box center [420, 57] width 12 height 12
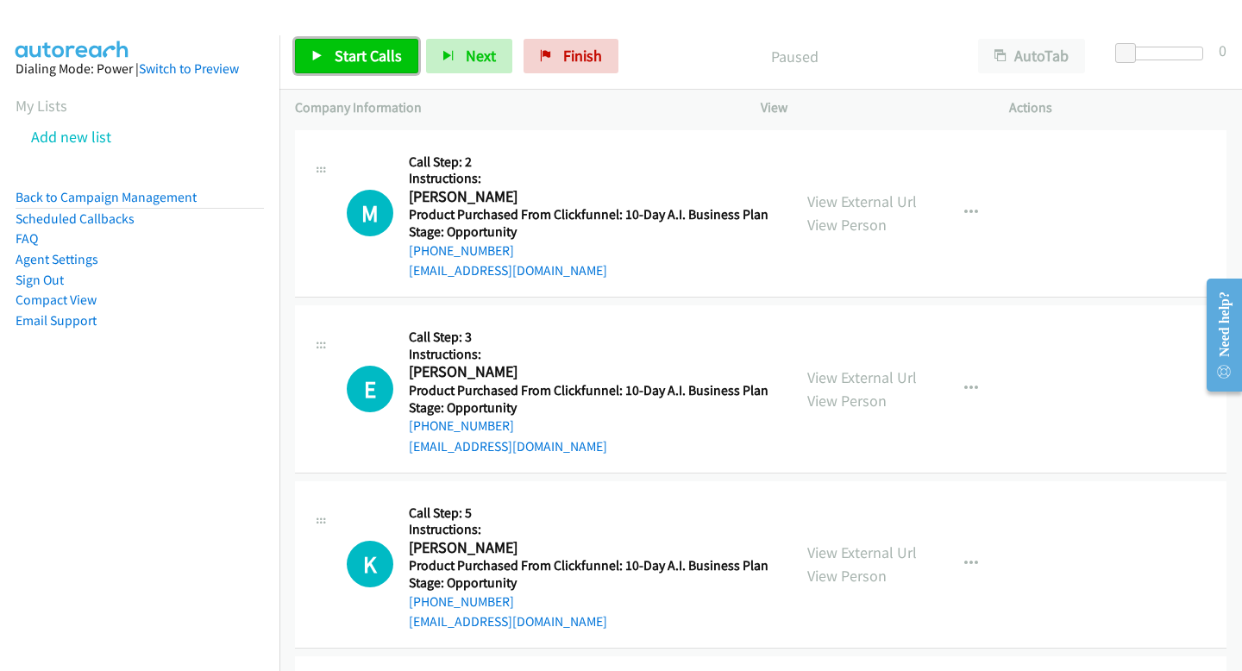
click at [367, 60] on span "Start Calls" at bounding box center [368, 56] width 67 height 20
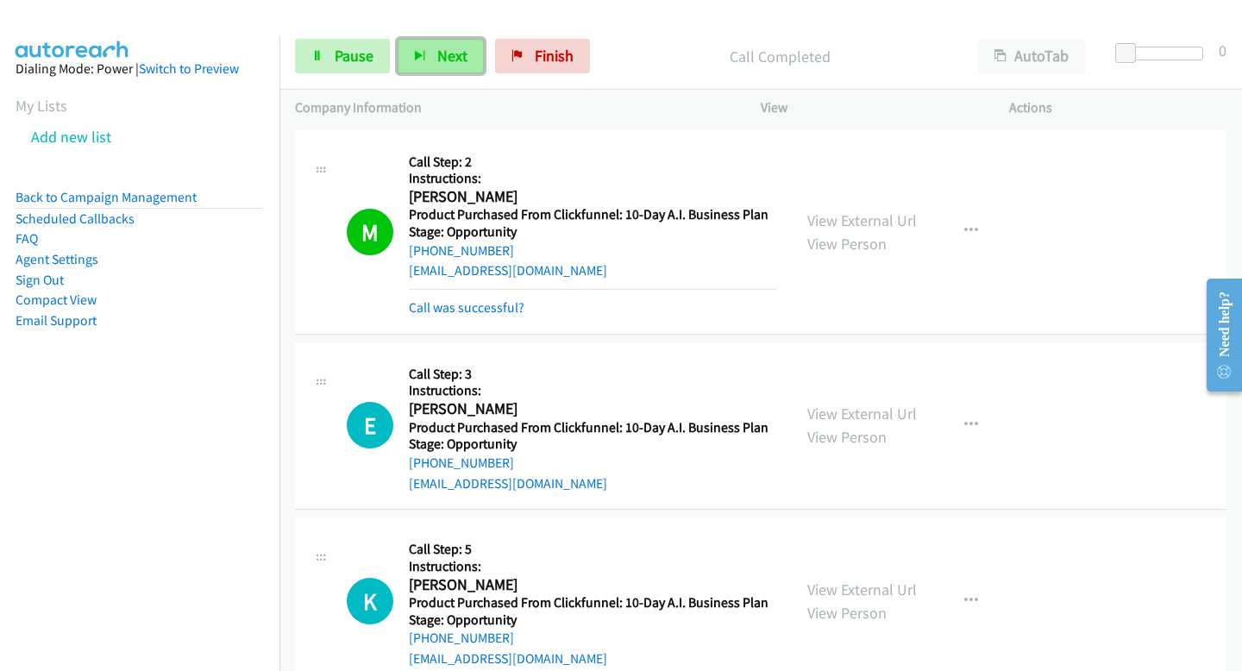
click at [460, 58] on span "Next" at bounding box center [452, 56] width 30 height 20
click at [468, 54] on button "Next" at bounding box center [441, 56] width 86 height 35
click at [469, 61] on button "Next" at bounding box center [441, 56] width 86 height 35
click at [450, 68] on button "Next" at bounding box center [441, 56] width 86 height 35
click at [398, 53] on button "Next" at bounding box center [441, 56] width 86 height 35
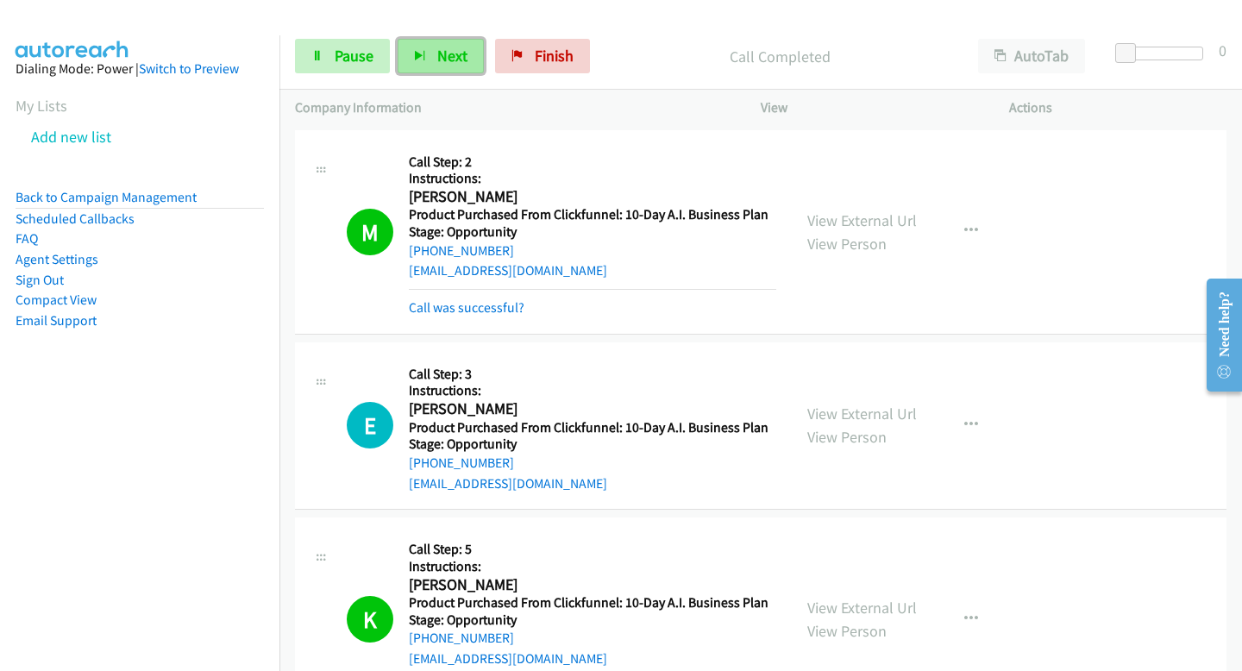
click at [438, 71] on button "Next" at bounding box center [441, 56] width 86 height 35
click at [437, 51] on span "Next" at bounding box center [452, 56] width 30 height 20
click at [423, 59] on icon "button" at bounding box center [420, 57] width 12 height 12
click at [480, 60] on button "Next" at bounding box center [441, 56] width 86 height 35
click at [442, 56] on span "Next" at bounding box center [452, 56] width 30 height 20
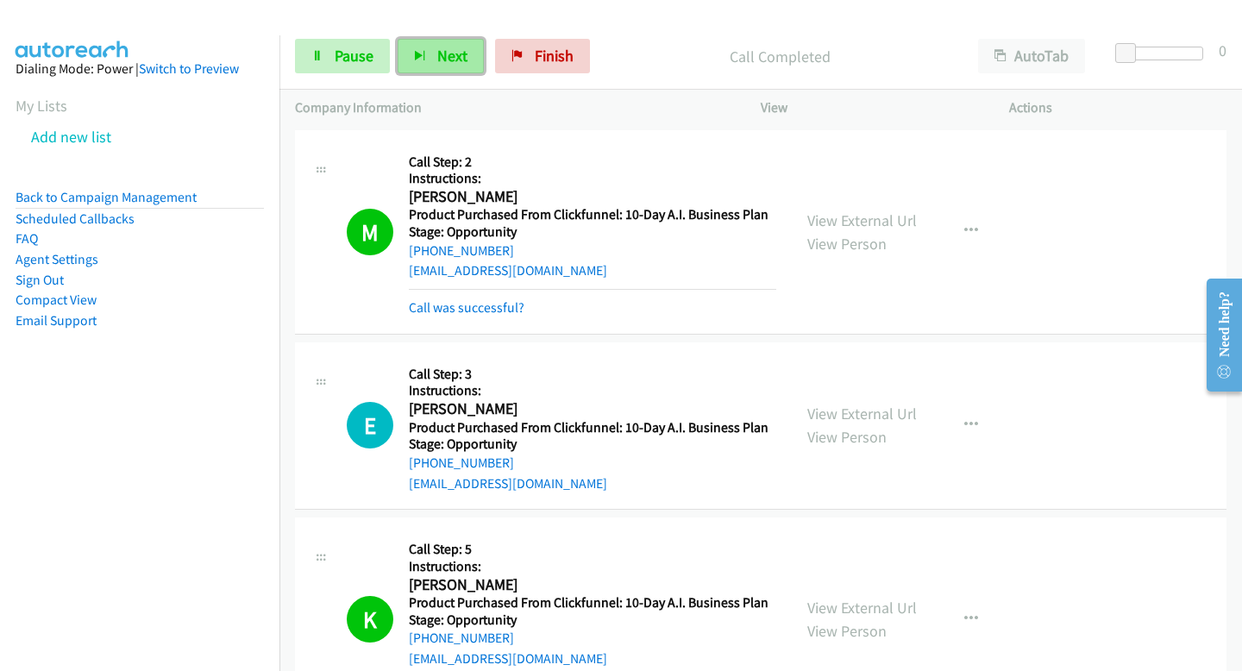
click at [432, 63] on button "Next" at bounding box center [441, 56] width 86 height 35
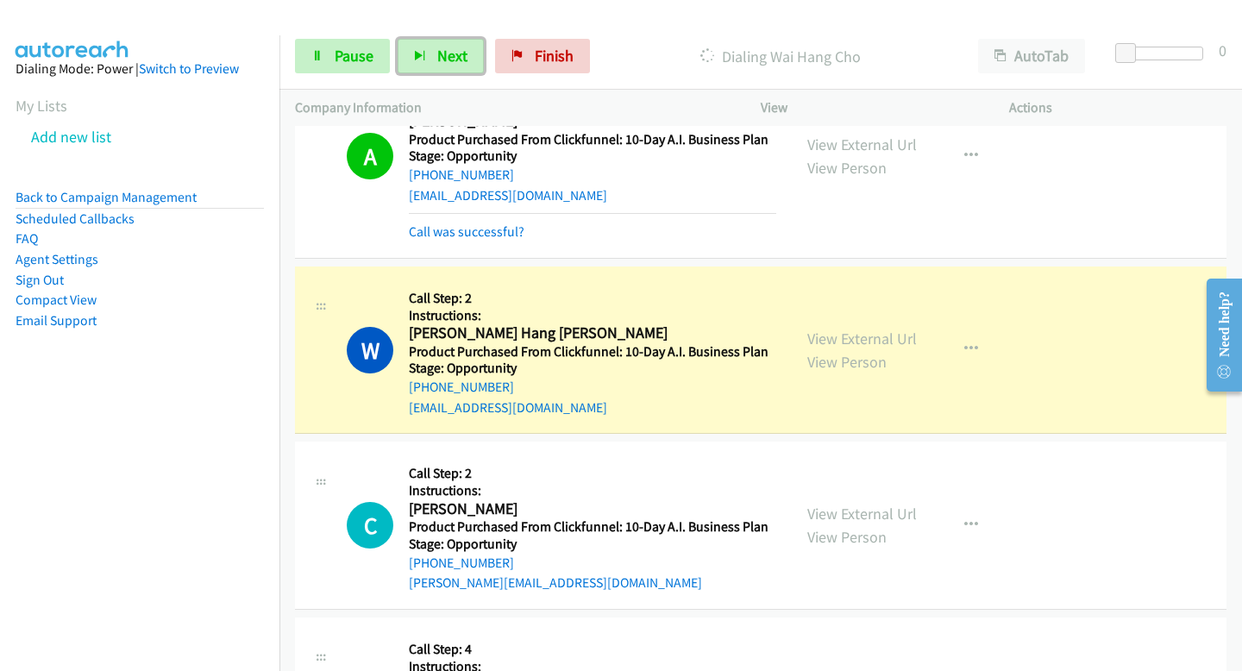
scroll to position [3862, 0]
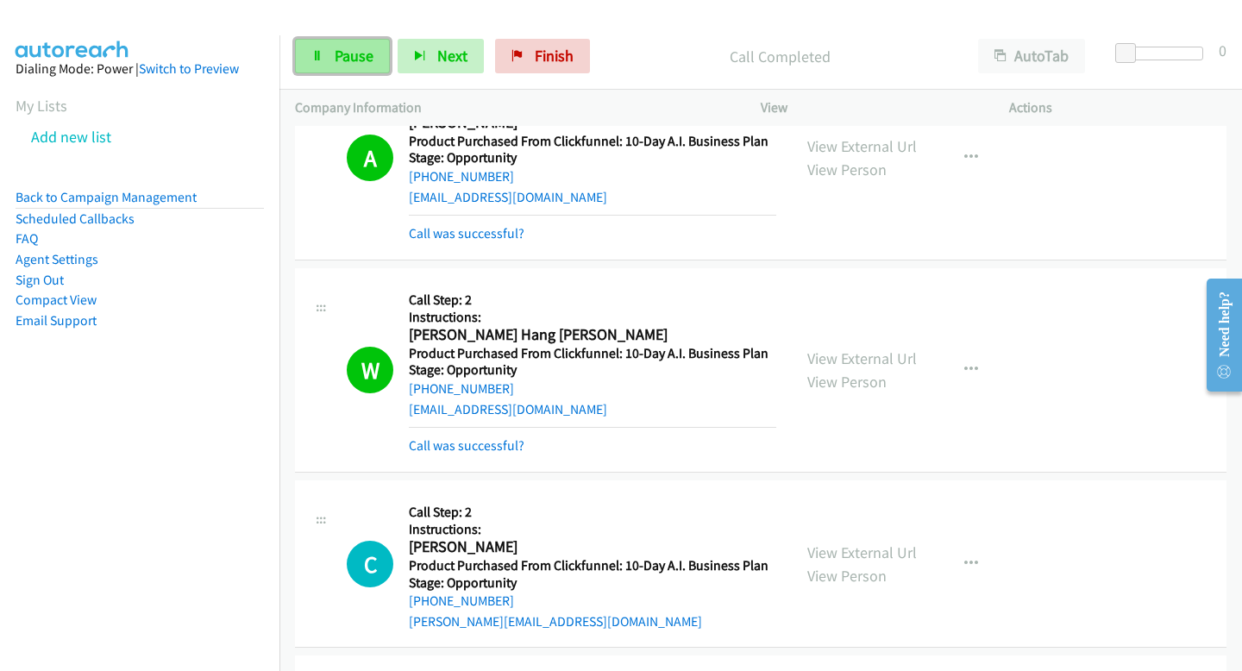
click at [368, 53] on span "Pause" at bounding box center [354, 56] width 39 height 20
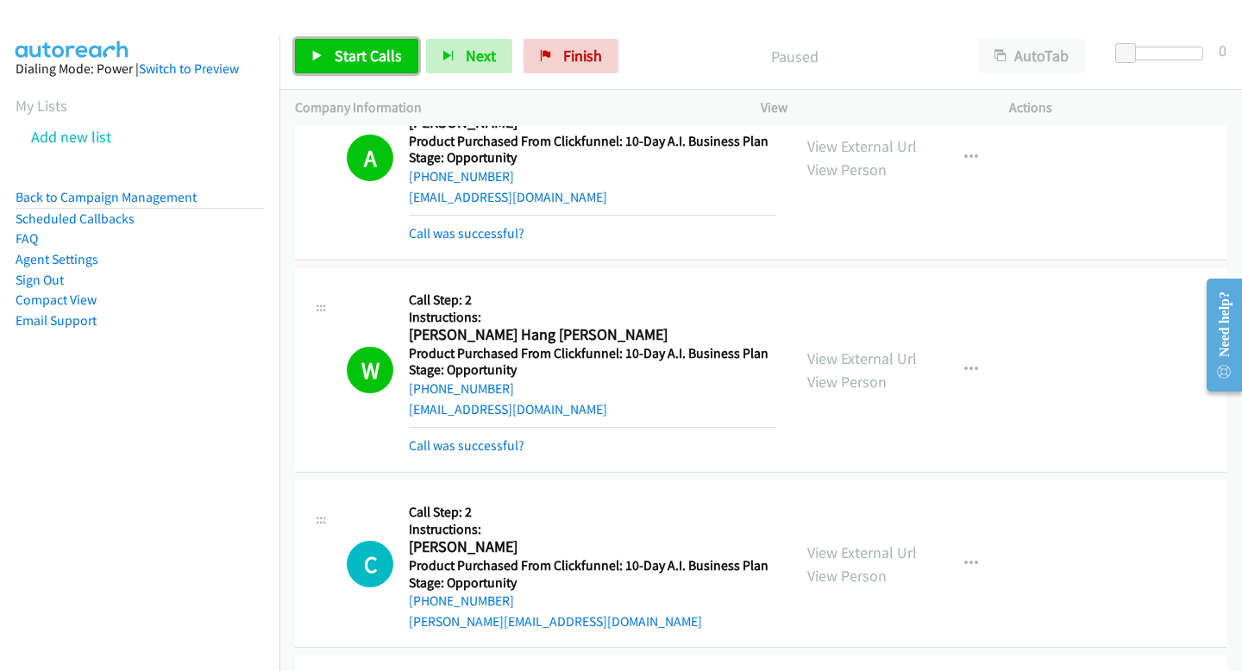
click at [373, 59] on span "Start Calls" at bounding box center [368, 56] width 67 height 20
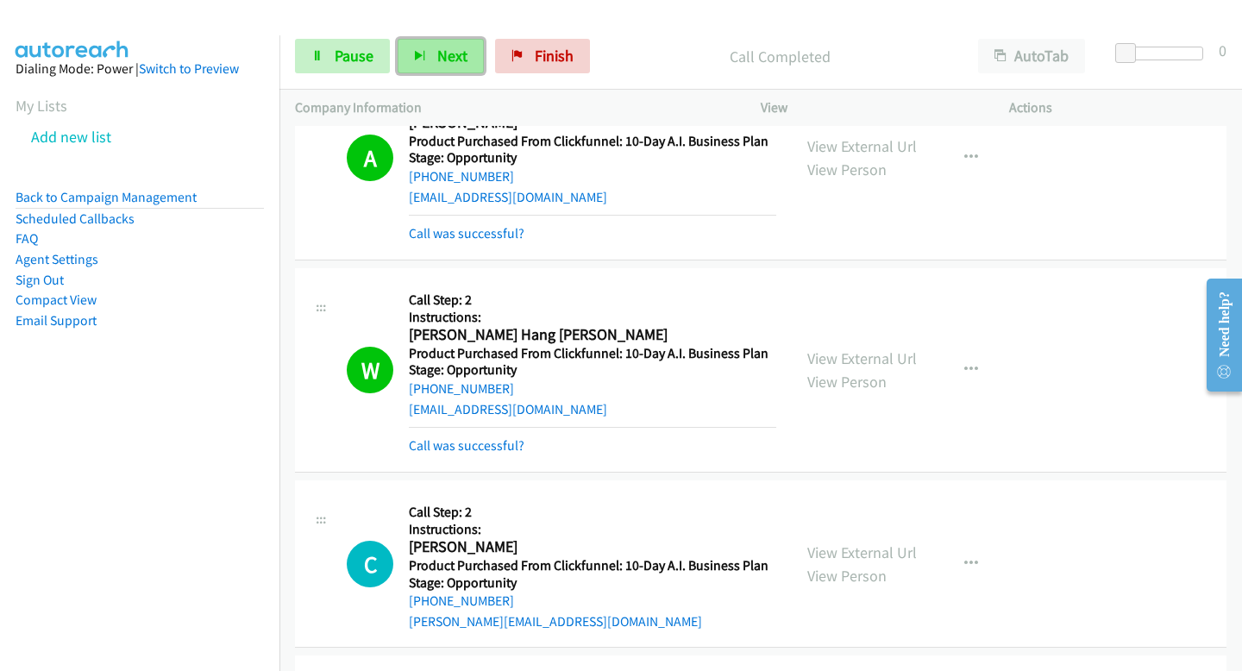
click at [458, 66] on button "Next" at bounding box center [441, 56] width 86 height 35
click at [430, 71] on button "Next" at bounding box center [441, 56] width 86 height 35
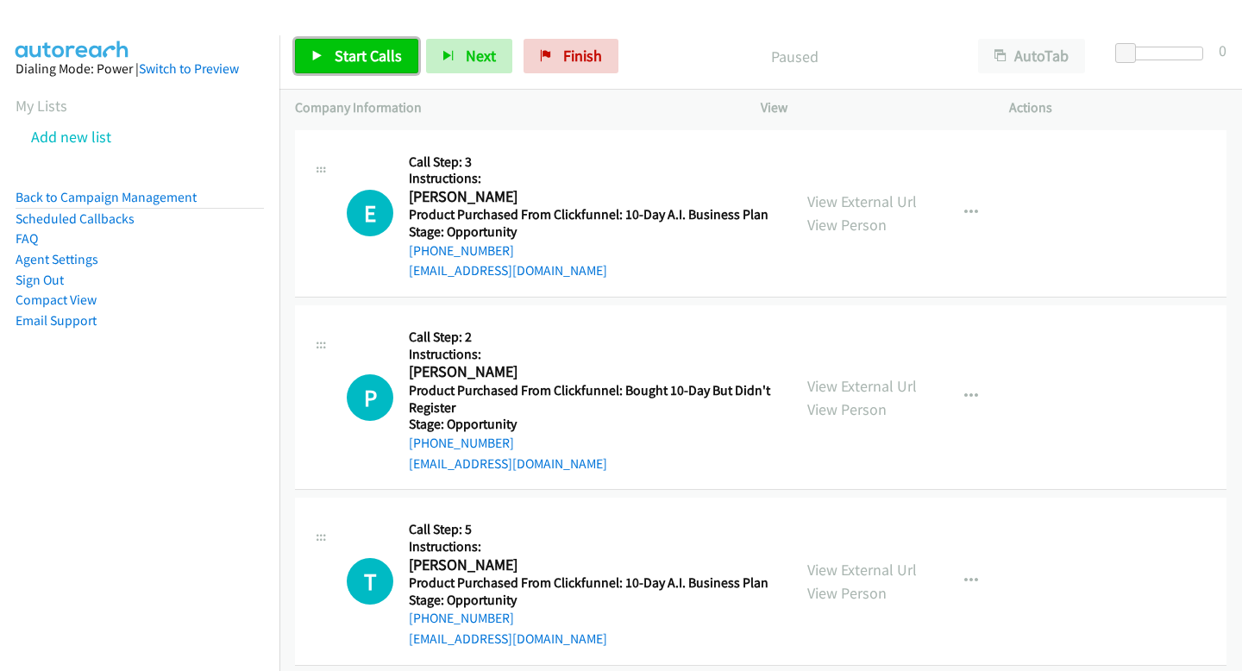
click at [359, 61] on span "Start Calls" at bounding box center [368, 56] width 67 height 20
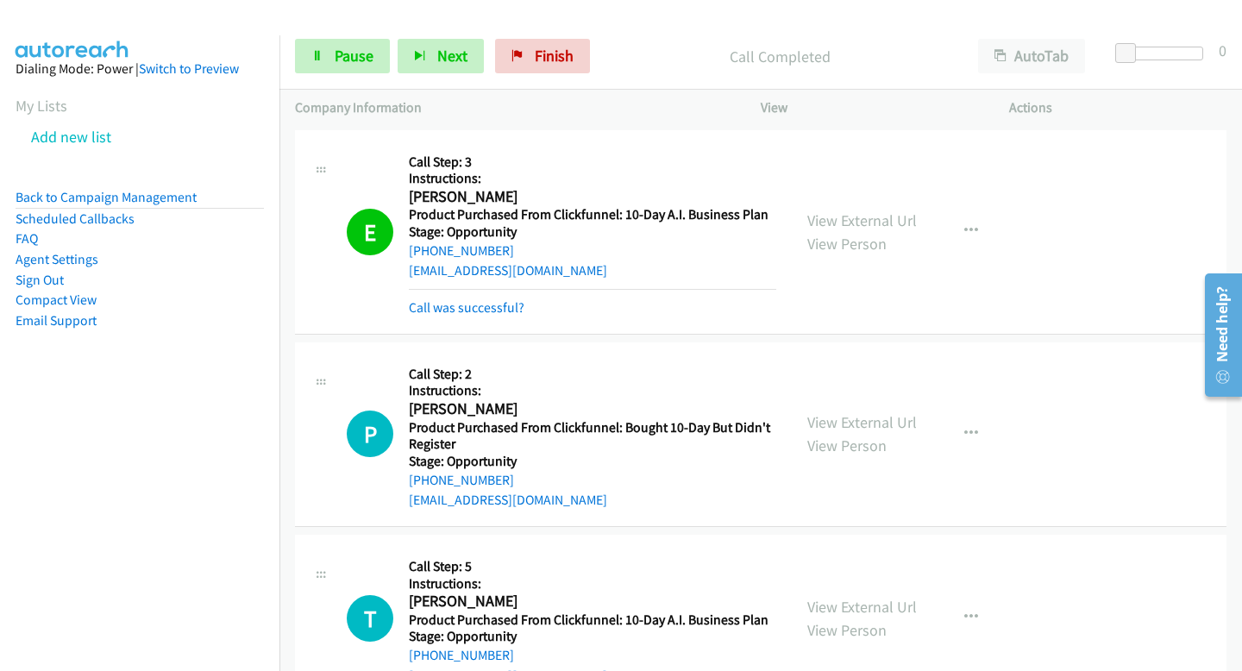
click at [465, 74] on div "Start Calls Pause Next Finish Call Completed AutoTab AutoTab 0" at bounding box center [760, 56] width 963 height 66
click at [461, 64] on span "Next" at bounding box center [452, 56] width 30 height 20
click at [469, 66] on button "Next" at bounding box center [441, 56] width 86 height 35
click at [435, 56] on button "Next" at bounding box center [441, 56] width 86 height 35
click at [466, 75] on div "Start Calls Pause Next Finish Call Completed AutoTab AutoTab 0" at bounding box center [760, 56] width 963 height 66
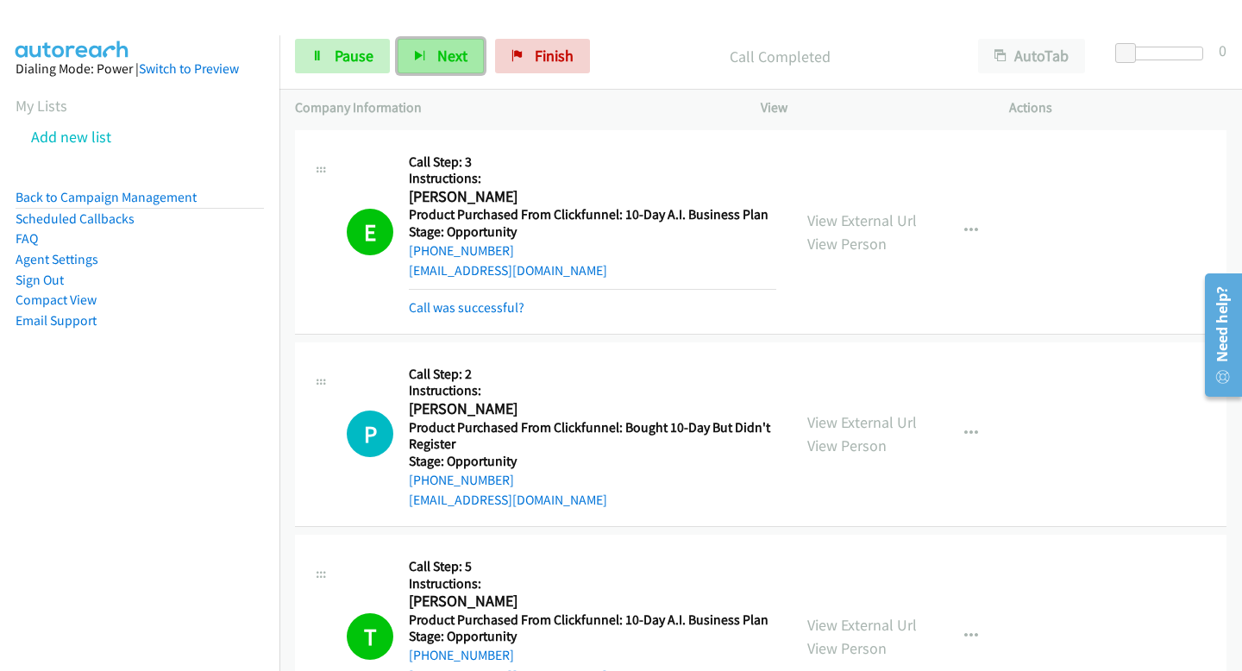
click at [455, 59] on span "Next" at bounding box center [452, 56] width 30 height 20
click at [448, 62] on span "Next" at bounding box center [452, 56] width 30 height 20
click at [437, 61] on span "Next" at bounding box center [452, 56] width 30 height 20
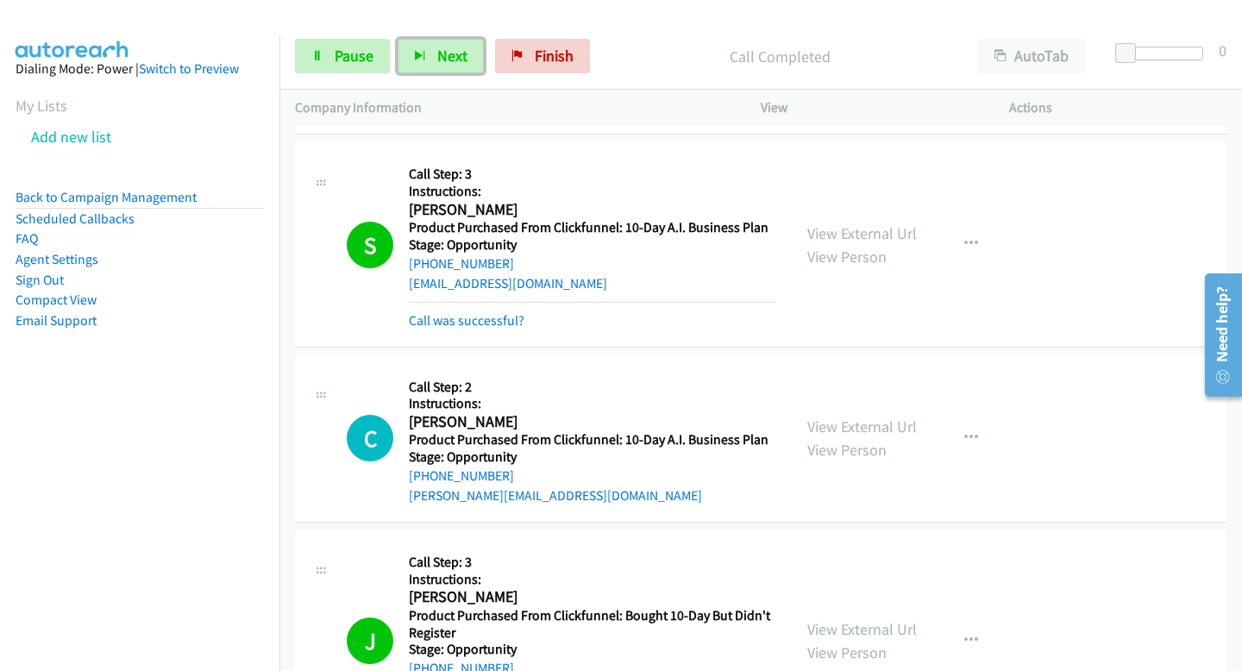
scroll to position [1641, 0]
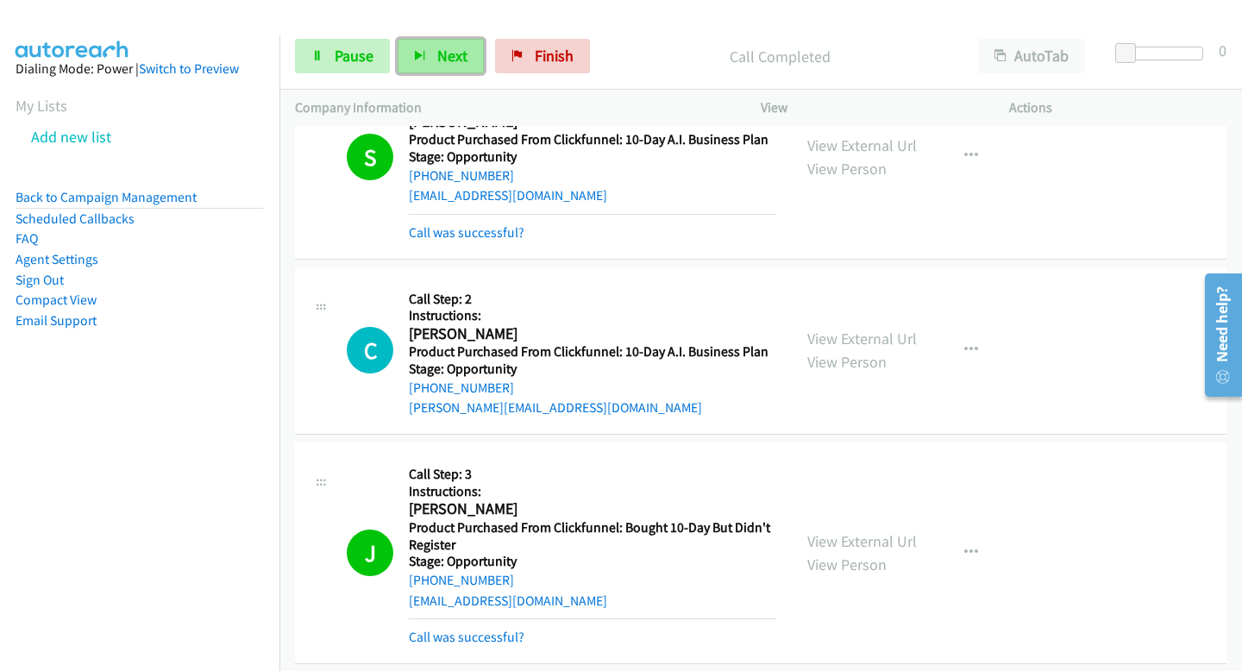
click at [469, 66] on button "Next" at bounding box center [441, 56] width 86 height 35
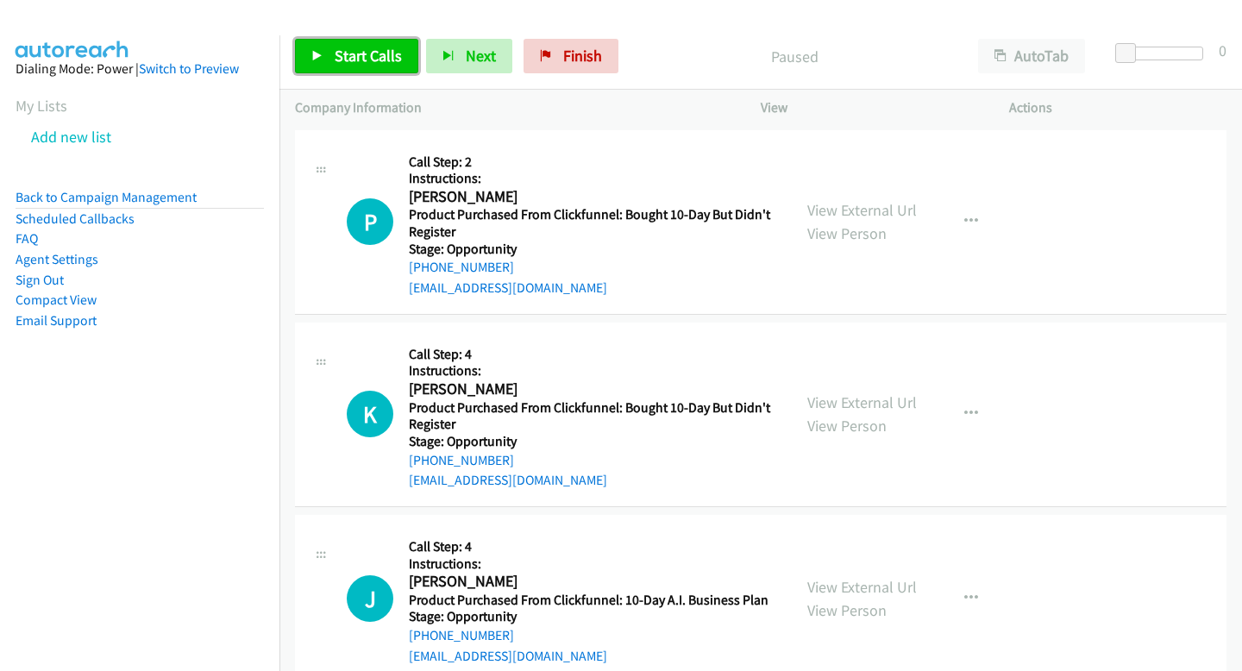
click at [331, 57] on link "Start Calls" at bounding box center [356, 56] width 123 height 35
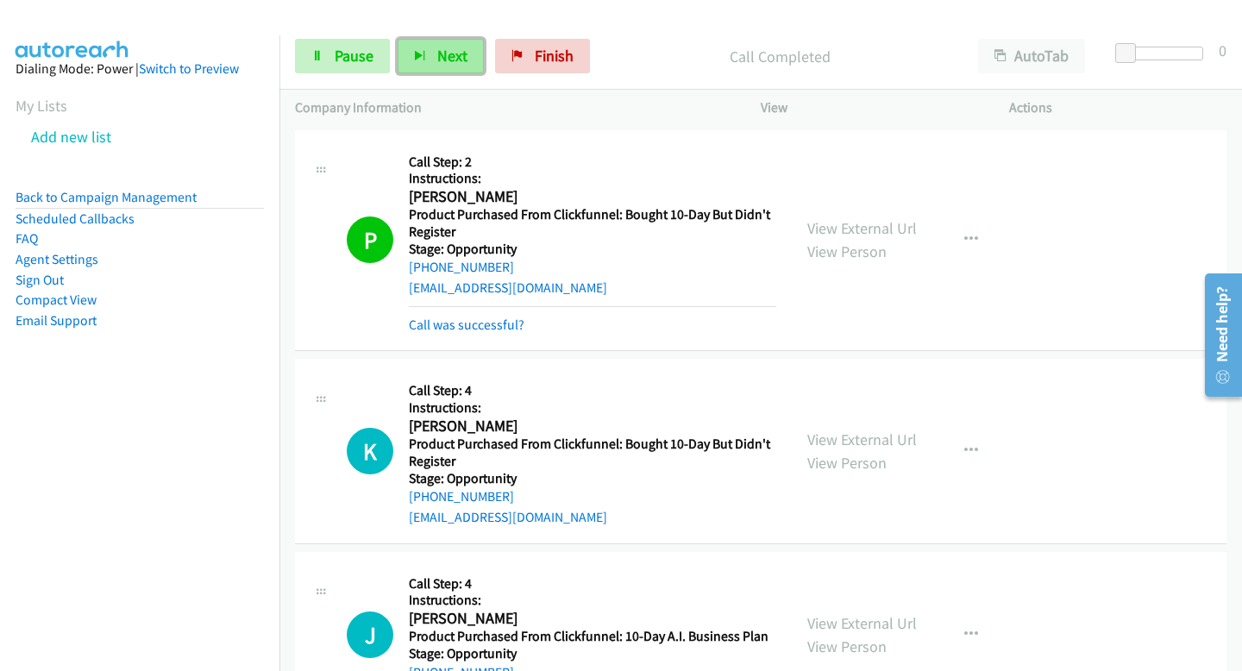
click at [460, 55] on span "Next" at bounding box center [452, 56] width 30 height 20
click at [461, 47] on span "Next" at bounding box center [452, 56] width 30 height 20
click at [466, 71] on button "Next" at bounding box center [441, 56] width 86 height 35
click at [463, 61] on span "Next" at bounding box center [452, 56] width 30 height 20
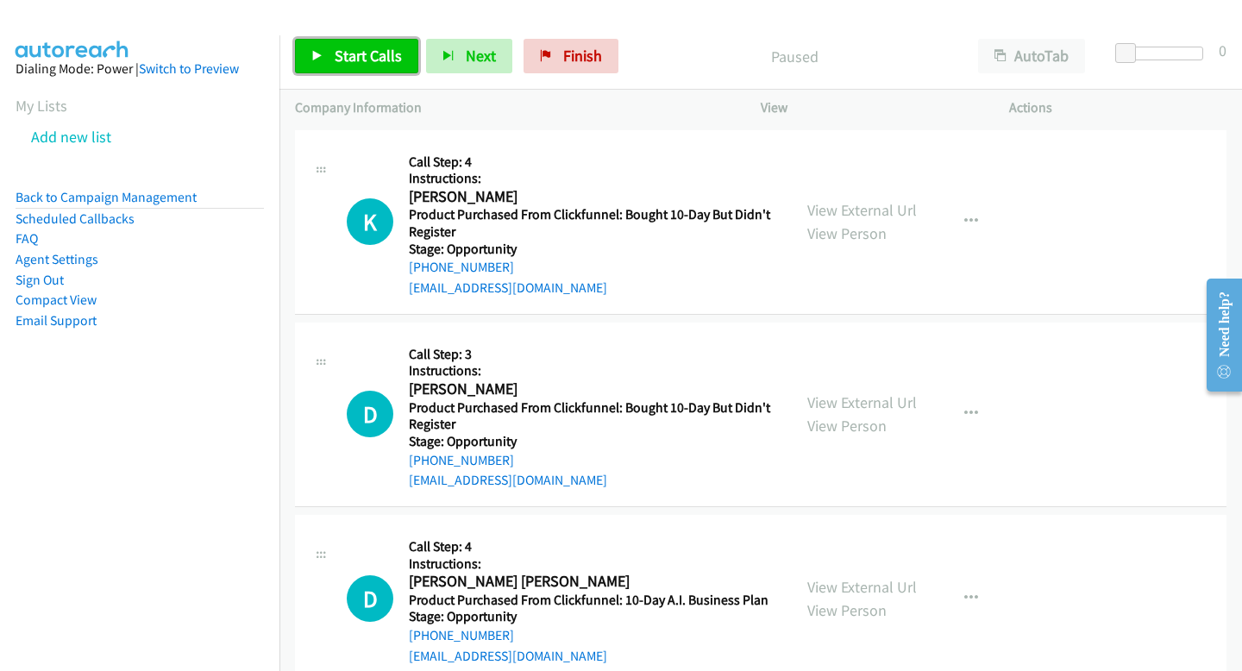
click at [322, 51] on icon at bounding box center [317, 57] width 12 height 12
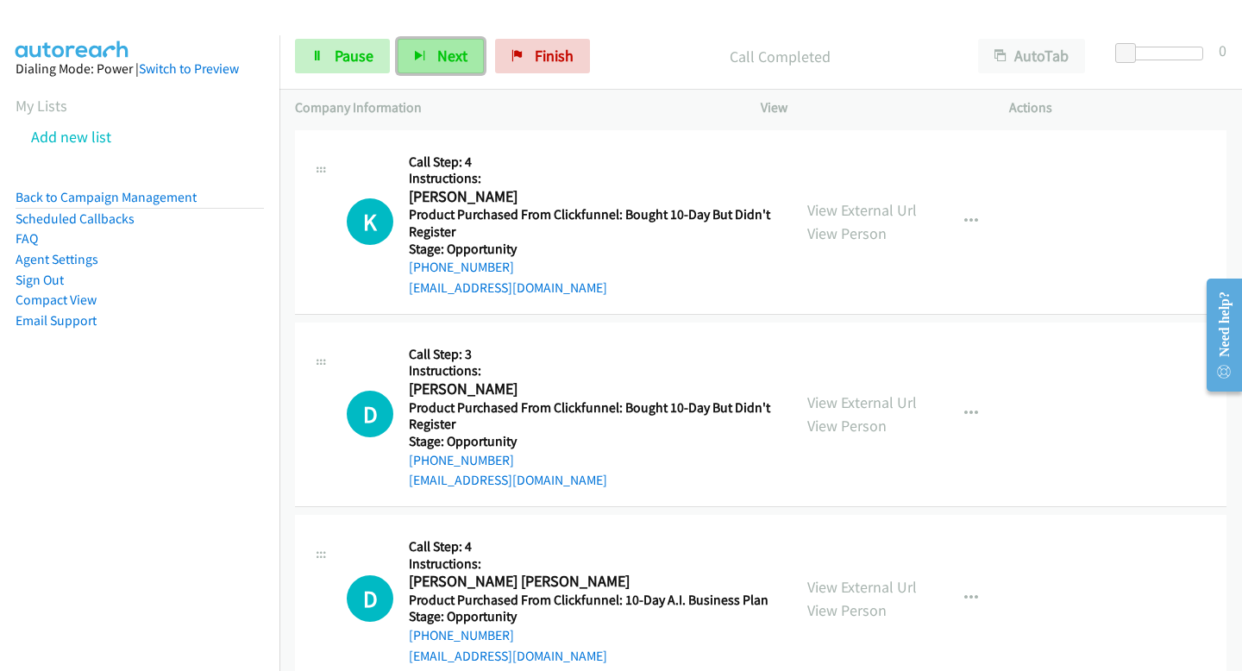
click at [417, 49] on button "Next" at bounding box center [441, 56] width 86 height 35
click at [456, 62] on span "Next" at bounding box center [452, 56] width 30 height 20
click at [434, 64] on button "Next" at bounding box center [441, 56] width 86 height 35
click at [408, 41] on button "Next" at bounding box center [441, 56] width 86 height 35
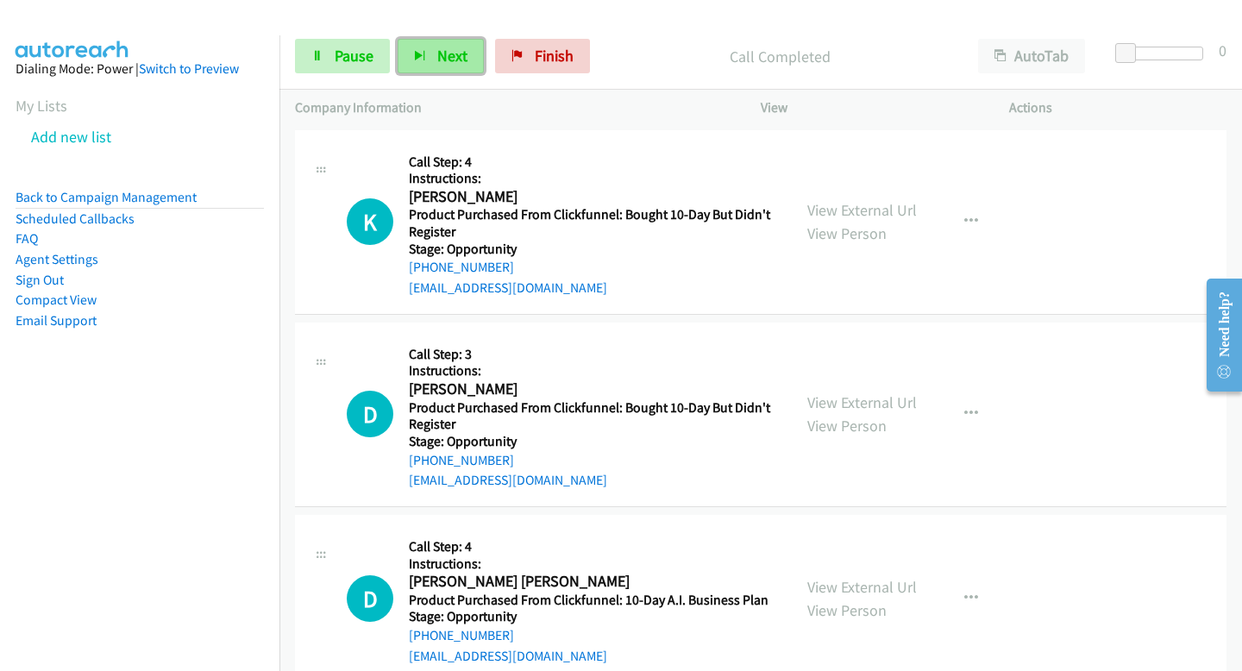
click at [430, 64] on button "Next" at bounding box center [441, 56] width 86 height 35
click at [414, 55] on icon "button" at bounding box center [420, 57] width 12 height 12
click at [446, 66] on button "Next" at bounding box center [441, 56] width 86 height 35
click at [414, 60] on icon "button" at bounding box center [420, 57] width 12 height 12
click at [451, 67] on button "Next" at bounding box center [441, 56] width 86 height 35
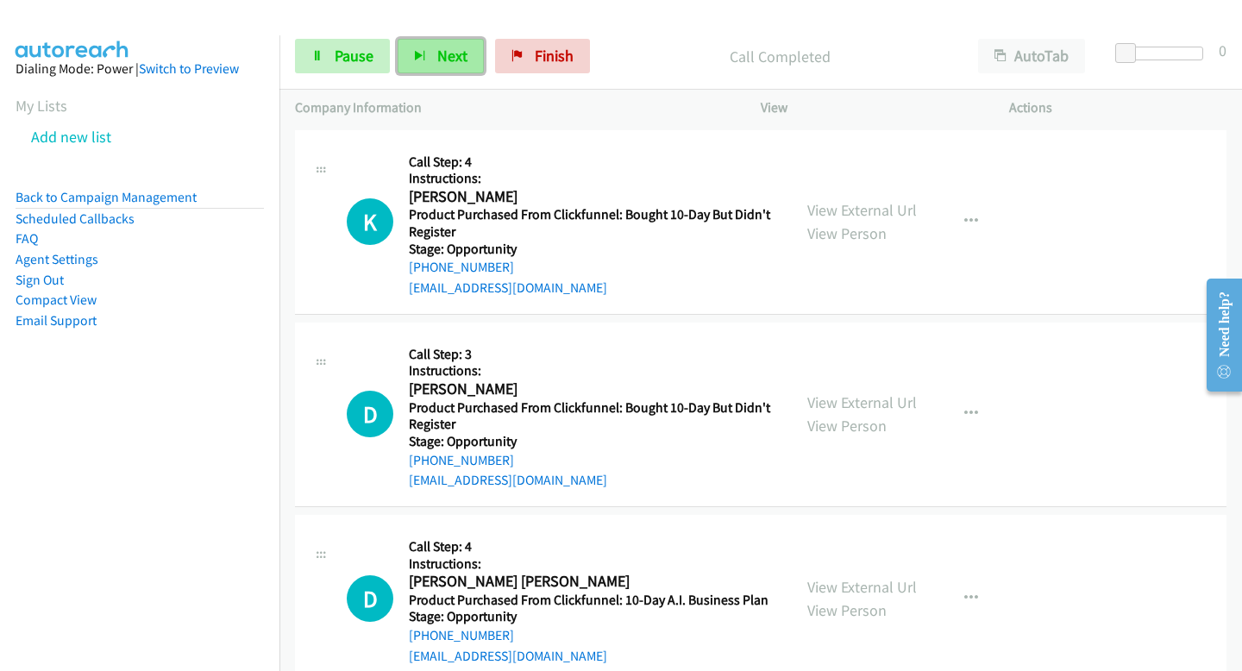
click at [445, 60] on span "Next" at bounding box center [452, 56] width 30 height 20
click at [441, 62] on span "Next" at bounding box center [452, 56] width 30 height 20
click at [453, 66] on button "Next" at bounding box center [441, 56] width 86 height 35
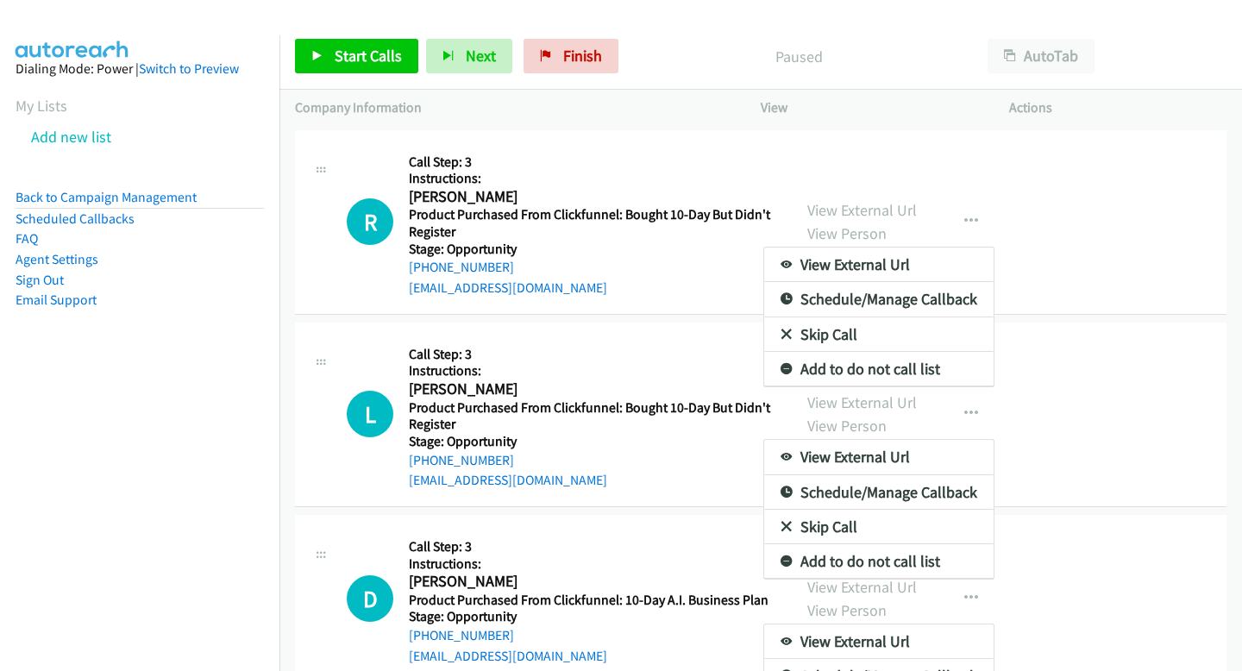
click at [376, 65] on div at bounding box center [621, 335] width 1242 height 671
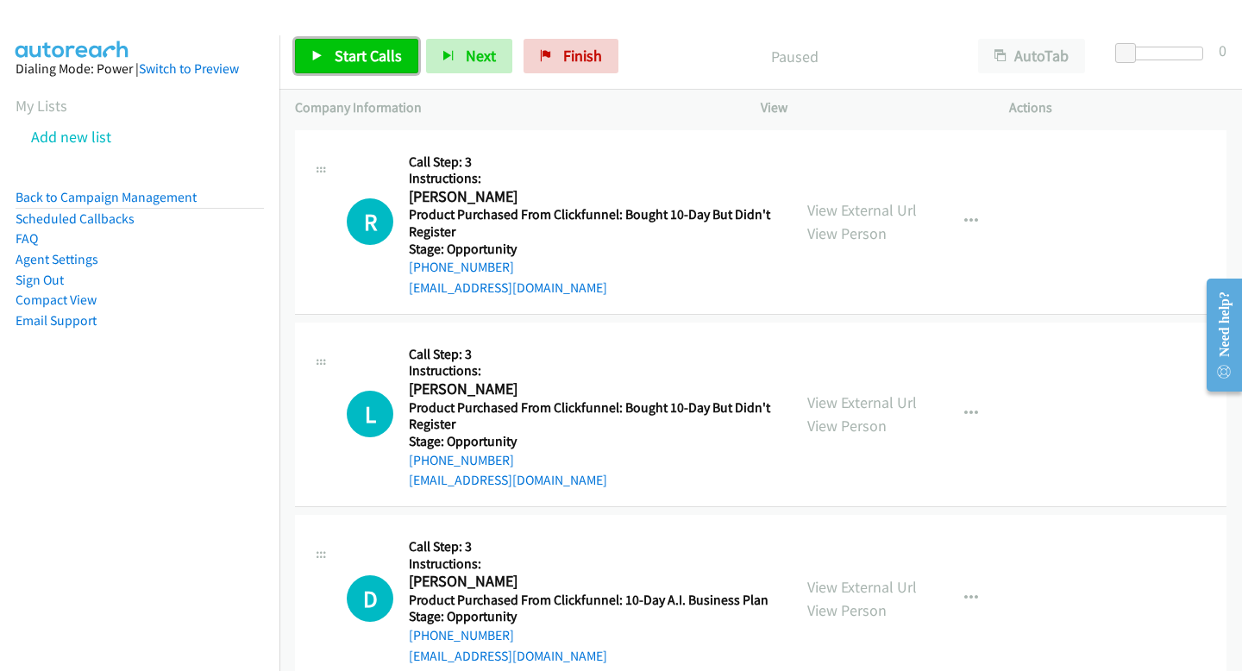
click at [361, 44] on link "Start Calls" at bounding box center [356, 56] width 123 height 35
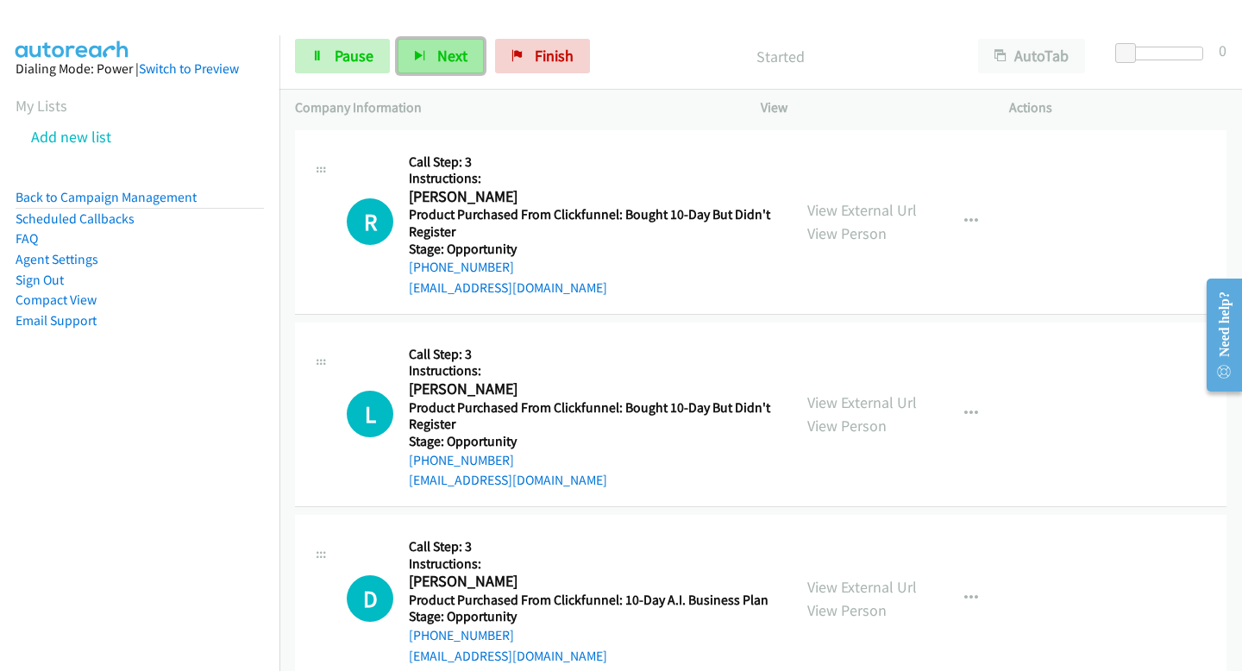
click at [417, 67] on button "Next" at bounding box center [441, 56] width 86 height 35
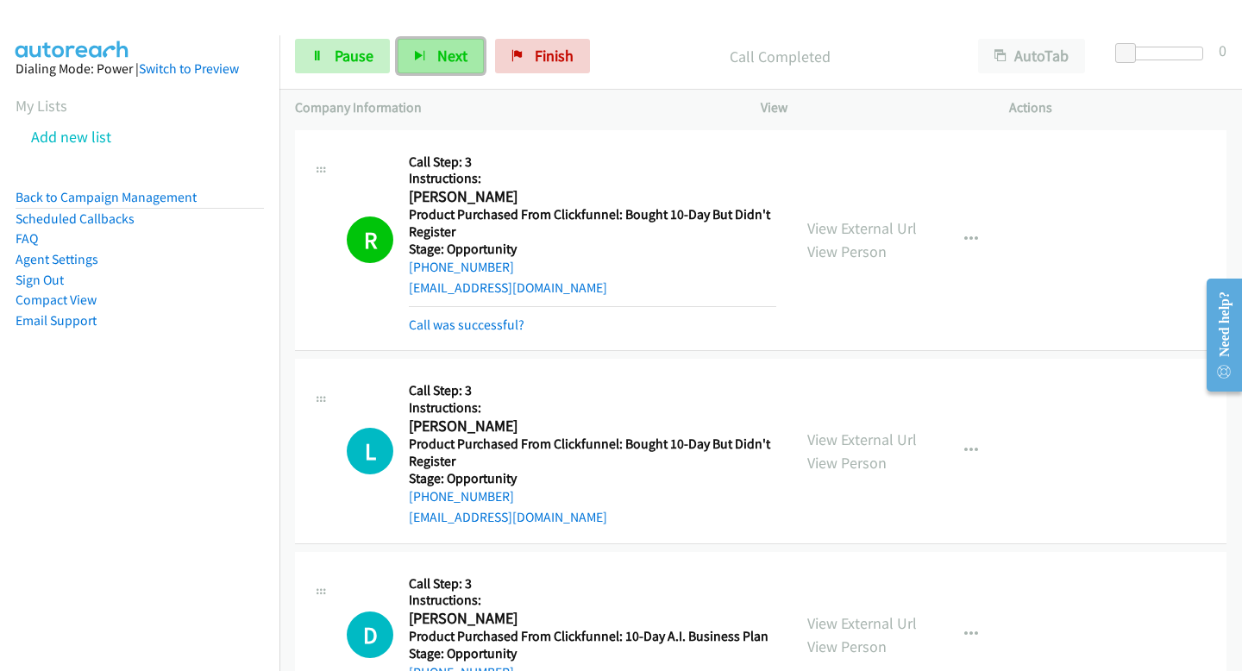
click at [449, 44] on button "Next" at bounding box center [441, 56] width 86 height 35
click at [450, 55] on span "Next" at bounding box center [452, 56] width 30 height 20
click at [422, 66] on button "Next" at bounding box center [441, 56] width 86 height 35
click at [467, 54] on button "Next" at bounding box center [441, 56] width 86 height 35
click at [410, 59] on button "Next" at bounding box center [441, 56] width 86 height 35
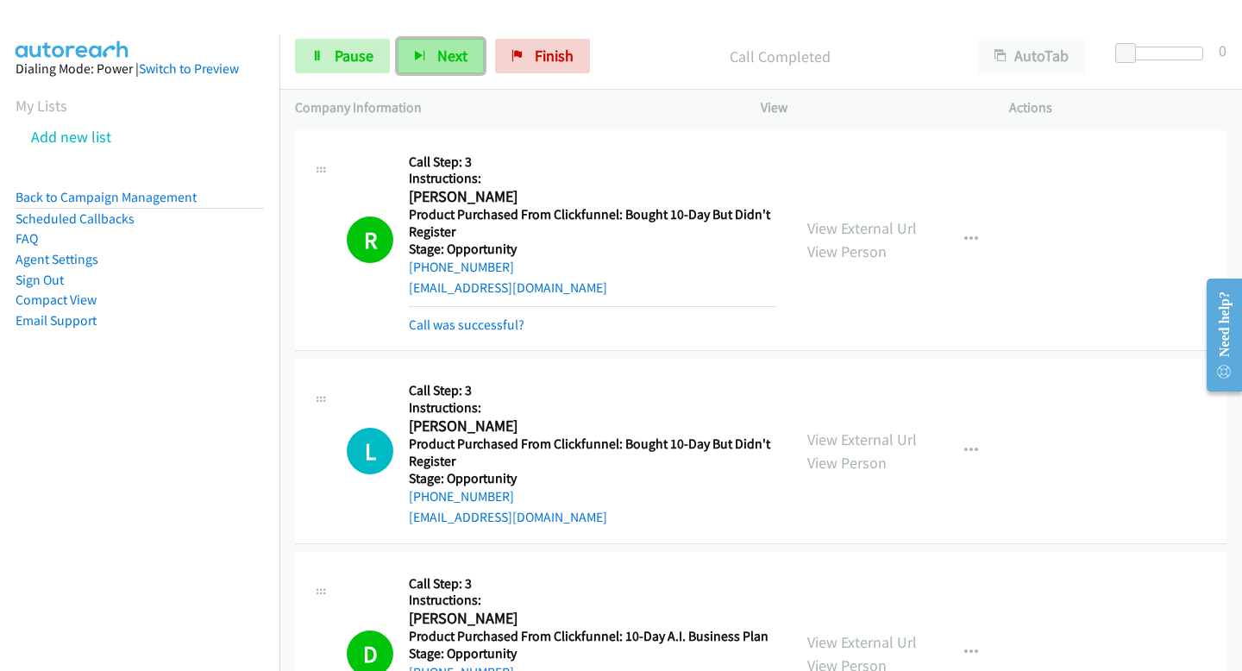
click at [442, 62] on span "Next" at bounding box center [452, 56] width 30 height 20
click at [457, 47] on span "Next" at bounding box center [452, 56] width 30 height 20
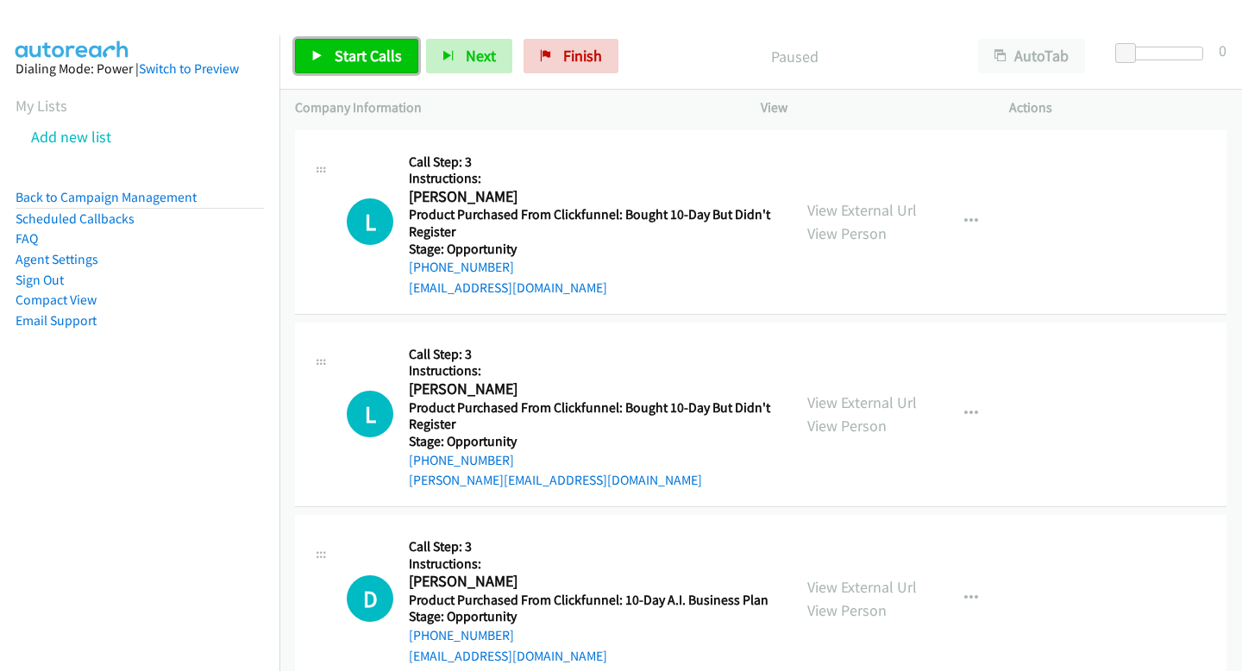
click at [348, 49] on span "Start Calls" at bounding box center [368, 56] width 67 height 20
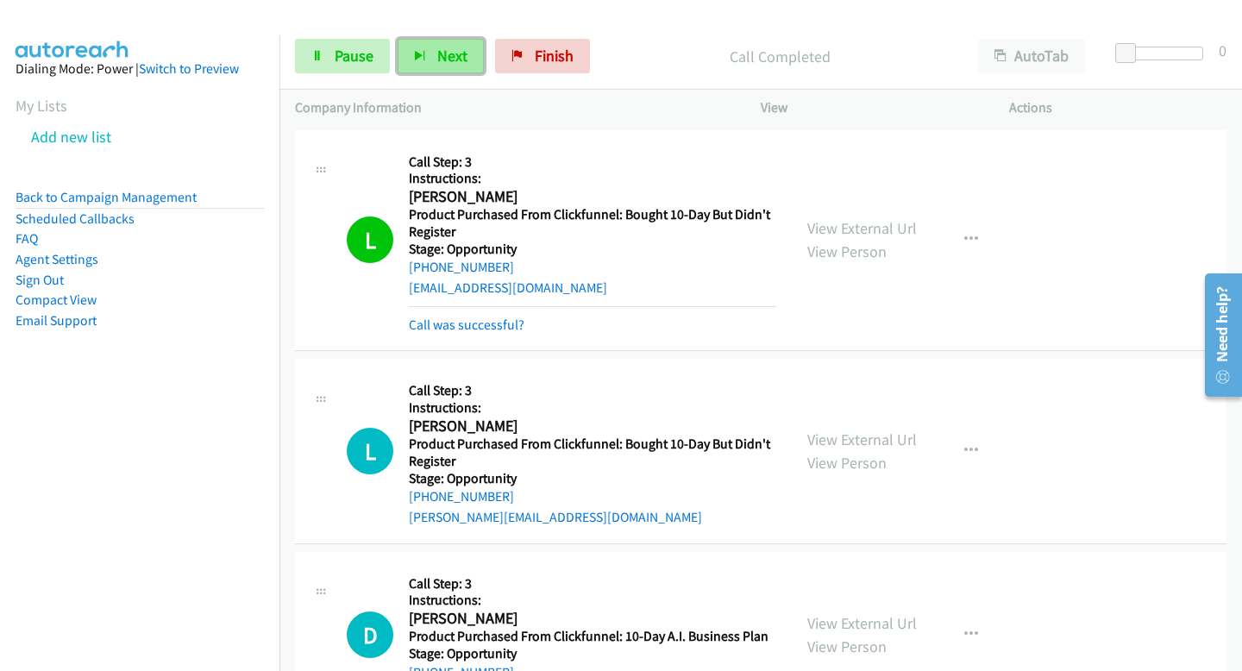
click at [458, 61] on span "Next" at bounding box center [452, 56] width 30 height 20
click at [468, 51] on button "Next" at bounding box center [441, 56] width 86 height 35
click at [458, 47] on span "Next" at bounding box center [452, 56] width 30 height 20
click at [441, 43] on button "Next" at bounding box center [441, 56] width 86 height 35
click at [430, 64] on button "Next" at bounding box center [441, 56] width 86 height 35
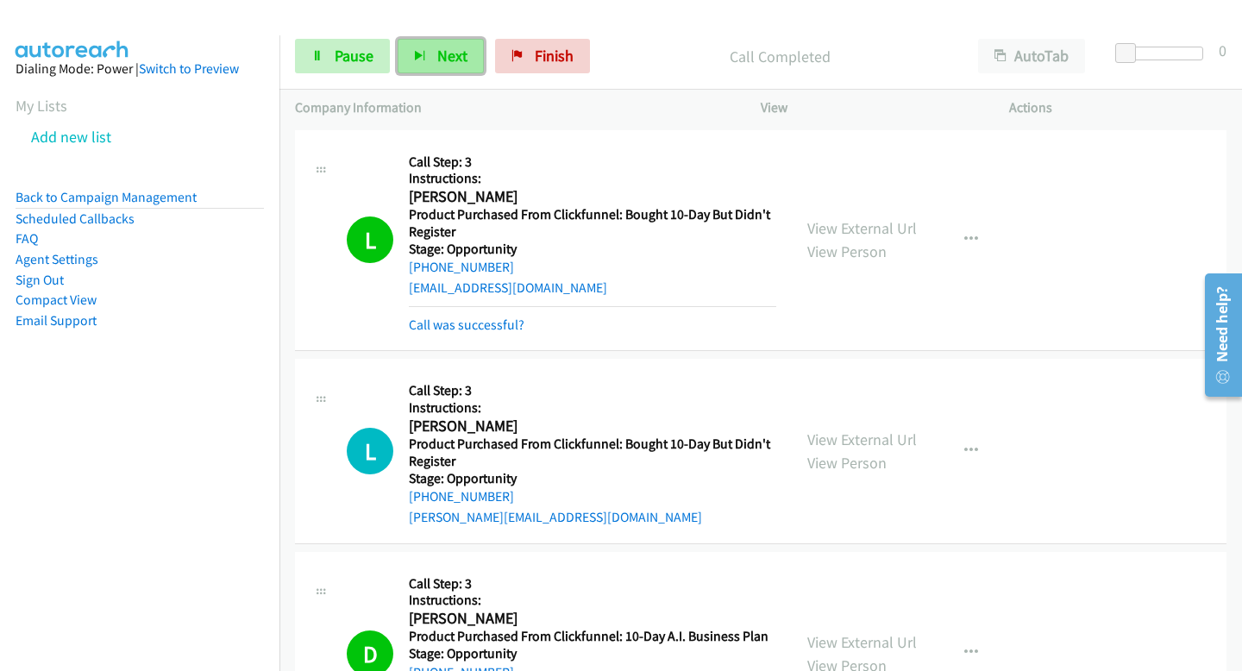
click at [461, 44] on button "Next" at bounding box center [441, 56] width 86 height 35
click at [428, 61] on button "Next" at bounding box center [441, 56] width 86 height 35
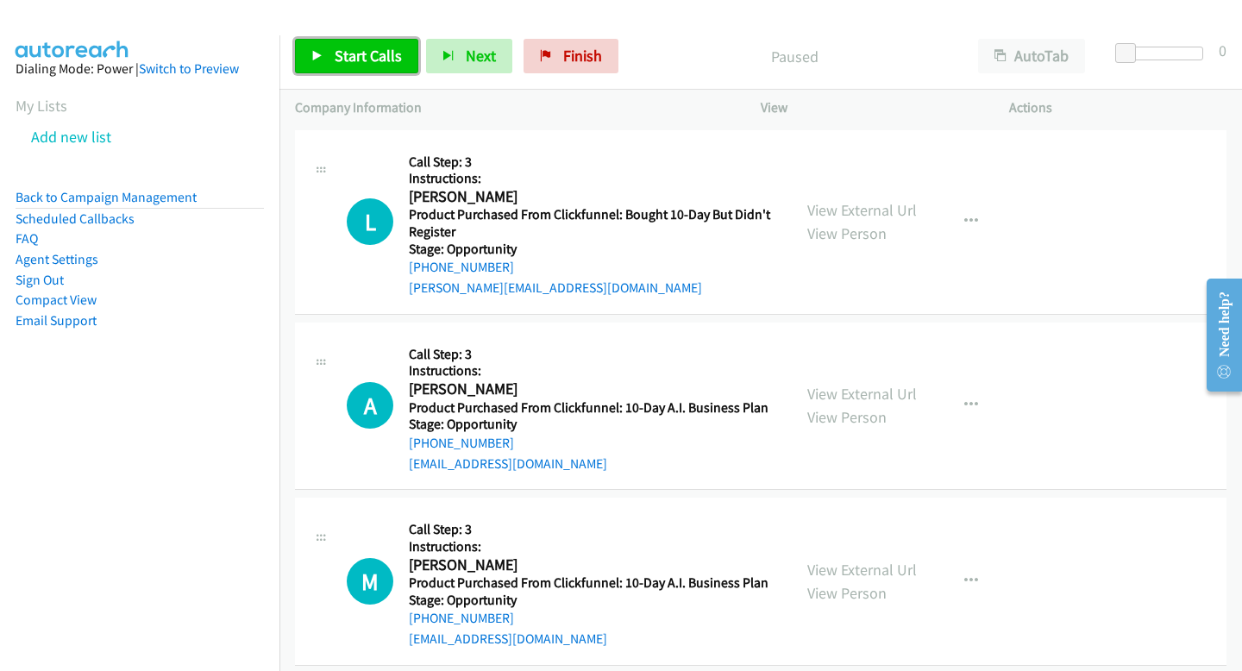
click at [361, 47] on span "Start Calls" at bounding box center [368, 56] width 67 height 20
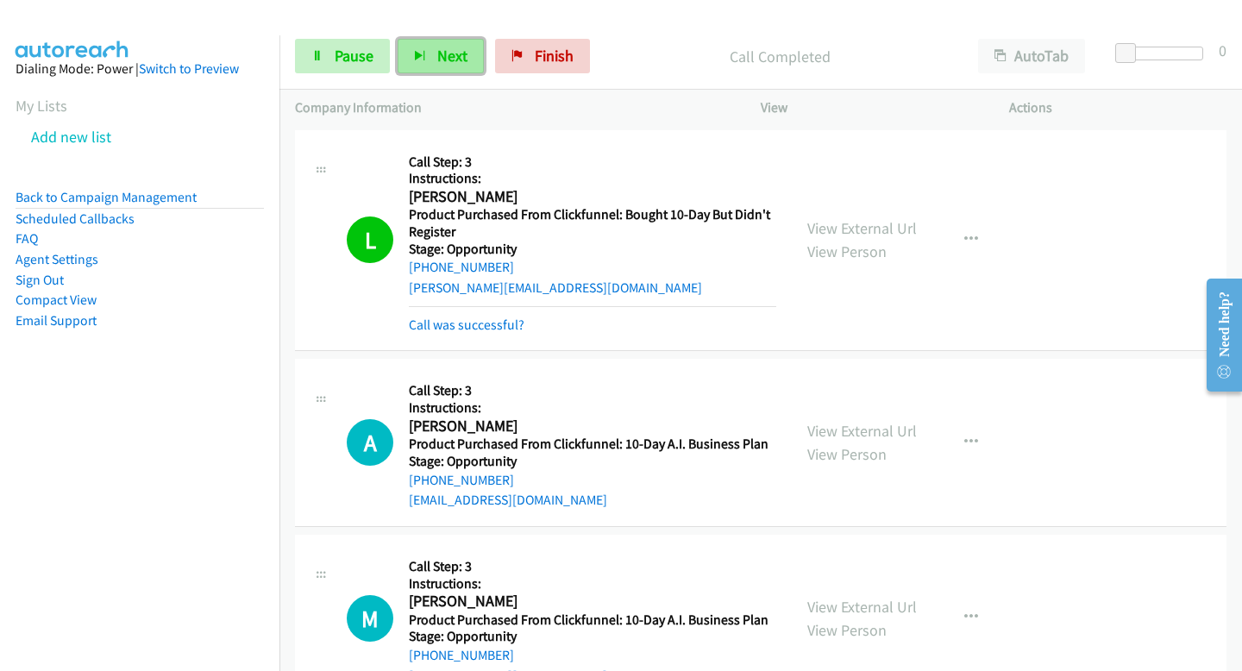
click at [451, 47] on span "Next" at bounding box center [452, 56] width 30 height 20
click at [415, 56] on icon "button" at bounding box center [420, 57] width 12 height 12
click at [443, 69] on button "Next" at bounding box center [441, 56] width 86 height 35
click at [479, 58] on button "Next" at bounding box center [441, 56] width 86 height 35
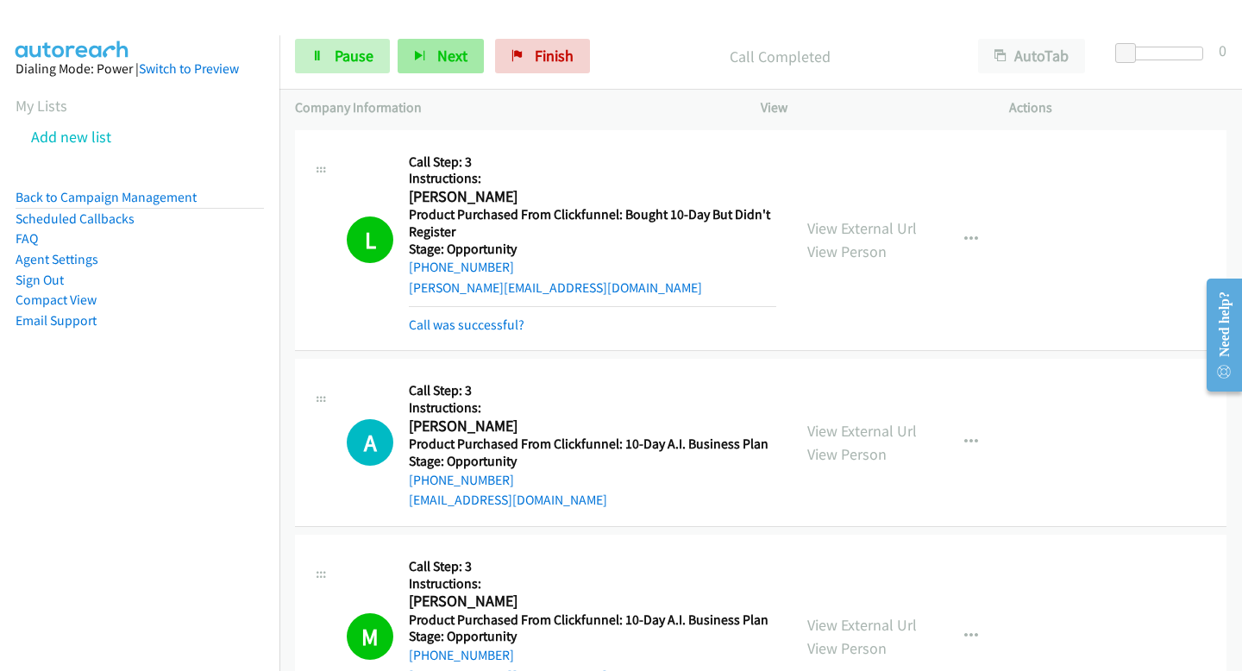
click at [460, 54] on span "Next" at bounding box center [452, 56] width 30 height 20
click at [451, 28] on div "Start Calls Pause Next Finish Call Completed AutoTab AutoTab 0" at bounding box center [760, 56] width 963 height 66
click at [451, 55] on span "Next" at bounding box center [452, 56] width 30 height 20
click at [453, 61] on span "Next" at bounding box center [452, 56] width 30 height 20
click at [433, 66] on button "Next" at bounding box center [441, 56] width 86 height 35
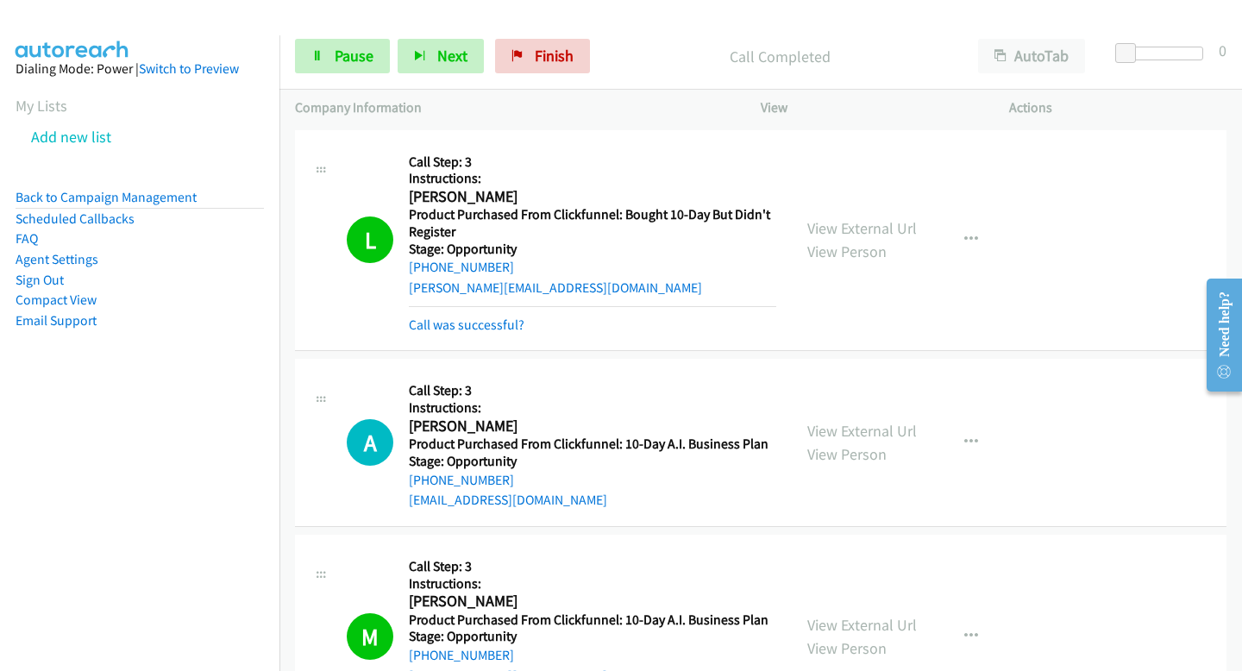
click at [461, 74] on div "Start Calls Pause Next Finish Call Completed AutoTab AutoTab 0" at bounding box center [760, 56] width 963 height 66
click at [453, 64] on span "Next" at bounding box center [452, 56] width 30 height 20
click at [442, 46] on span "Next" at bounding box center [452, 56] width 30 height 20
click at [418, 54] on icon "button" at bounding box center [420, 57] width 12 height 12
click at [441, 67] on button "Next" at bounding box center [441, 56] width 86 height 35
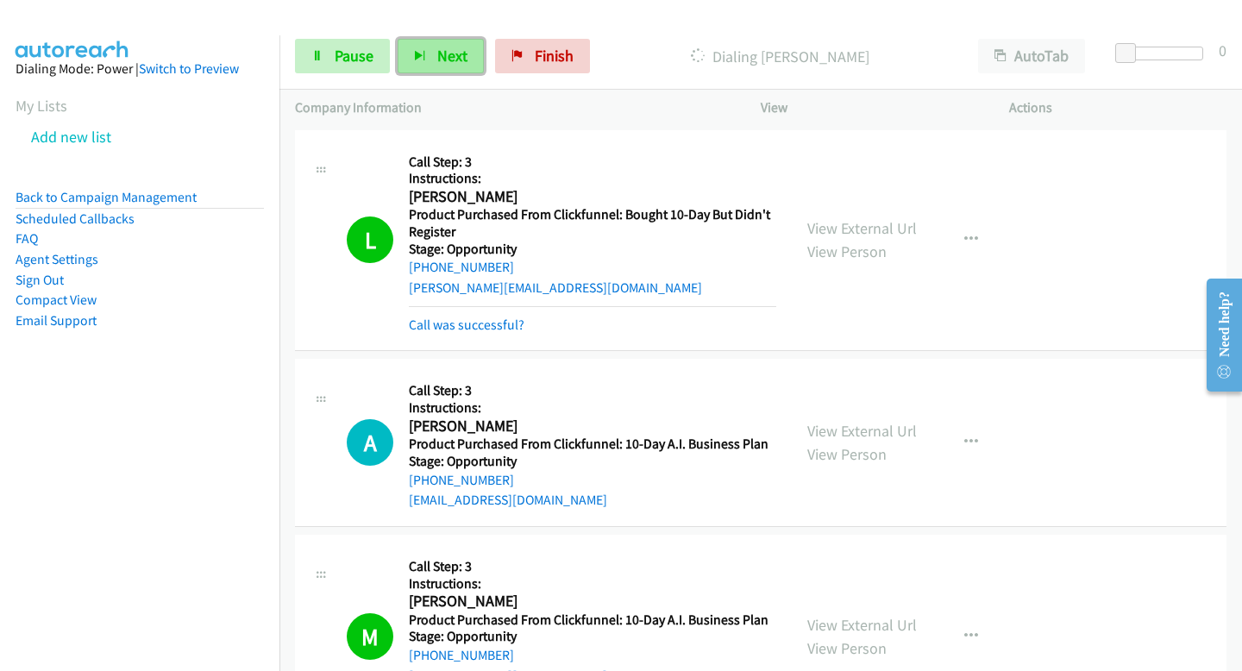
click at [458, 72] on button "Next" at bounding box center [441, 56] width 86 height 35
click at [456, 51] on span "Next" at bounding box center [452, 56] width 30 height 20
click at [420, 58] on icon "button" at bounding box center [420, 57] width 12 height 12
click at [435, 41] on button "Next" at bounding box center [441, 56] width 86 height 35
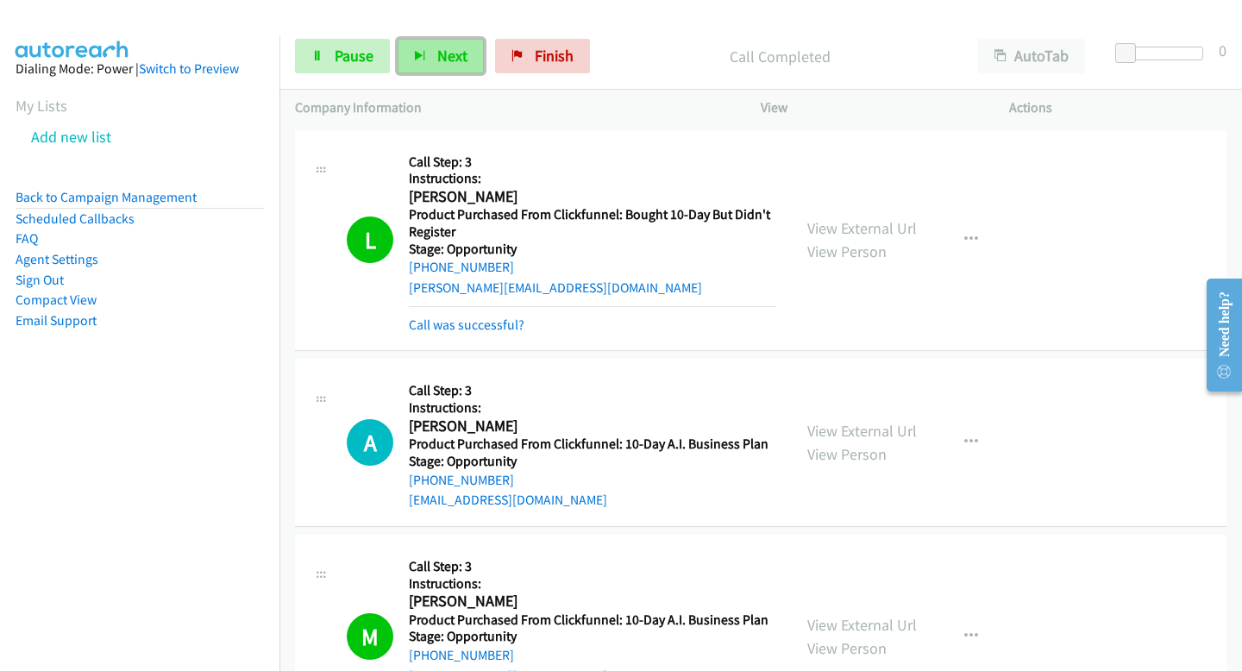
click at [435, 41] on button "Next" at bounding box center [441, 56] width 86 height 35
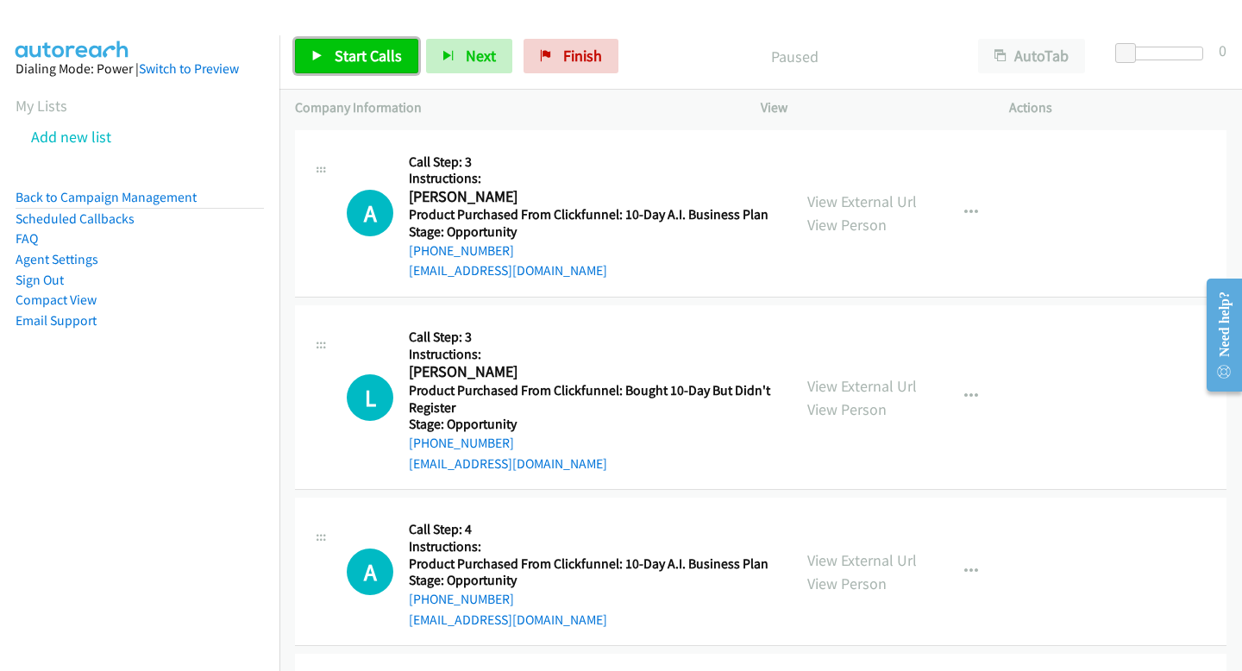
click at [363, 47] on span "Start Calls" at bounding box center [368, 56] width 67 height 20
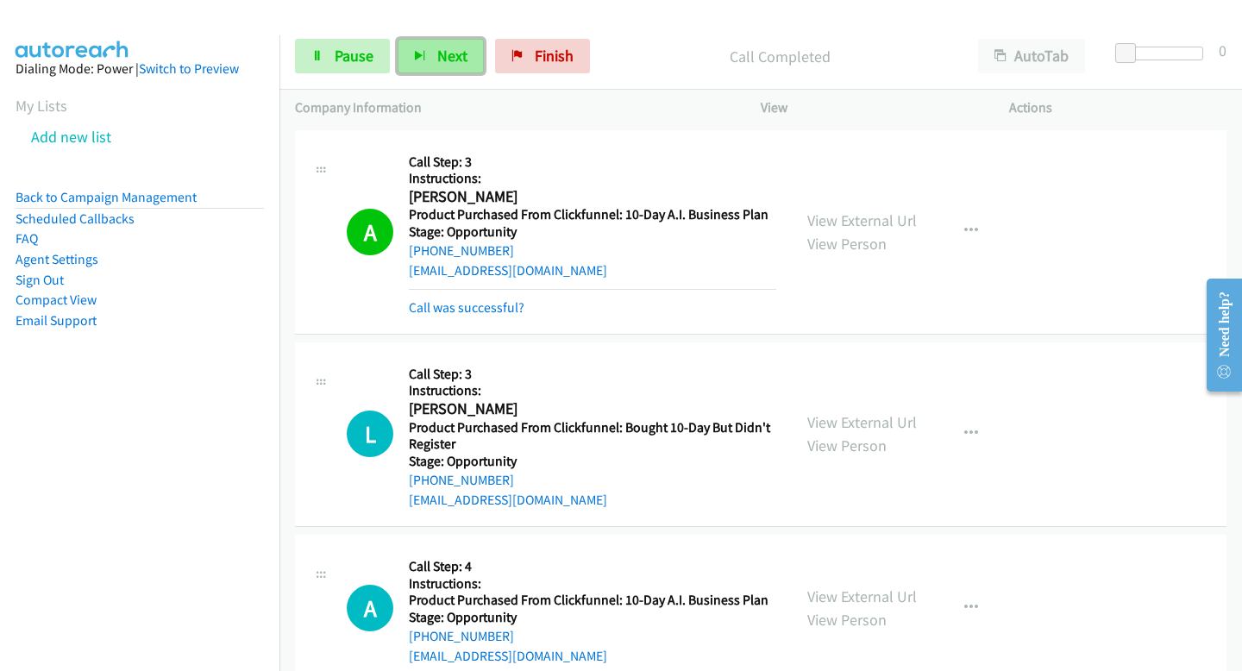
click at [448, 59] on span "Next" at bounding box center [452, 56] width 30 height 20
click at [456, 52] on span "Next" at bounding box center [452, 56] width 30 height 20
click at [454, 68] on button "Next" at bounding box center [441, 56] width 86 height 35
